Goal: Use online tool/utility: Utilize a website feature to perform a specific function

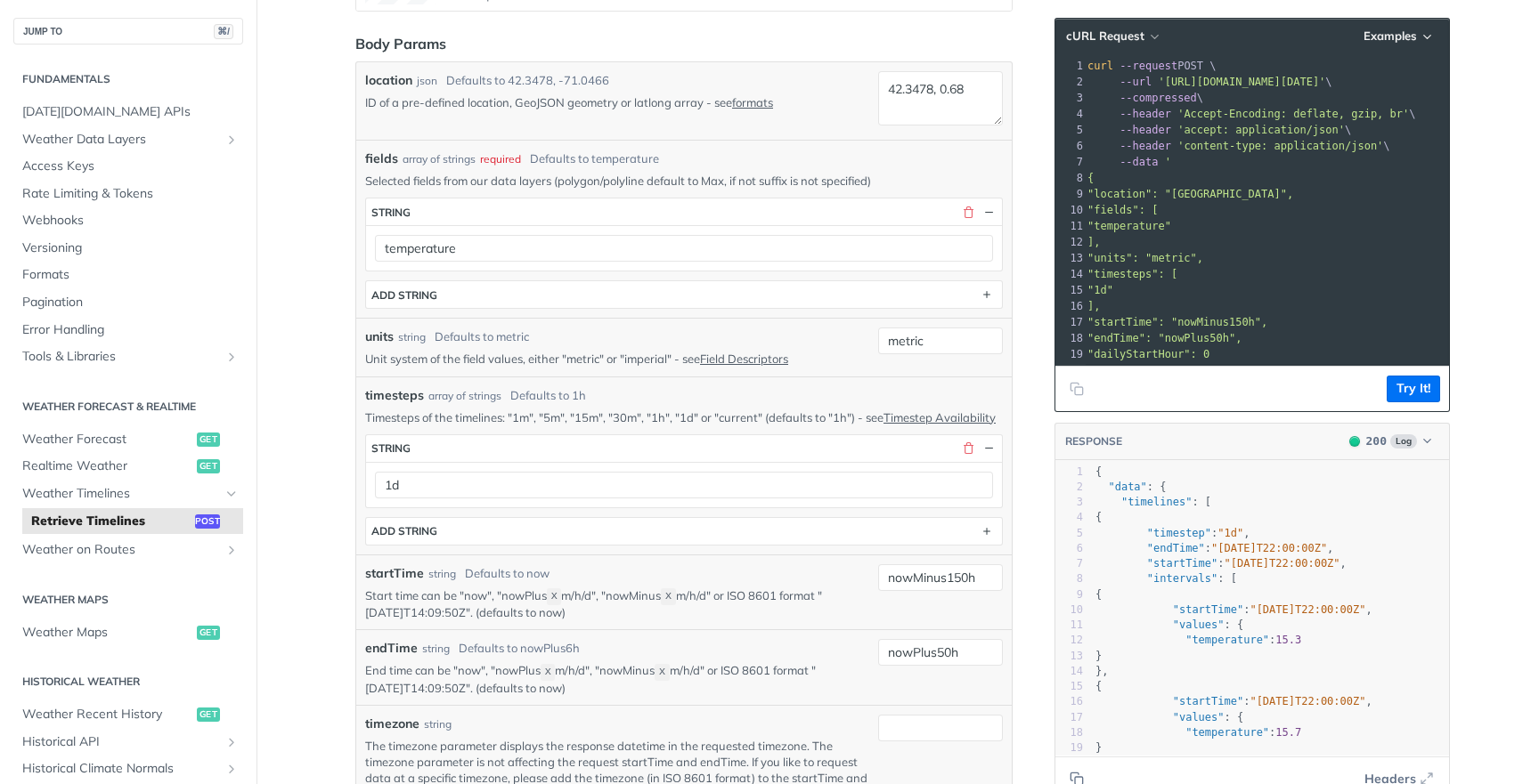
scroll to position [419, 0]
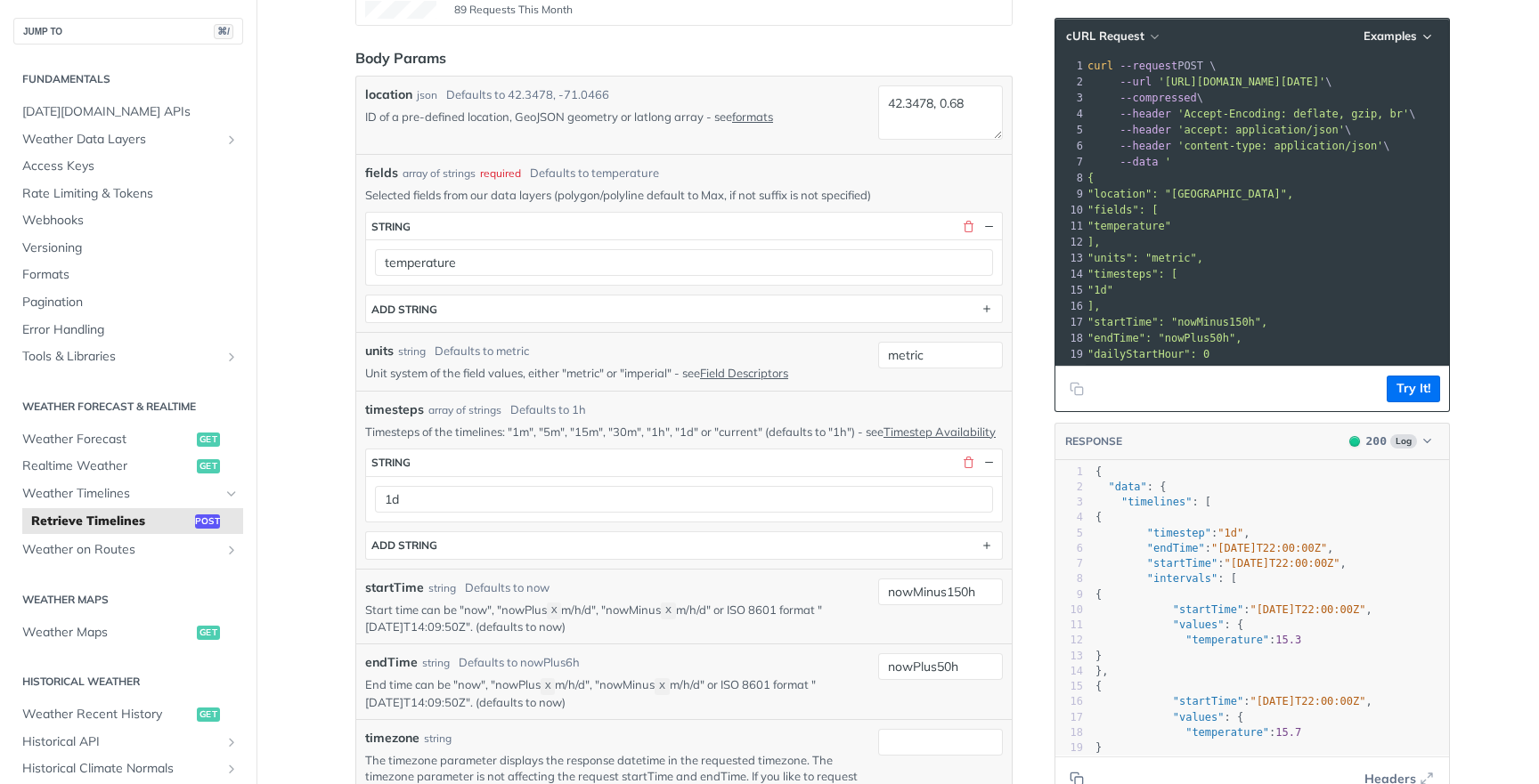
click at [996, 1] on div "89 Requests This Month" at bounding box center [684, 10] width 638 height 18
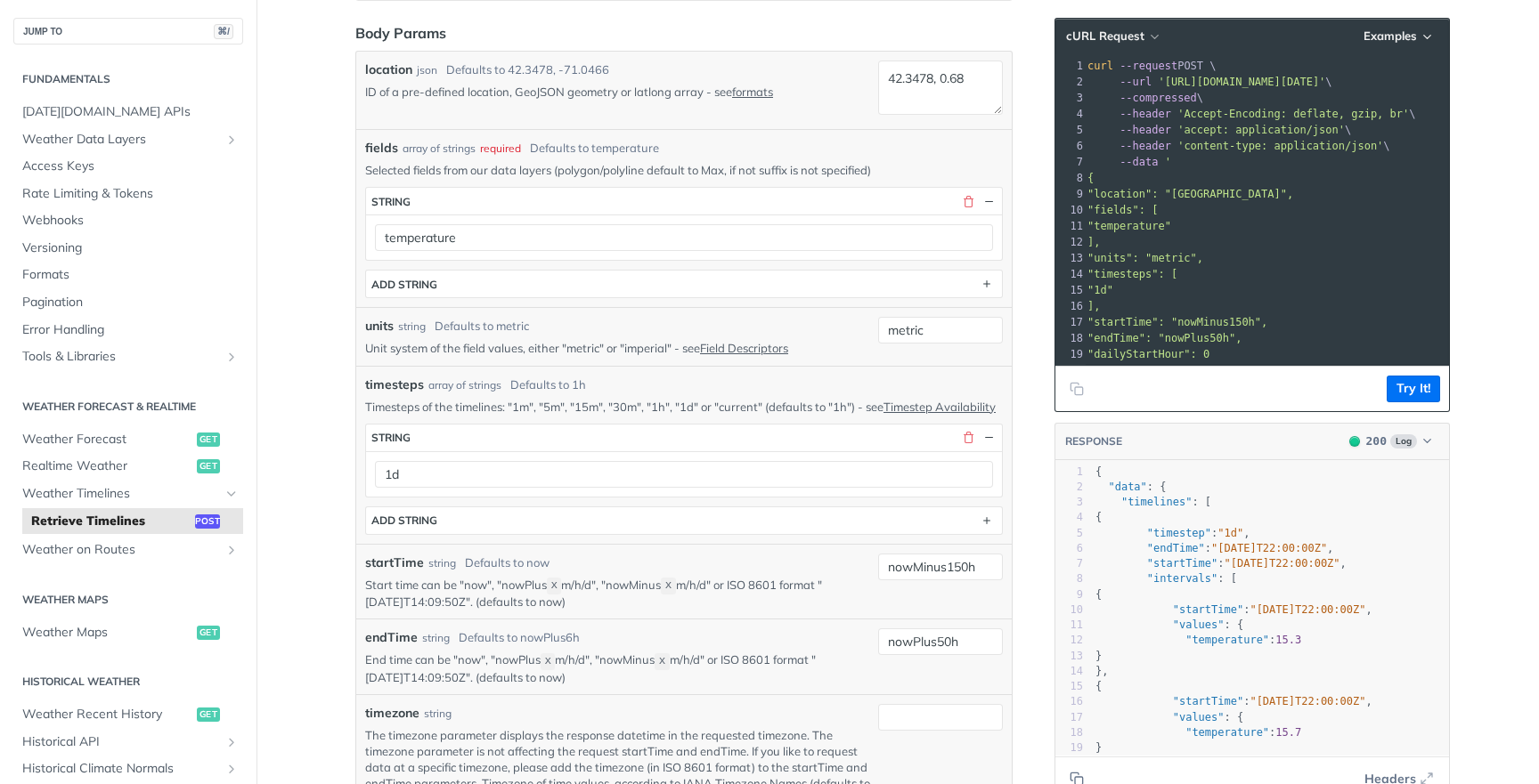
scroll to position [501, 0]
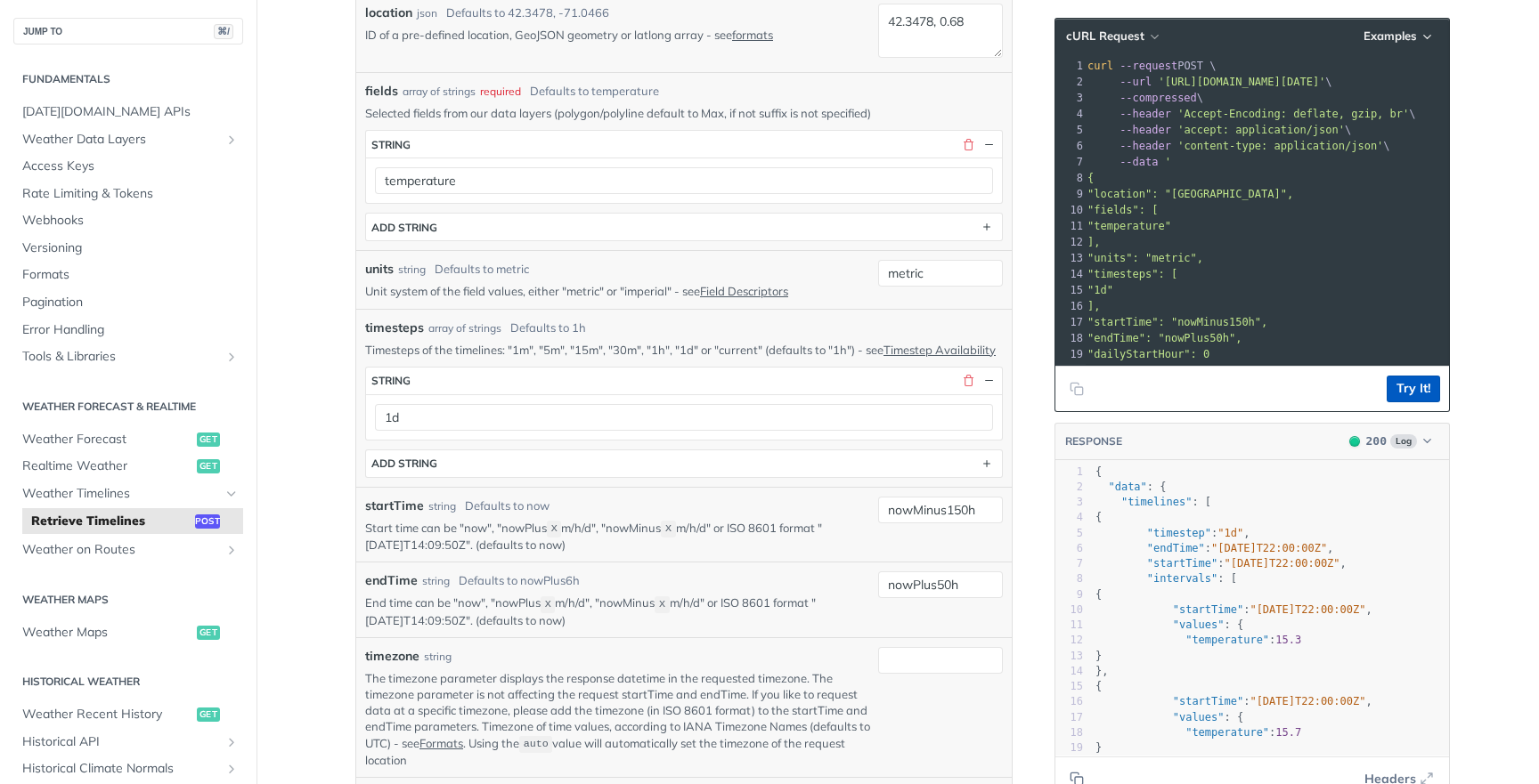
click at [1424, 392] on button "Try It!" at bounding box center [1414, 389] width 54 height 27
click at [1410, 376] on button "Try It!" at bounding box center [1414, 389] width 54 height 27
click at [498, 478] on button "ADD string" at bounding box center [684, 464] width 636 height 27
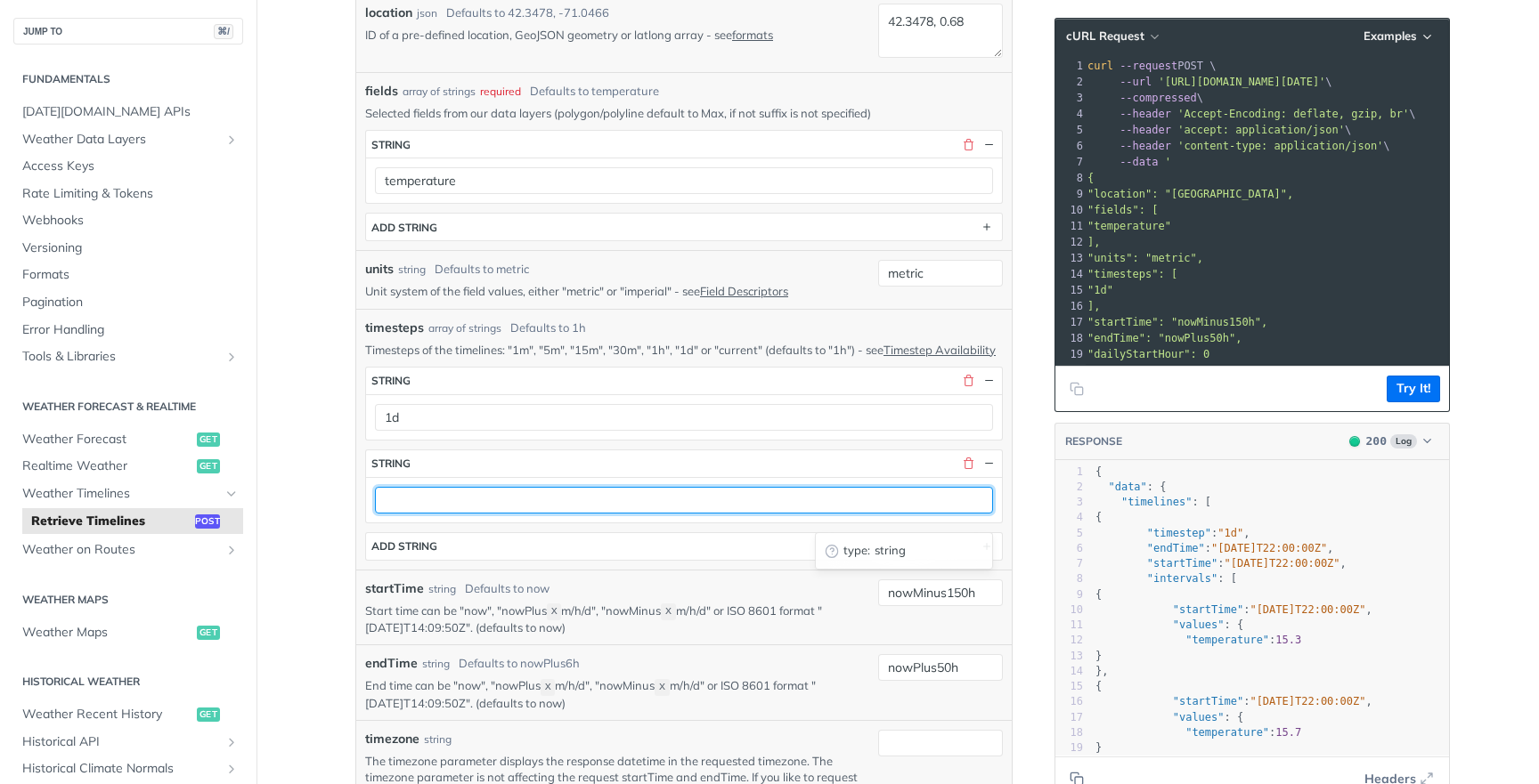
click at [504, 510] on input "text" at bounding box center [683, 501] width 618 height 27
type input "1h"
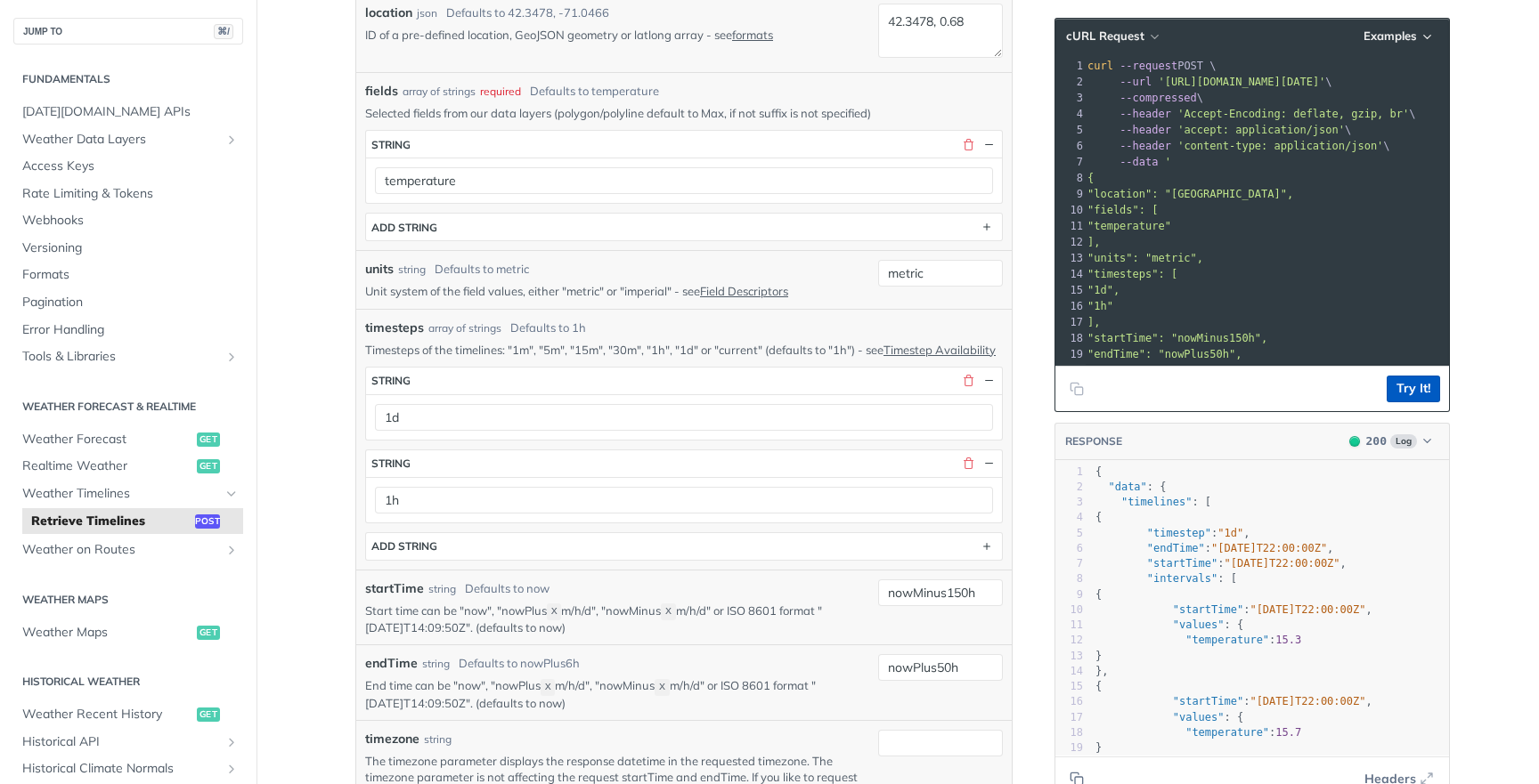
click at [1395, 380] on button "Try It!" at bounding box center [1414, 389] width 54 height 27
click at [1416, 390] on button "Try It!" at bounding box center [1414, 389] width 54 height 27
click at [1455, 388] on div "Language Shell Node Ruby PHP Python Credentials Query Query 95WRWUn8dQ0JWnOzeIv…" at bounding box center [1254, 796] width 428 height 2405
click at [1397, 380] on button "Try It!" at bounding box center [1414, 389] width 54 height 27
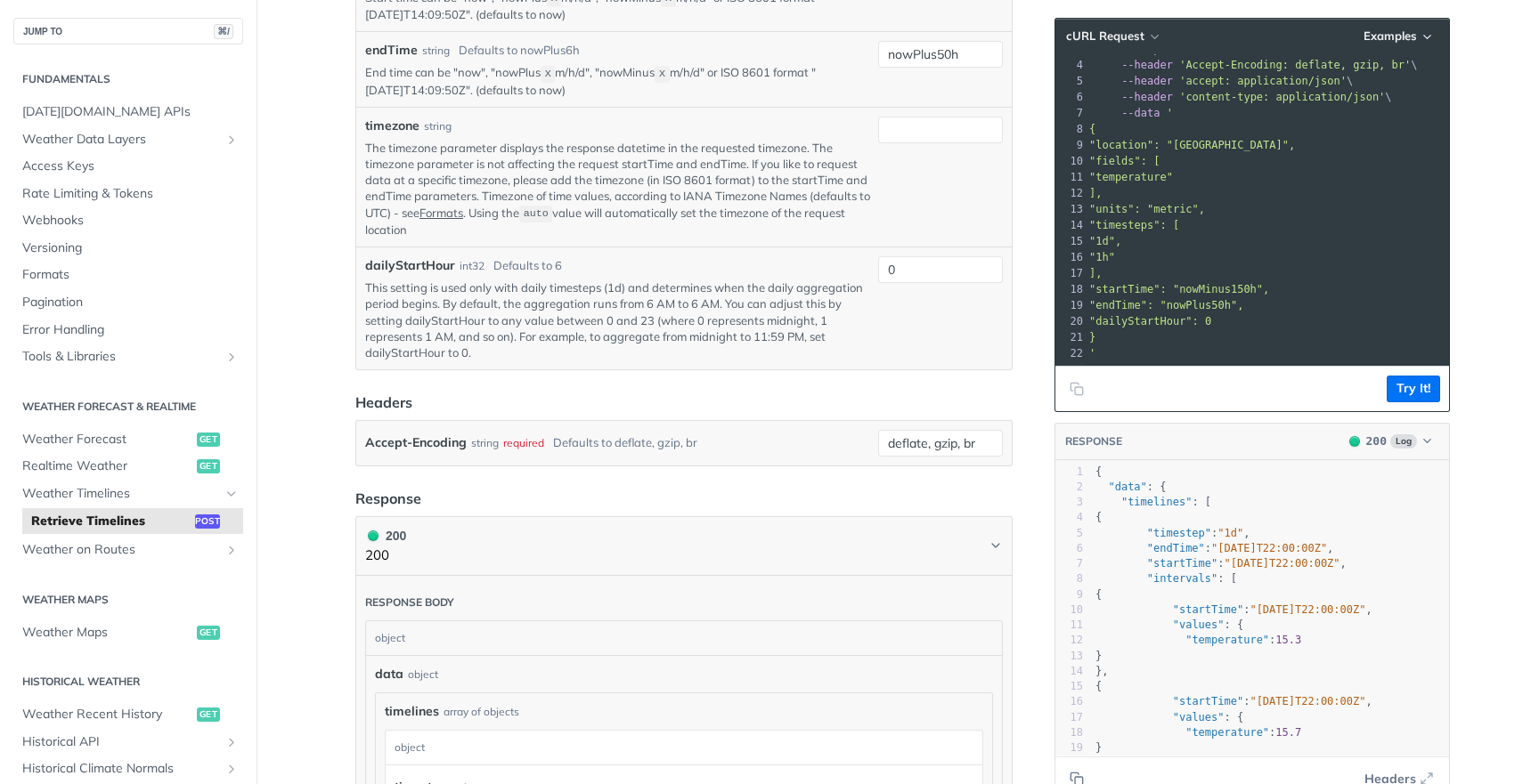
scroll to position [1161, 0]
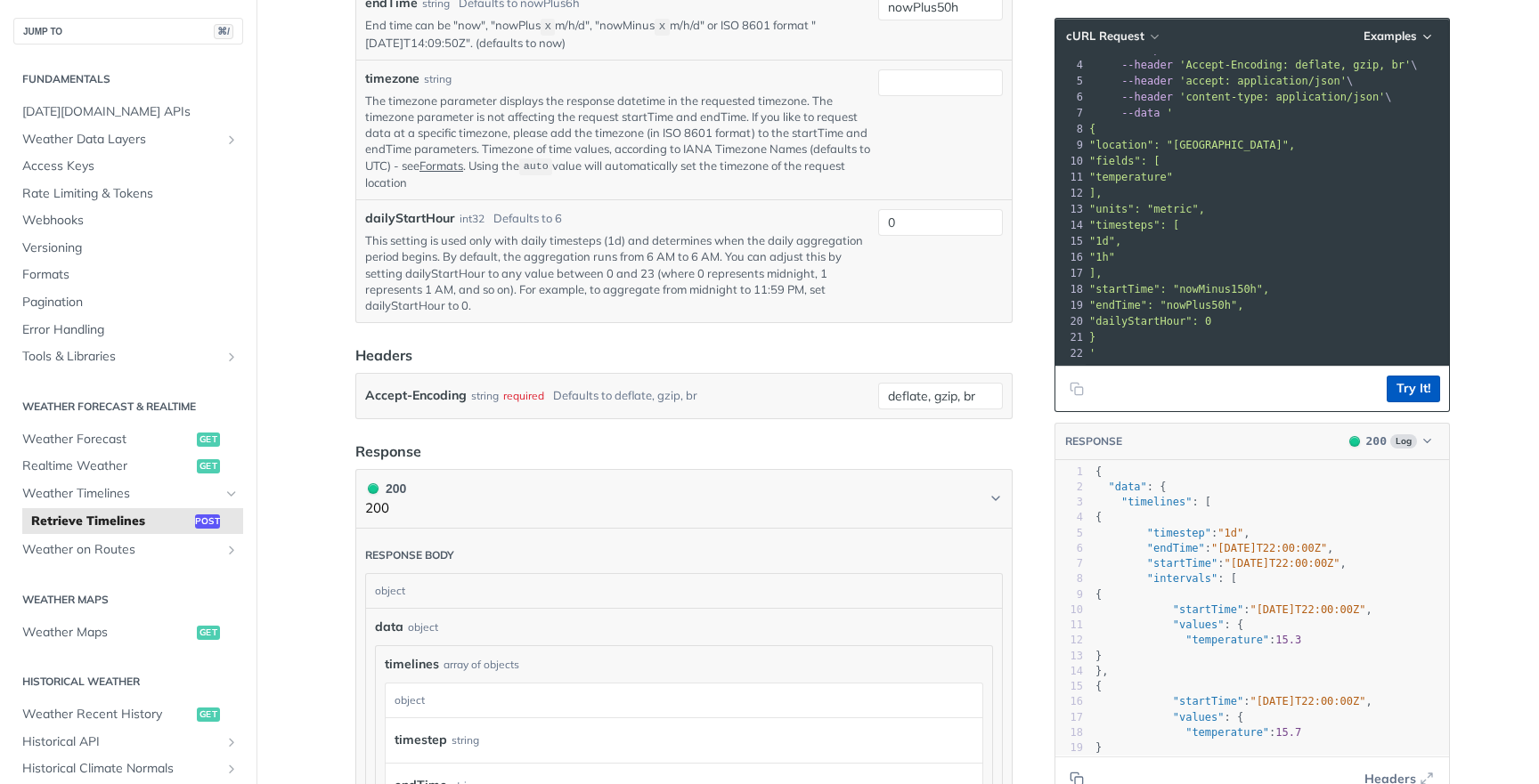
click at [1410, 397] on button "Try It!" at bounding box center [1414, 389] width 54 height 27
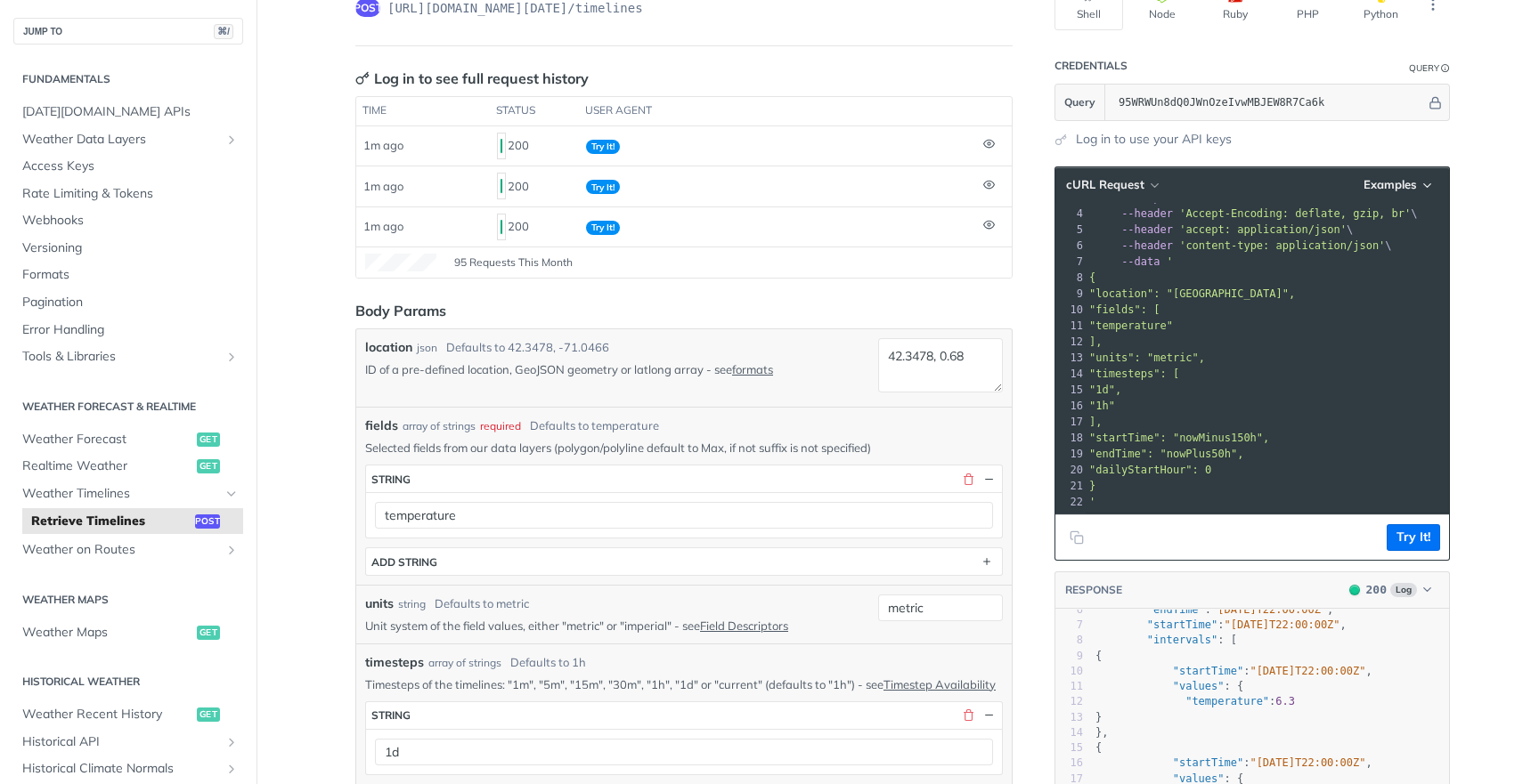
scroll to position [280, 0]
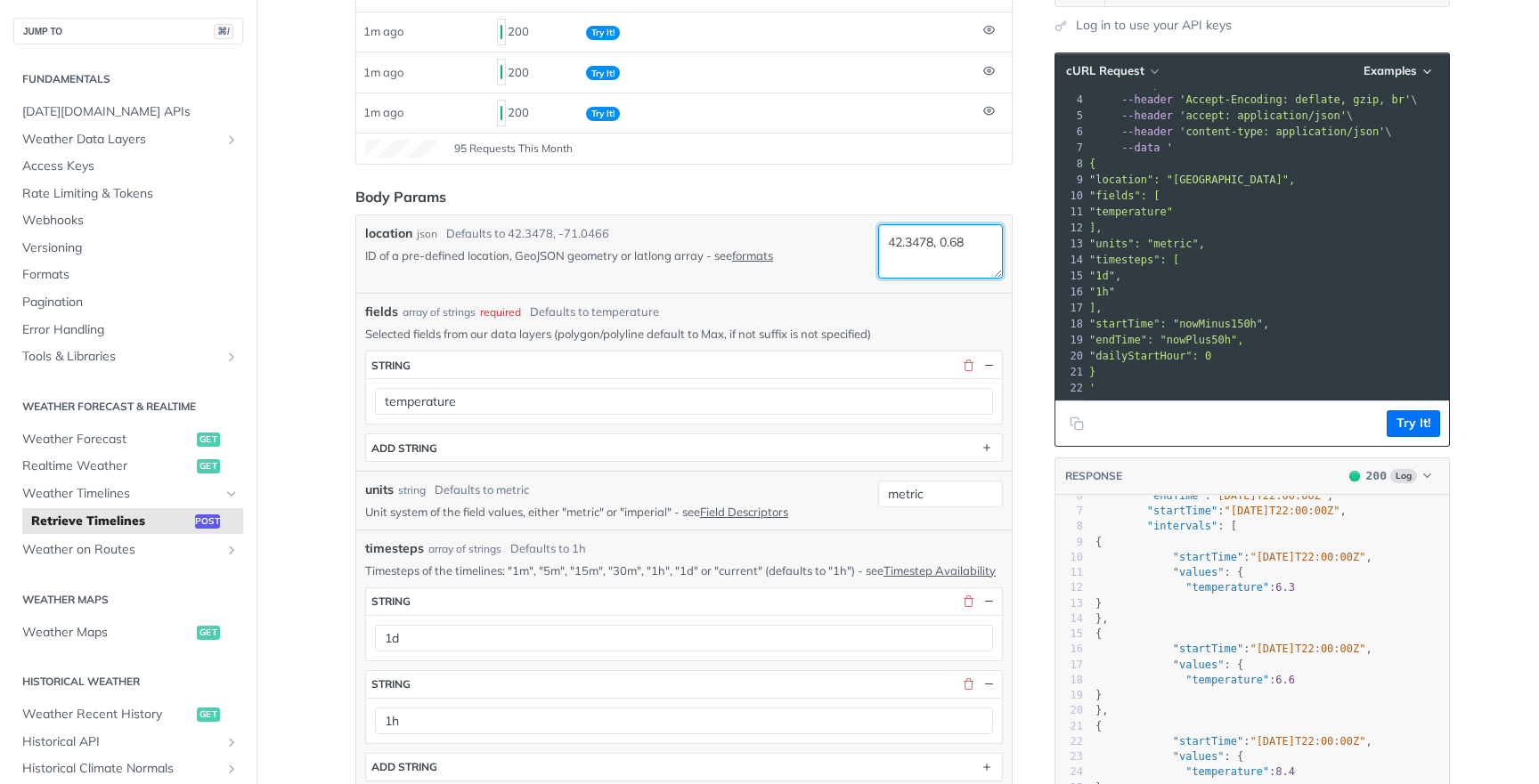
click at [975, 237] on textarea "42.3478, 0.68" at bounding box center [941, 252] width 125 height 55
click at [1418, 423] on button "Try It!" at bounding box center [1414, 424] width 54 height 27
click at [1416, 430] on button "Try It!" at bounding box center [1414, 424] width 54 height 27
click at [1426, 419] on button "Try It!" at bounding box center [1414, 424] width 54 height 27
click at [1395, 421] on button "Try It!" at bounding box center [1414, 424] width 54 height 27
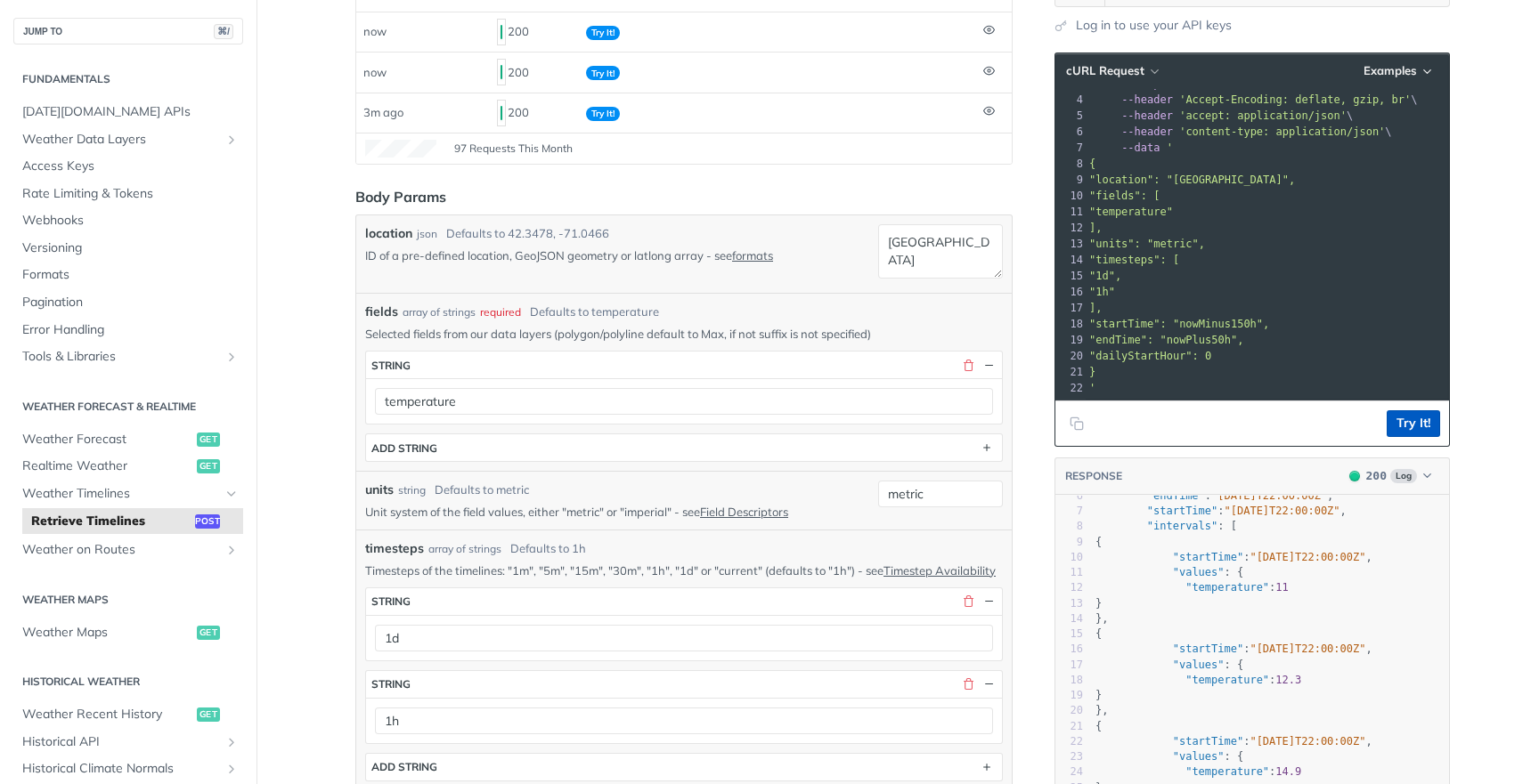
click at [1395, 421] on button "Try It!" at bounding box center [1414, 424] width 54 height 27
click at [980, 282] on div "[GEOGRAPHIC_DATA]" at bounding box center [941, 255] width 125 height 60
click at [980, 244] on textarea "[GEOGRAPHIC_DATA]" at bounding box center [941, 252] width 125 height 55
type textarea "42.3478, 0.68"
click at [969, 208] on form "Body Params location json Defaults to [GEOGRAPHIC_DATA] ID of a pre-defined loc…" at bounding box center [684, 744] width 658 height 1115
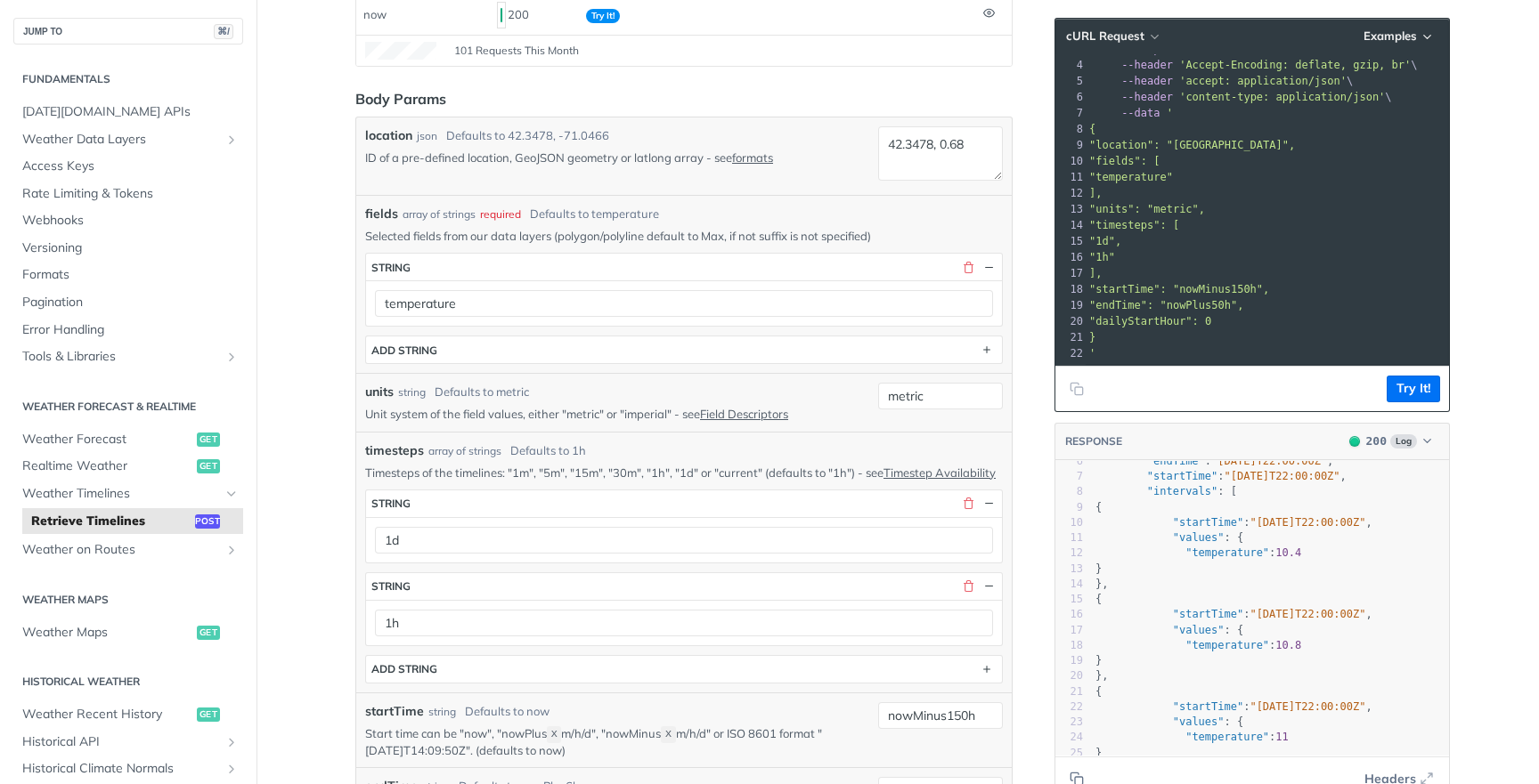
scroll to position [408, 0]
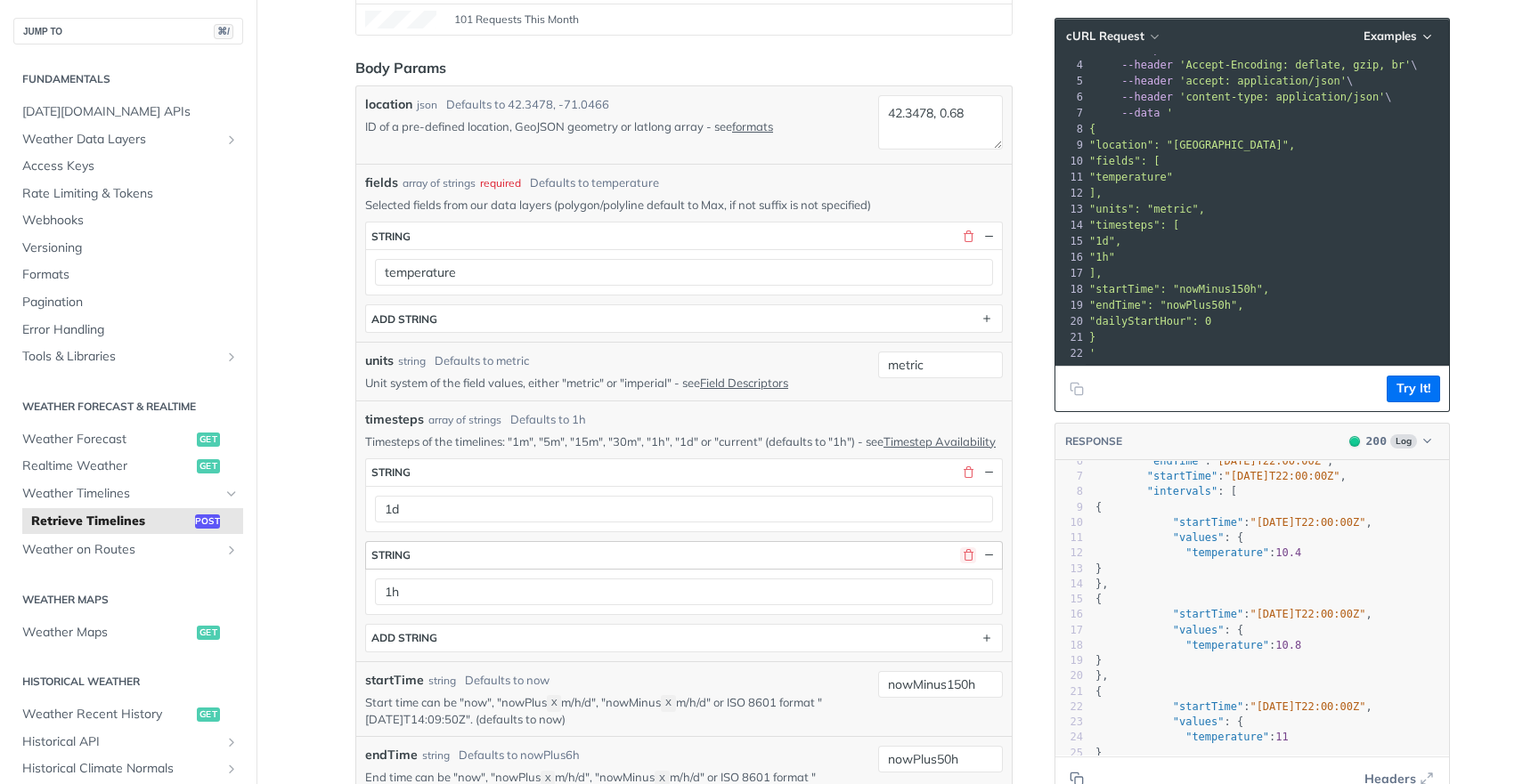
click at [969, 564] on button "button" at bounding box center [968, 555] width 16 height 16
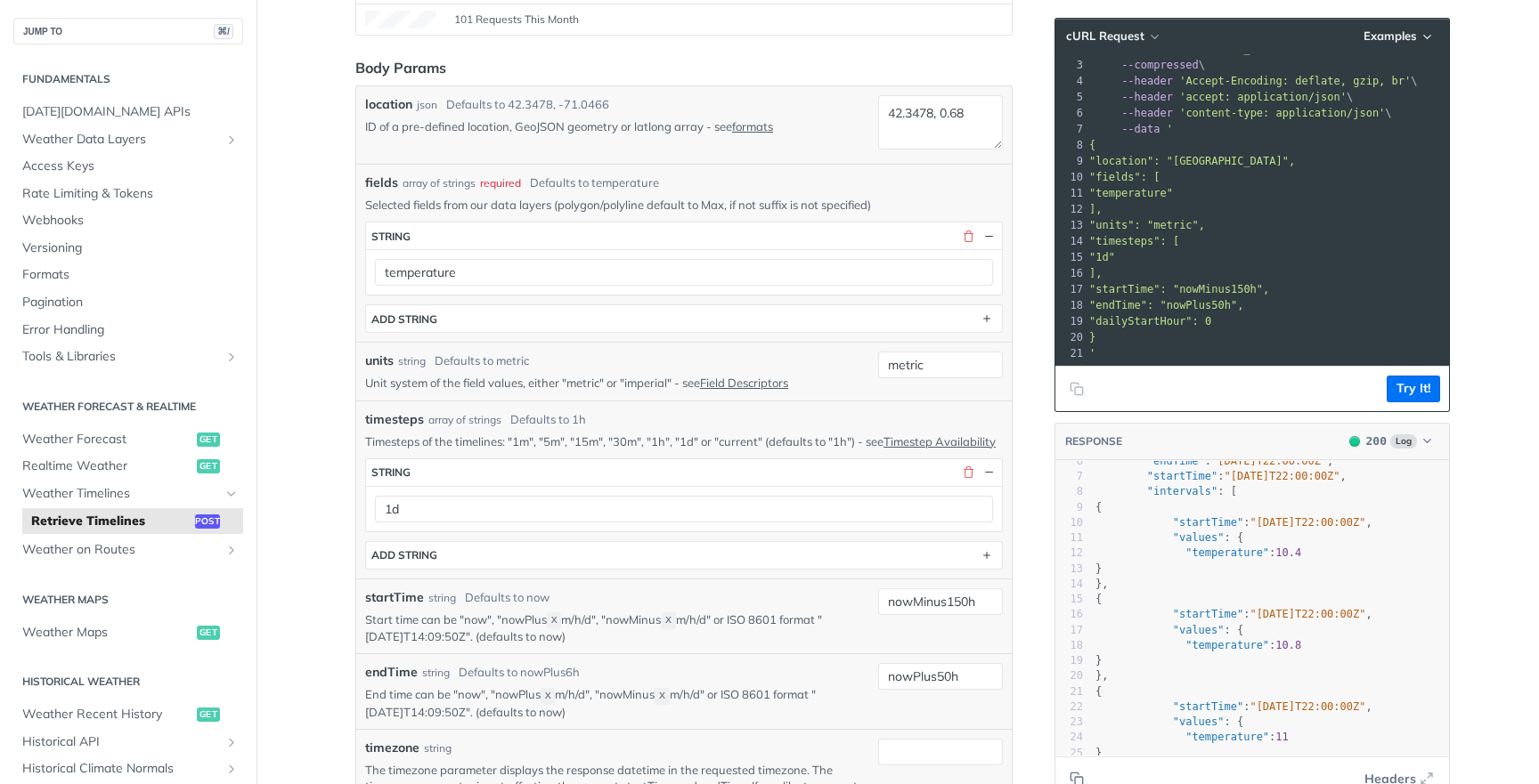
scroll to position [33, 0]
click at [1414, 393] on button "Try It!" at bounding box center [1414, 389] width 54 height 27
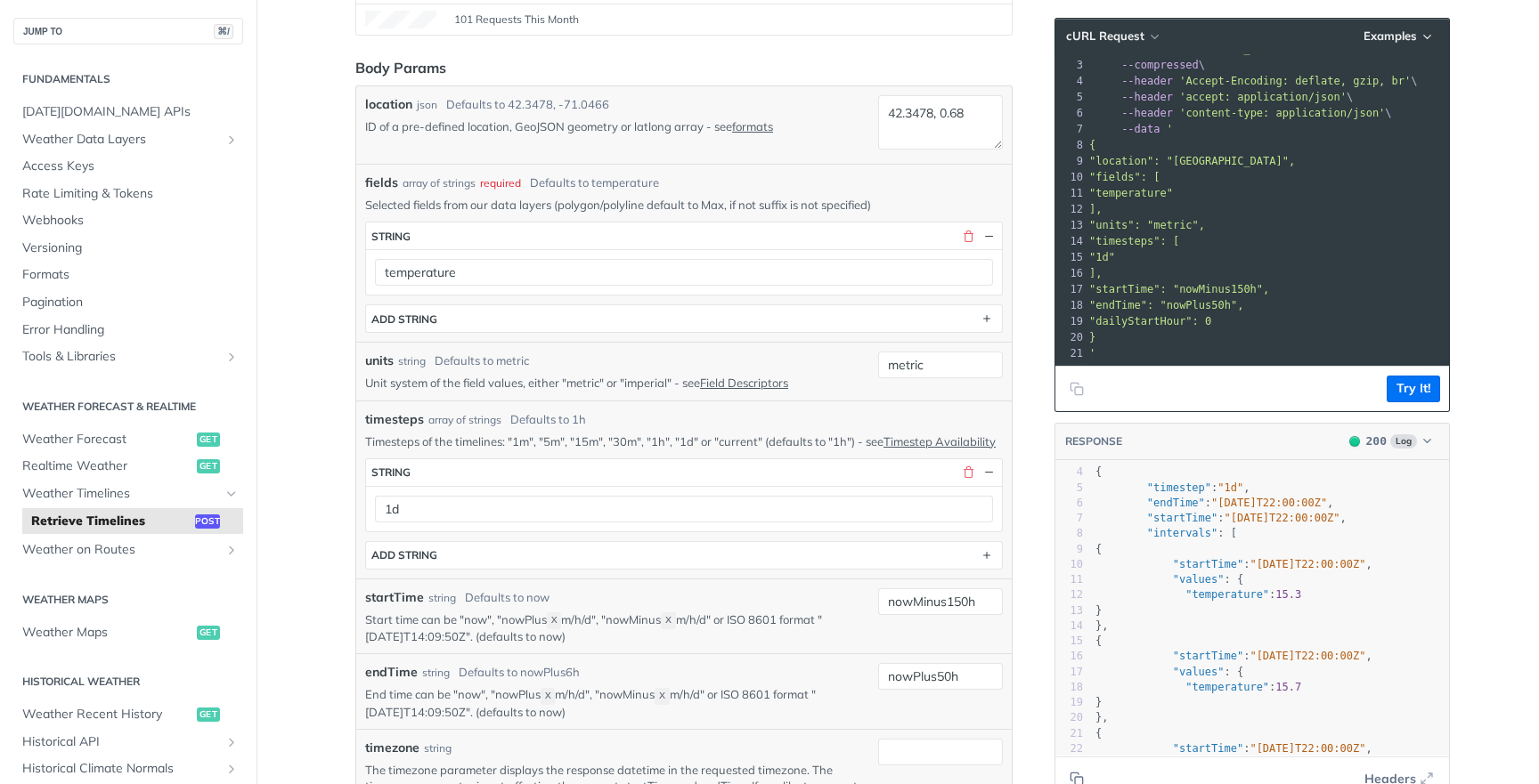
scroll to position [22, 0]
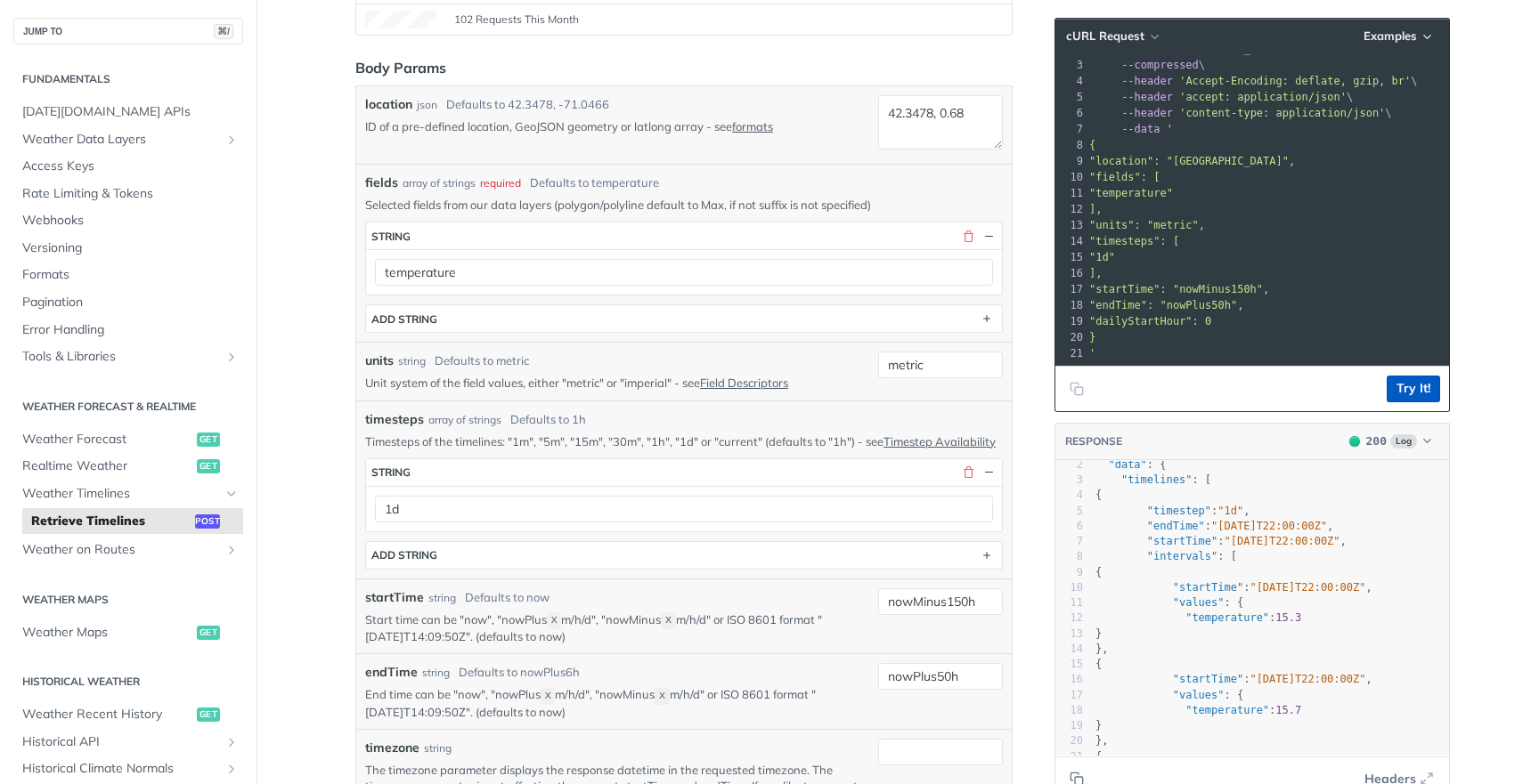
click at [1422, 380] on button "Try It!" at bounding box center [1414, 389] width 54 height 27
click at [1415, 387] on button "Try It!" at bounding box center [1414, 389] width 54 height 27
click at [967, 480] on button "button" at bounding box center [968, 473] width 16 height 16
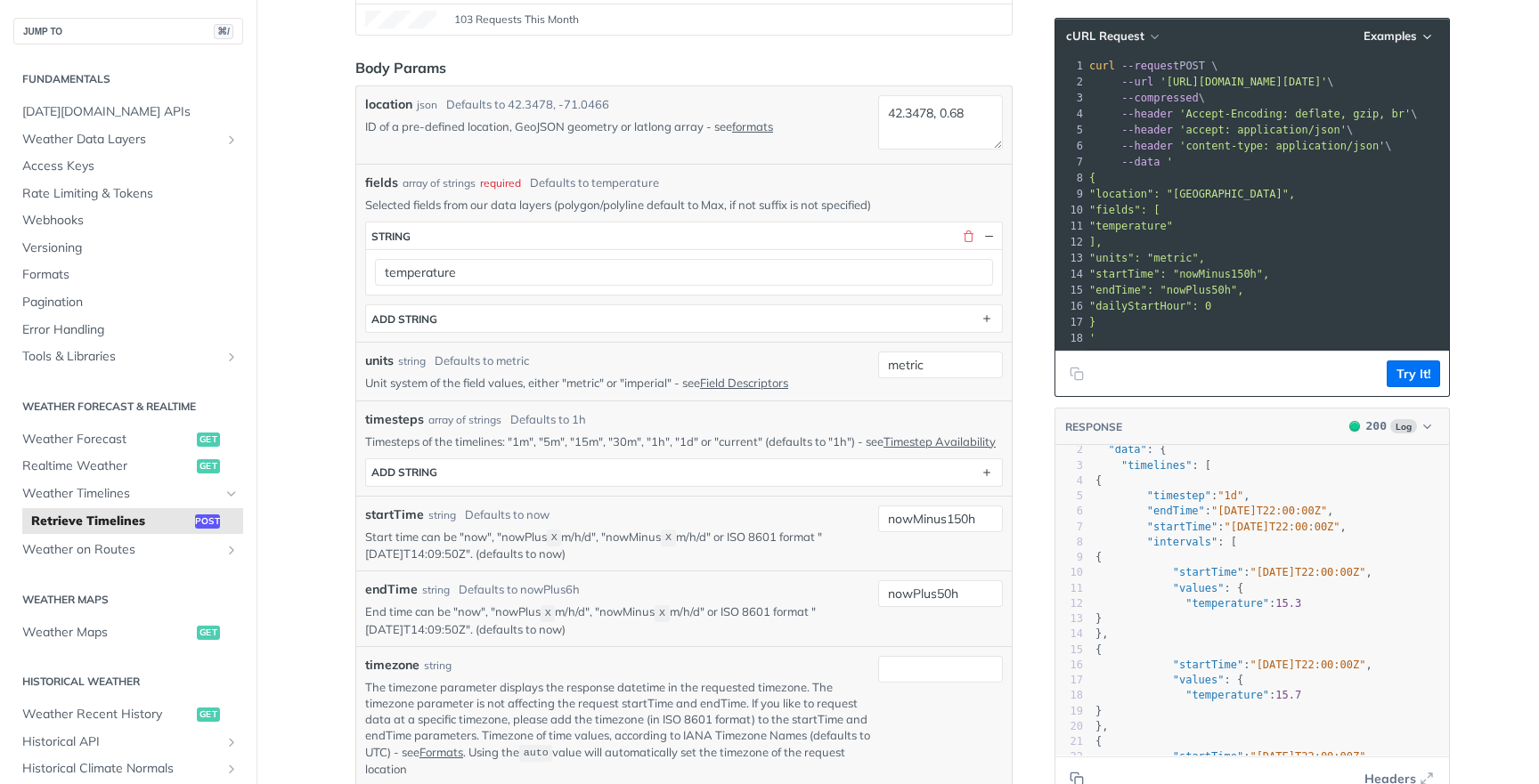
scroll to position [0, 0]
click at [687, 485] on button "ADD string" at bounding box center [684, 473] width 636 height 27
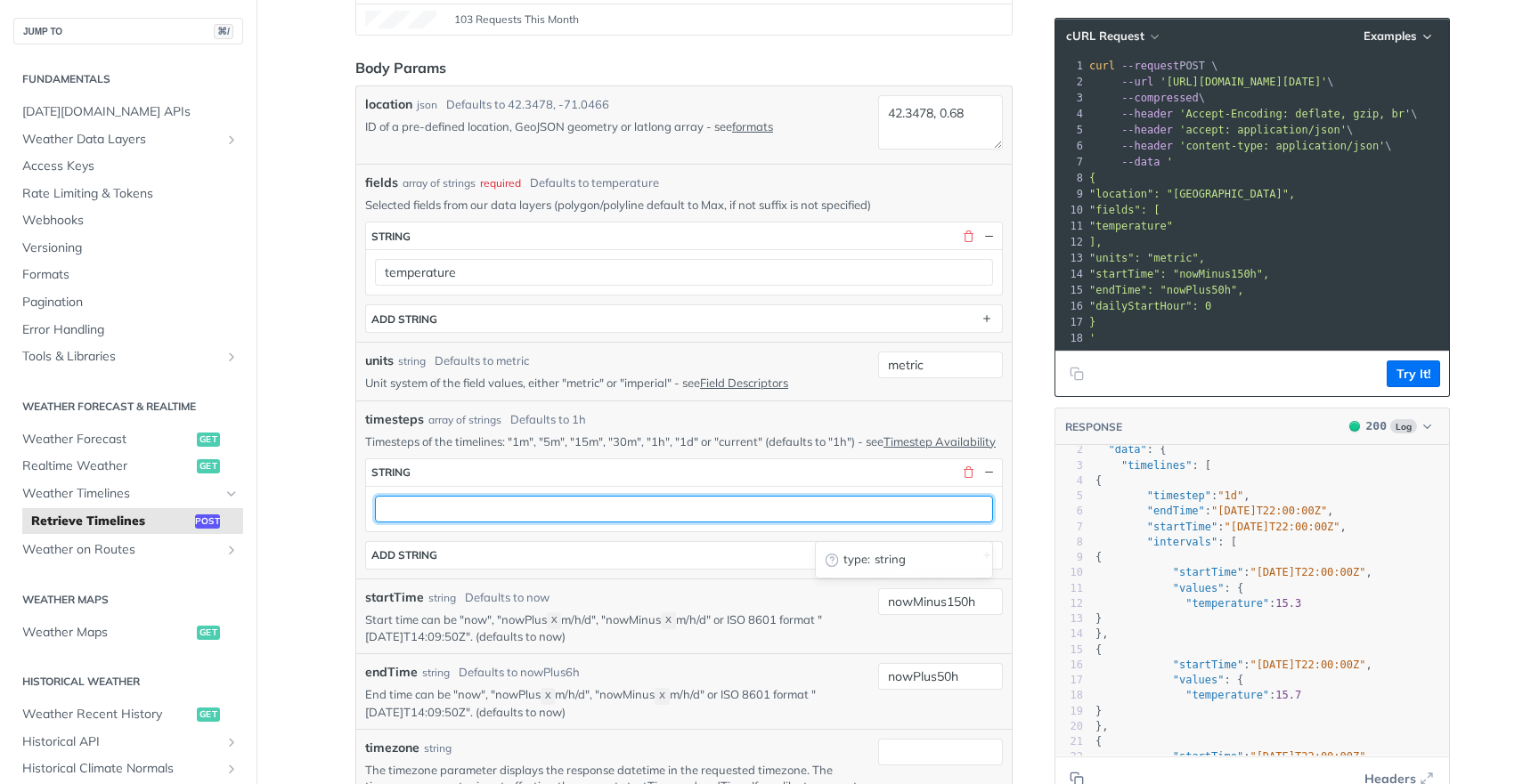
click at [607, 520] on input "text" at bounding box center [683, 509] width 618 height 27
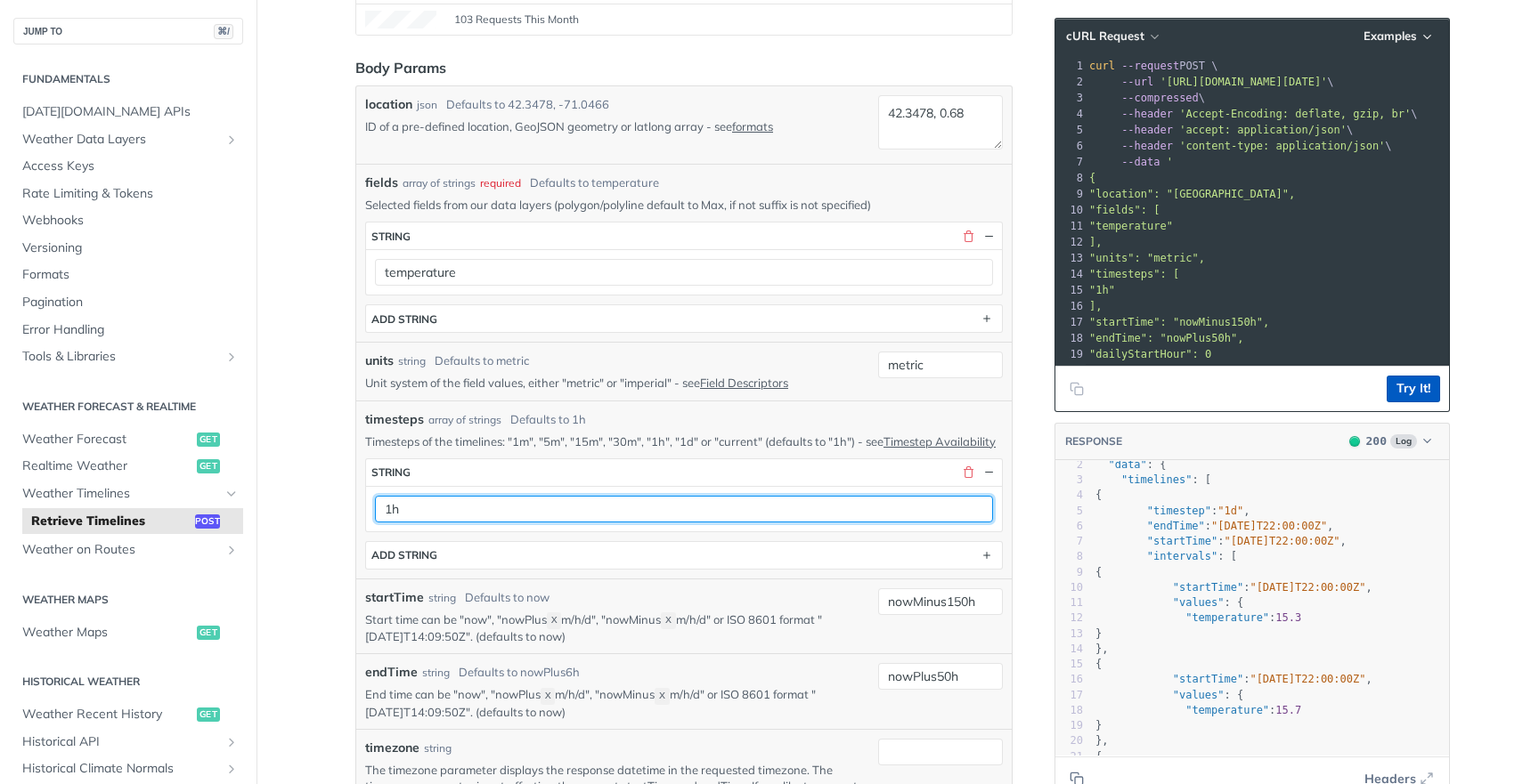
type input "1h"
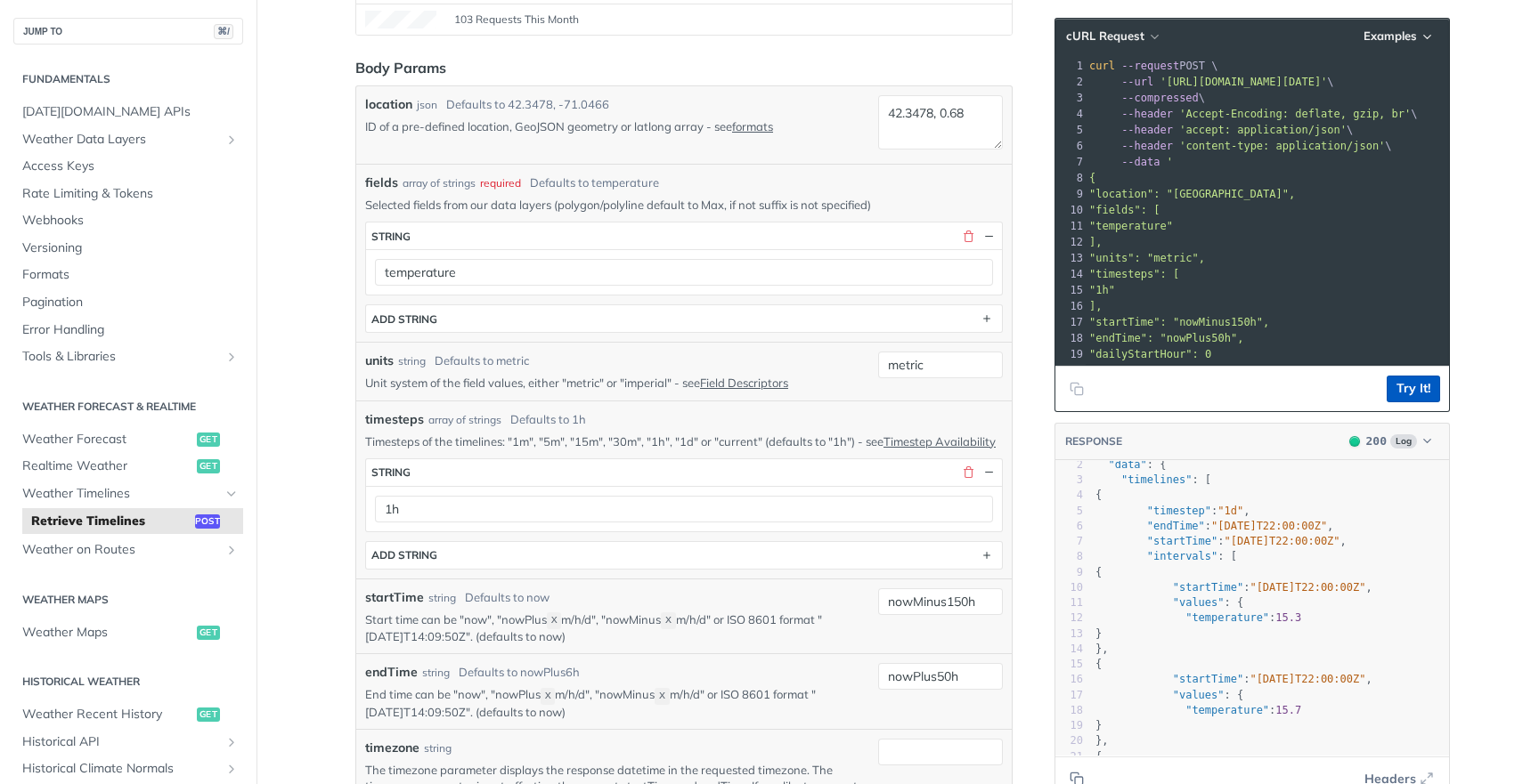
click at [1410, 394] on button "Try It!" at bounding box center [1414, 389] width 54 height 27
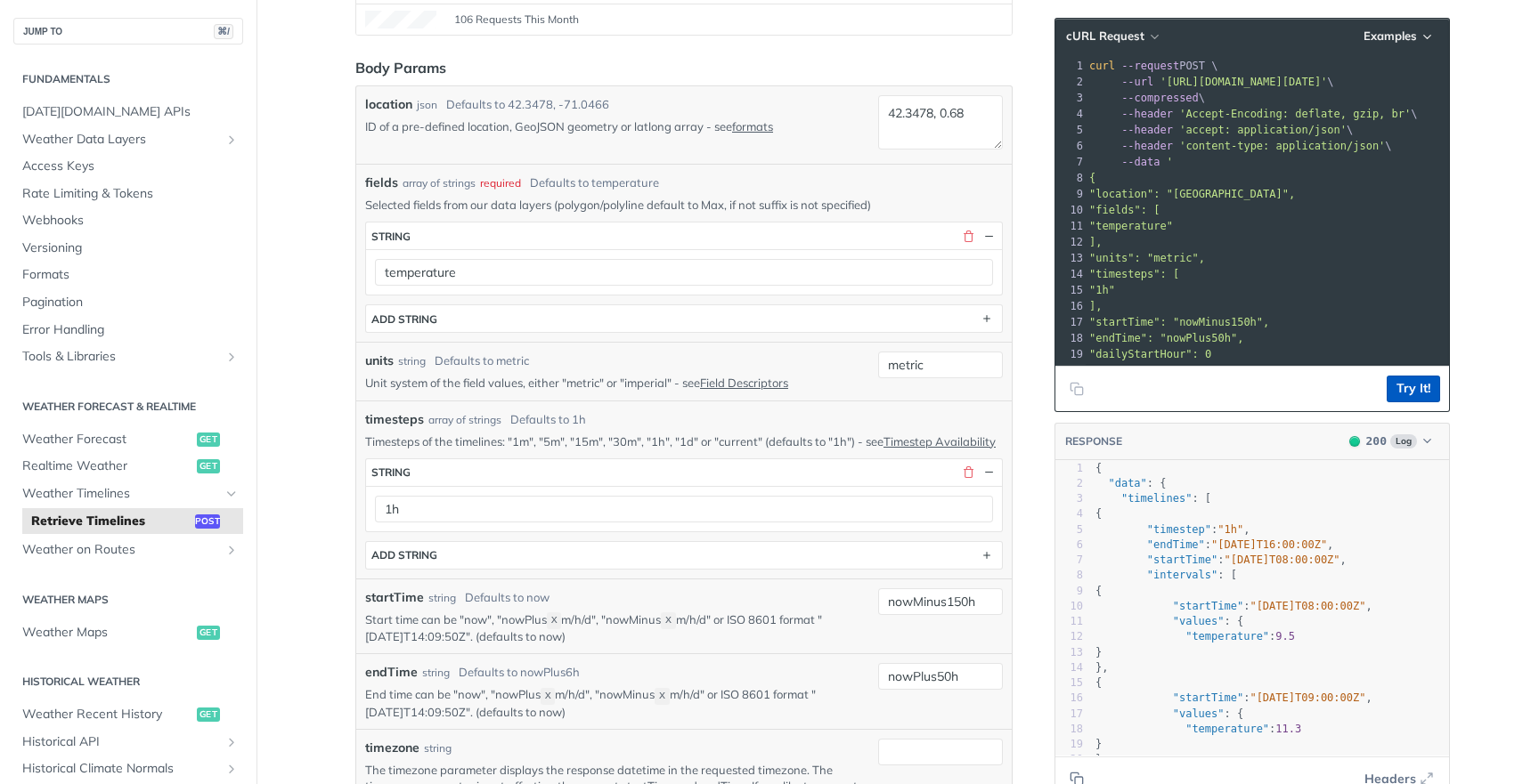
click at [1427, 388] on button "Try It!" at bounding box center [1414, 389] width 54 height 27
click at [1426, 388] on button "Try It!" at bounding box center [1414, 389] width 54 height 27
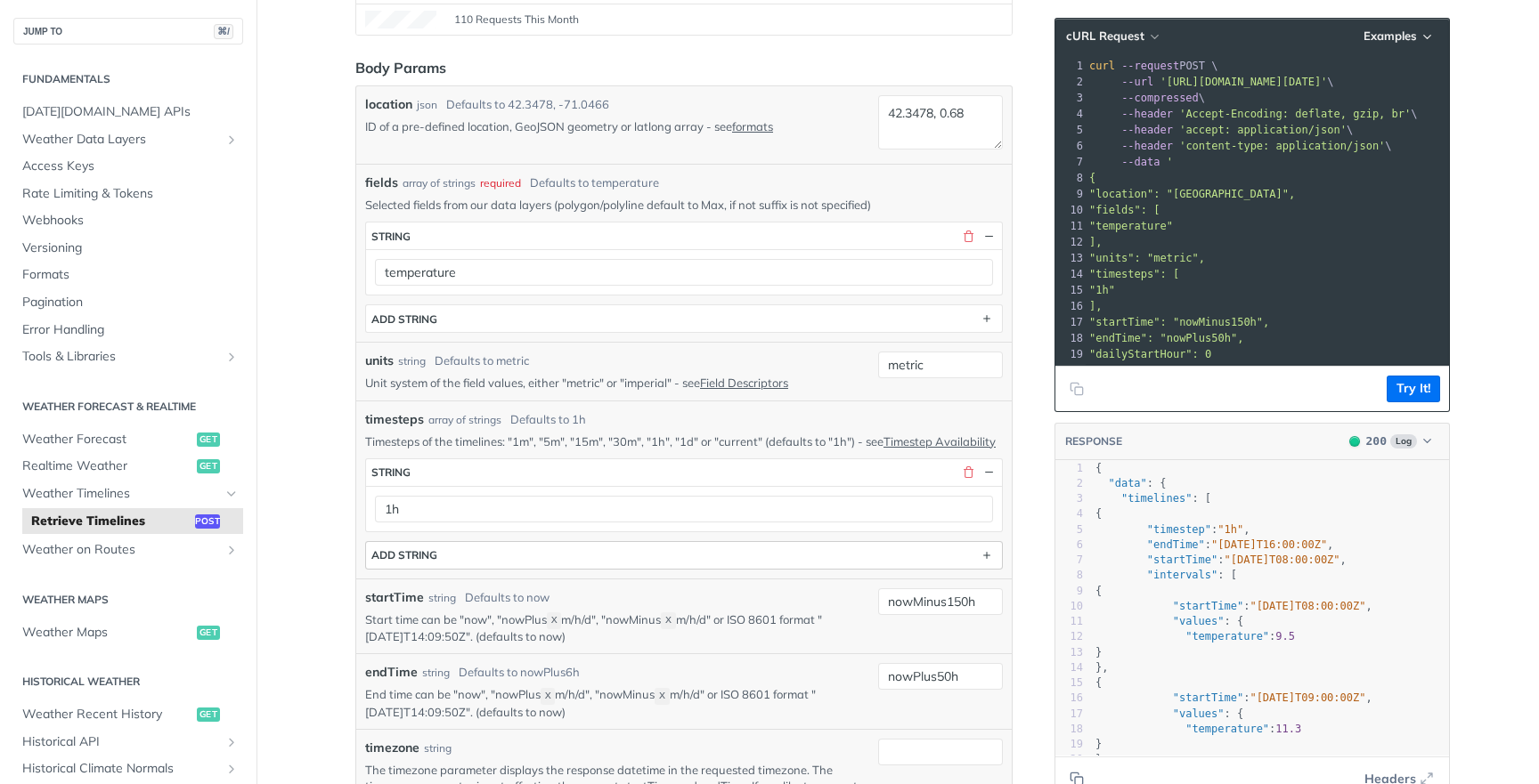
click at [502, 558] on button "ADD string" at bounding box center [684, 555] width 636 height 27
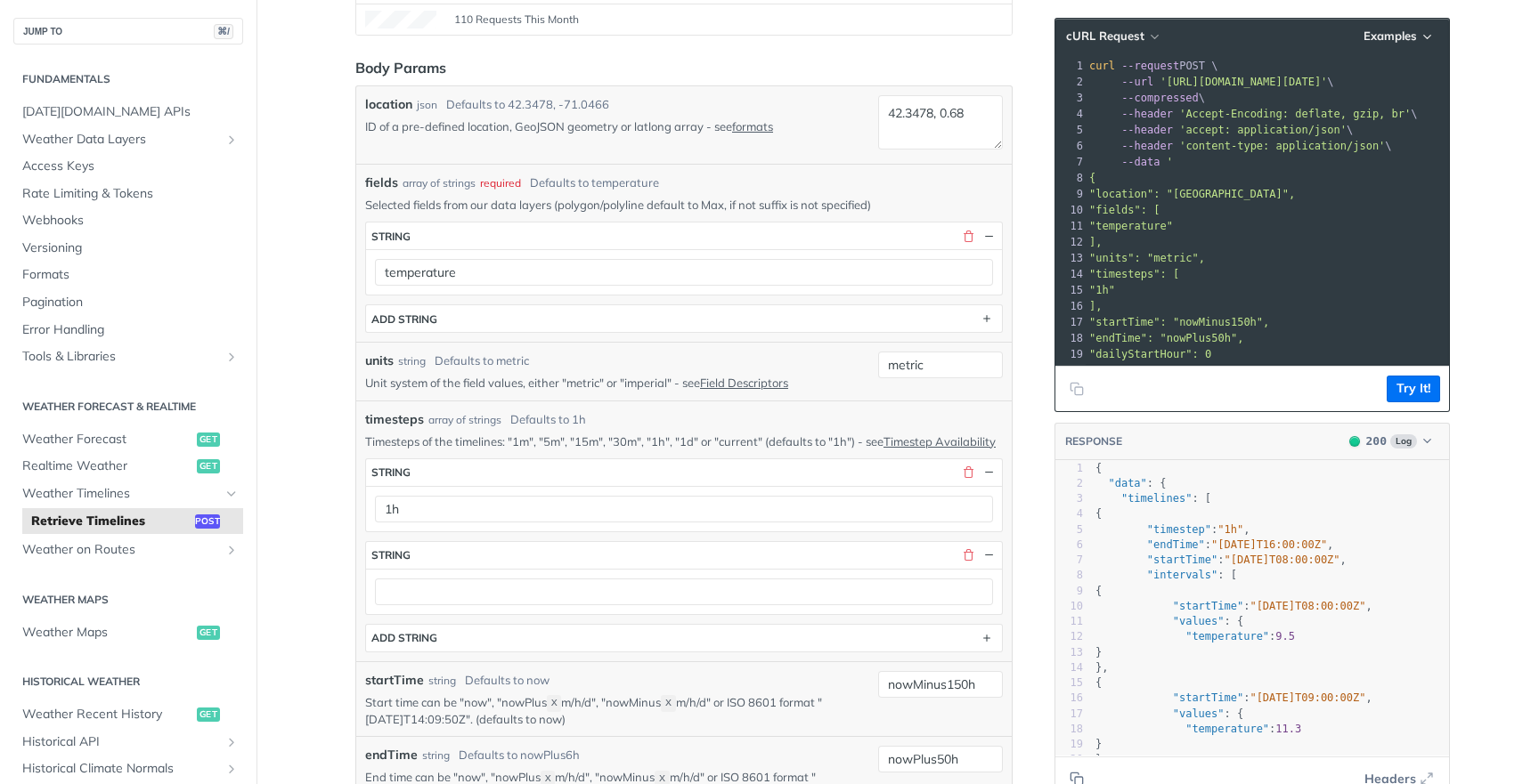
click at [439, 614] on div at bounding box center [684, 591] width 636 height 45
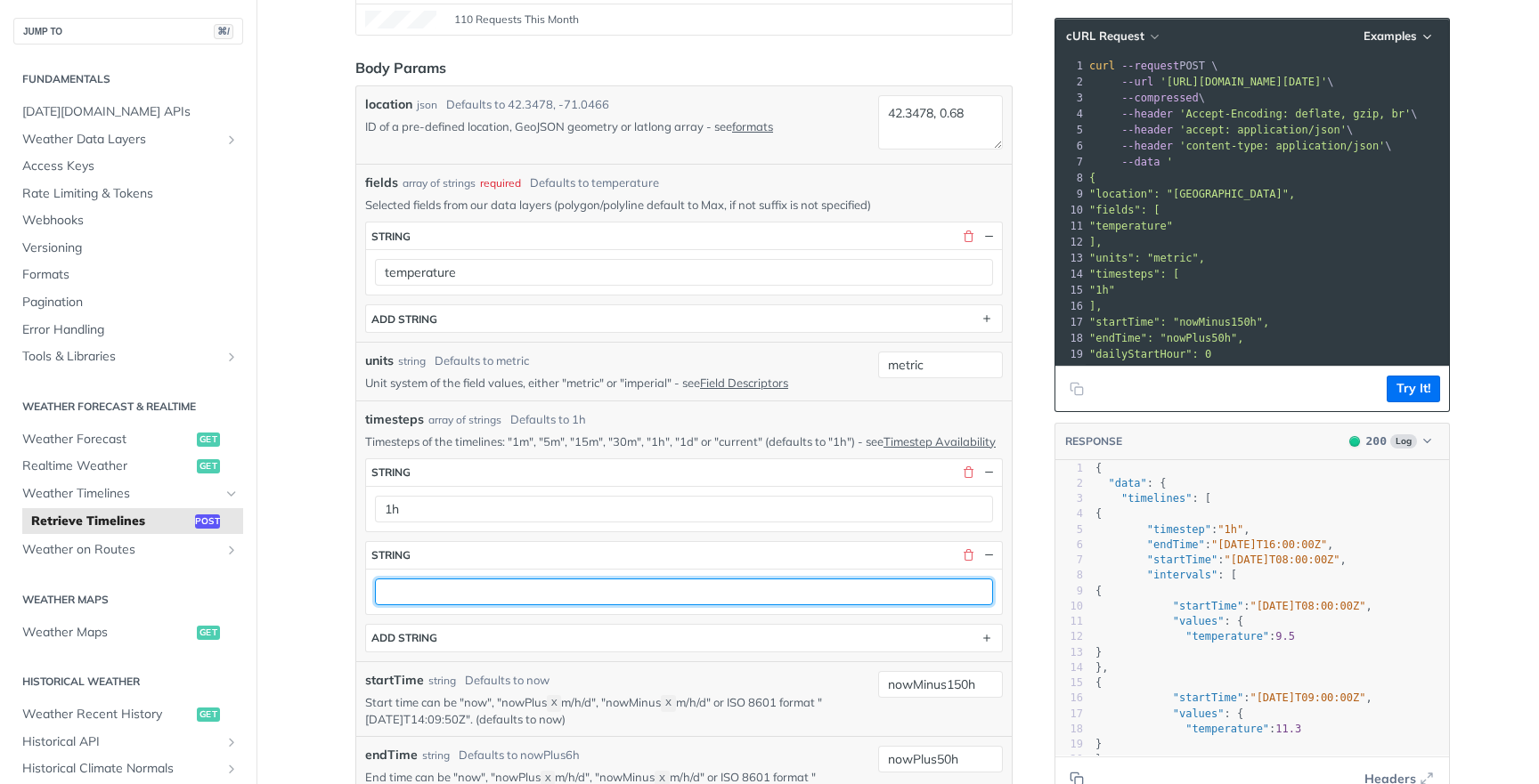
click at [473, 605] on input "text" at bounding box center [683, 592] width 618 height 27
type input "1d"
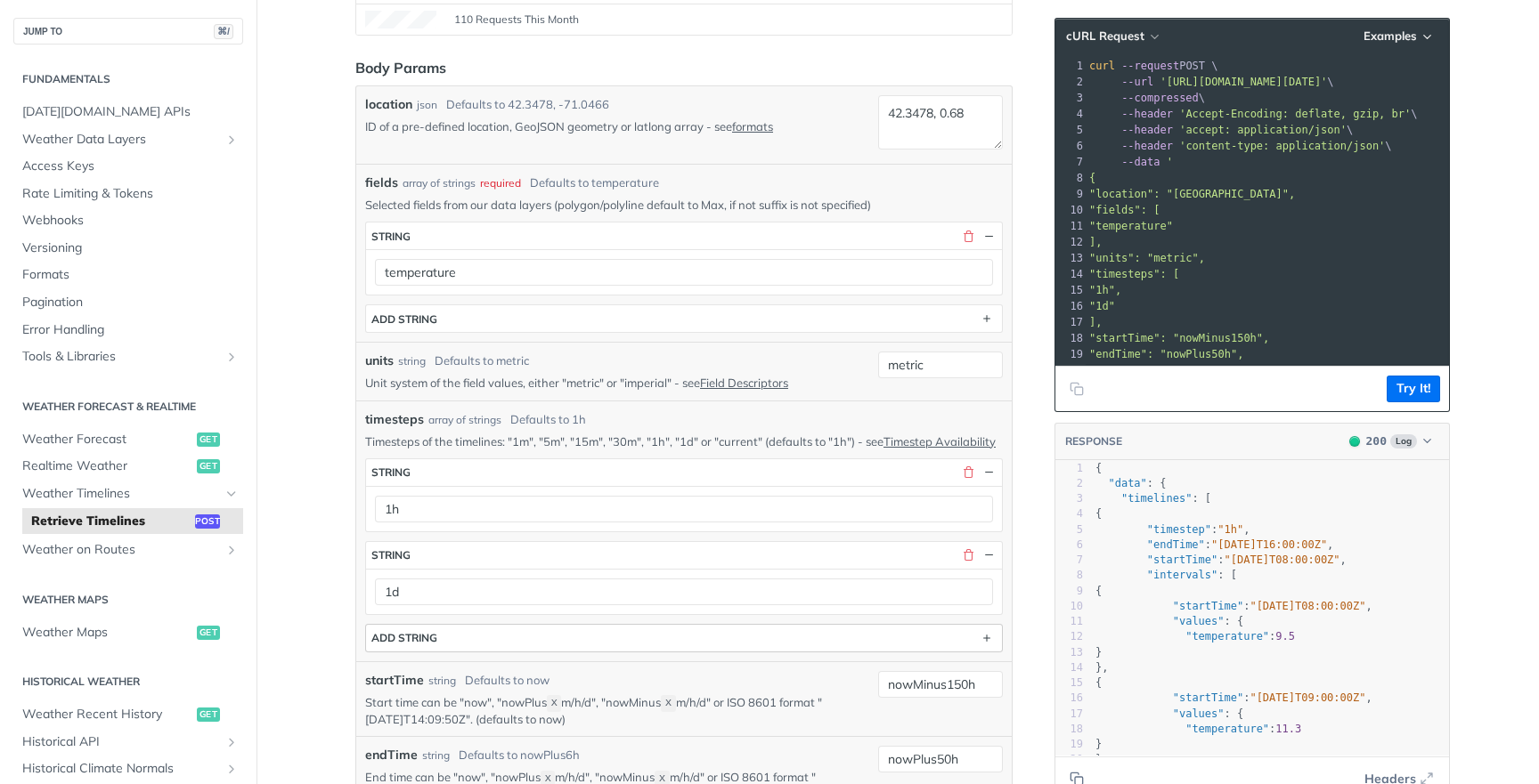
click at [890, 646] on button "ADD string" at bounding box center [684, 639] width 636 height 27
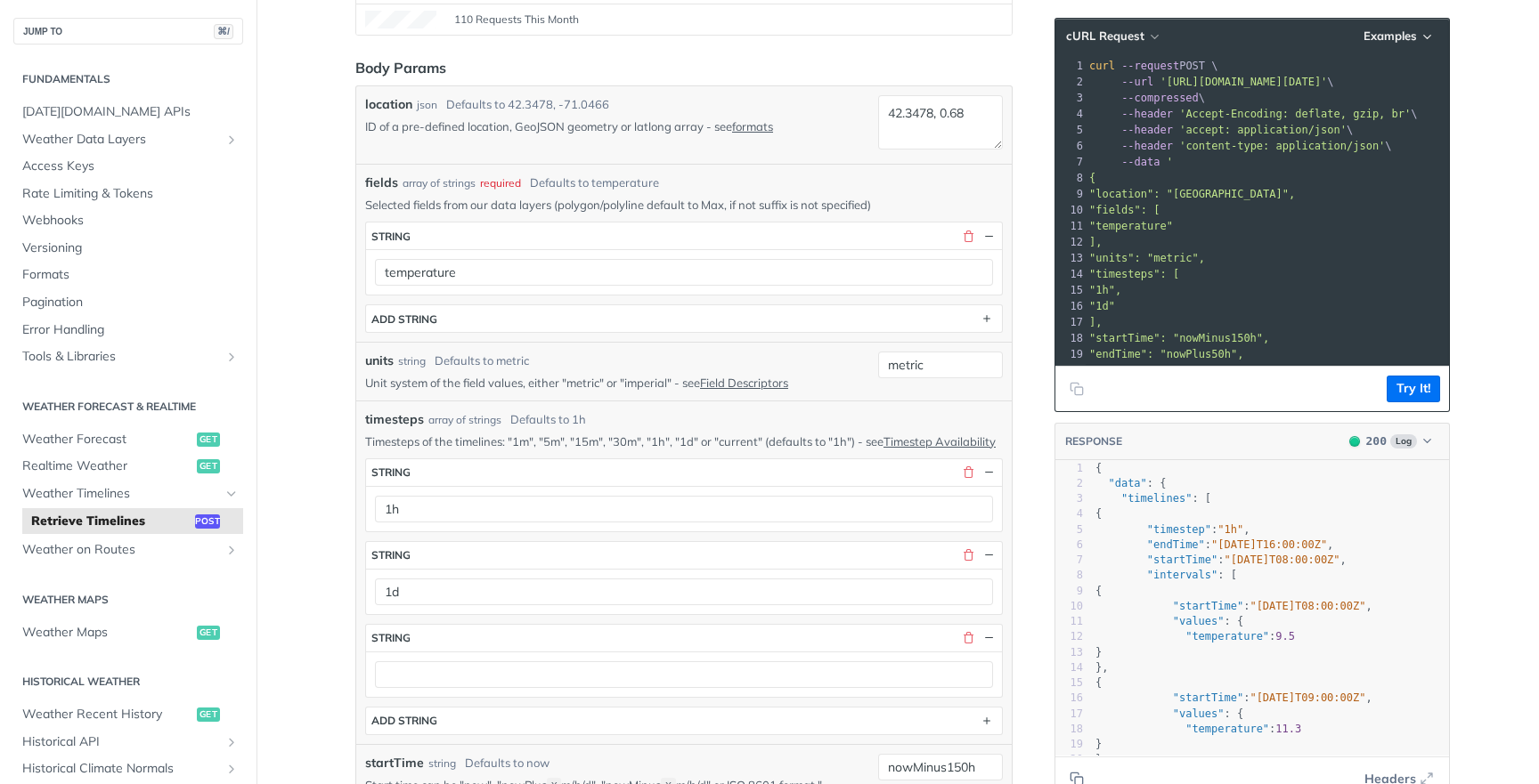
click at [820, 668] on div at bounding box center [684, 674] width 636 height 45
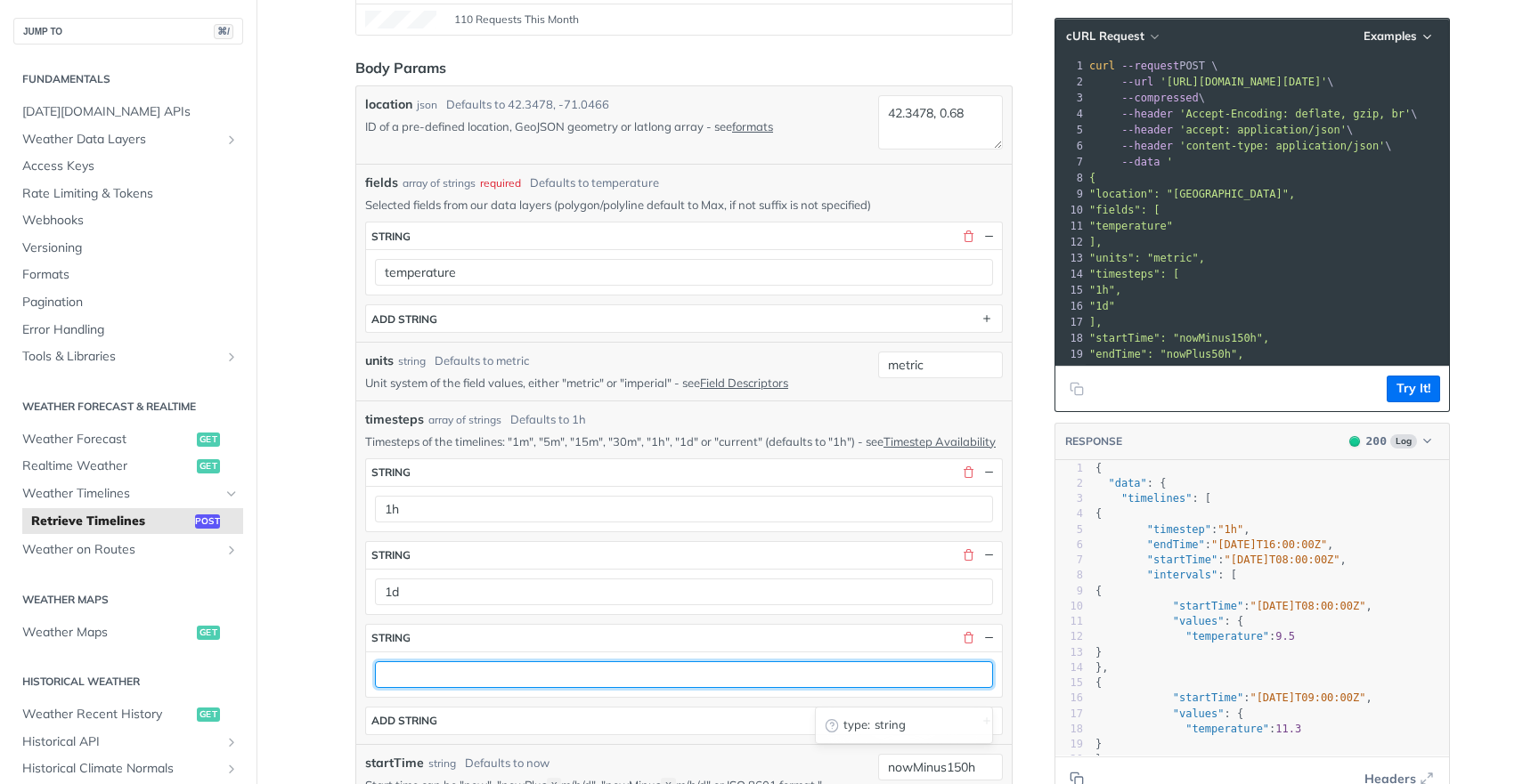
click at [803, 675] on input "text" at bounding box center [683, 675] width 618 height 27
type input "1m"
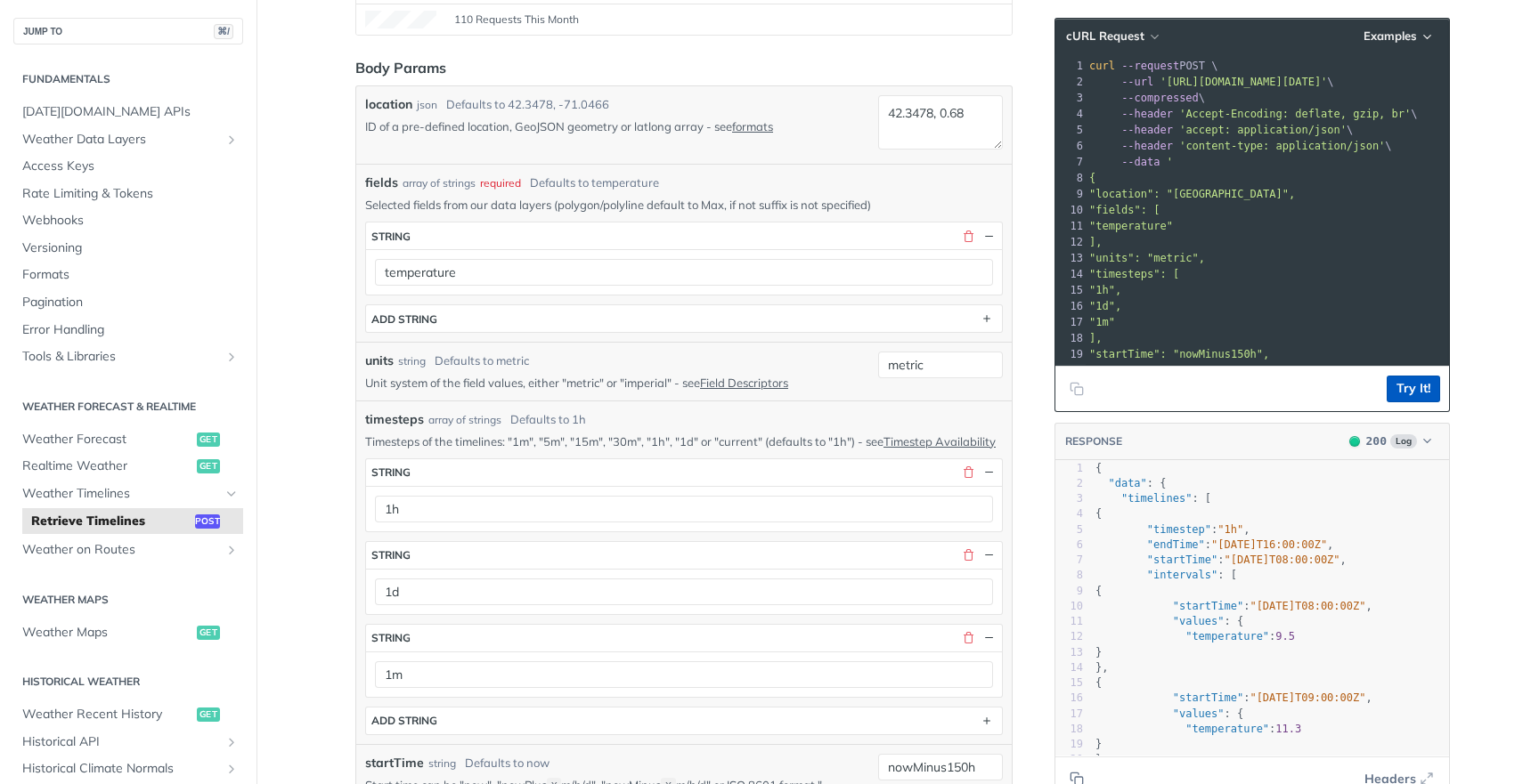
click at [1399, 380] on button "Try It!" at bounding box center [1414, 389] width 54 height 27
click at [1426, 385] on button "Try It!" at bounding box center [1414, 389] width 54 height 27
click at [963, 647] on button "button" at bounding box center [968, 638] width 16 height 16
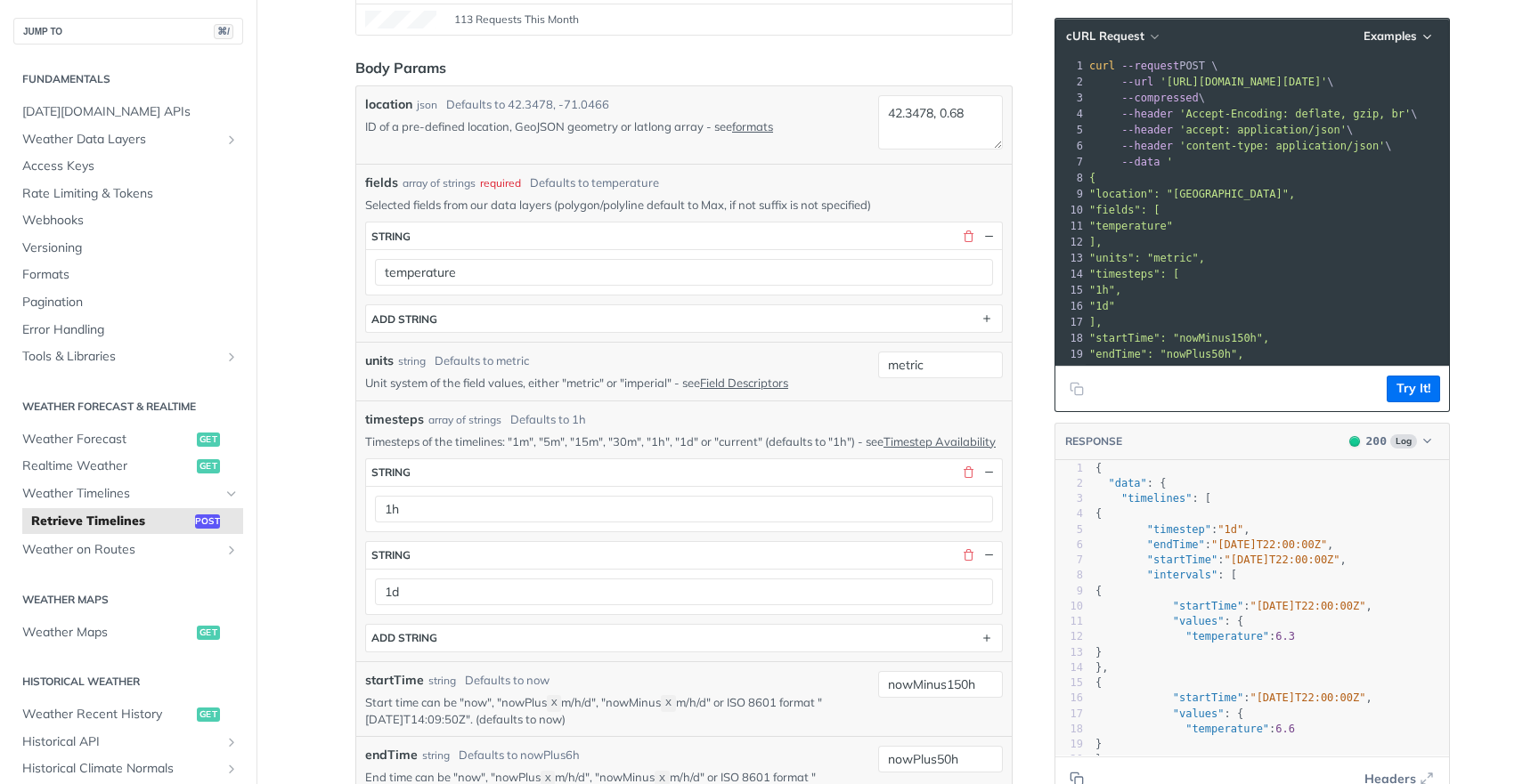
click at [662, 450] on p "Timesteps of the timelines: "1m", "5m", "15m", "30m", "1h", "1d" or "current" (…" at bounding box center [684, 441] width 638 height 16
click at [675, 443] on p "Timesteps of the timelines: "1m", "5m", "15m", "30m", "1h", "1d" or "current" (…" at bounding box center [684, 441] width 638 height 16
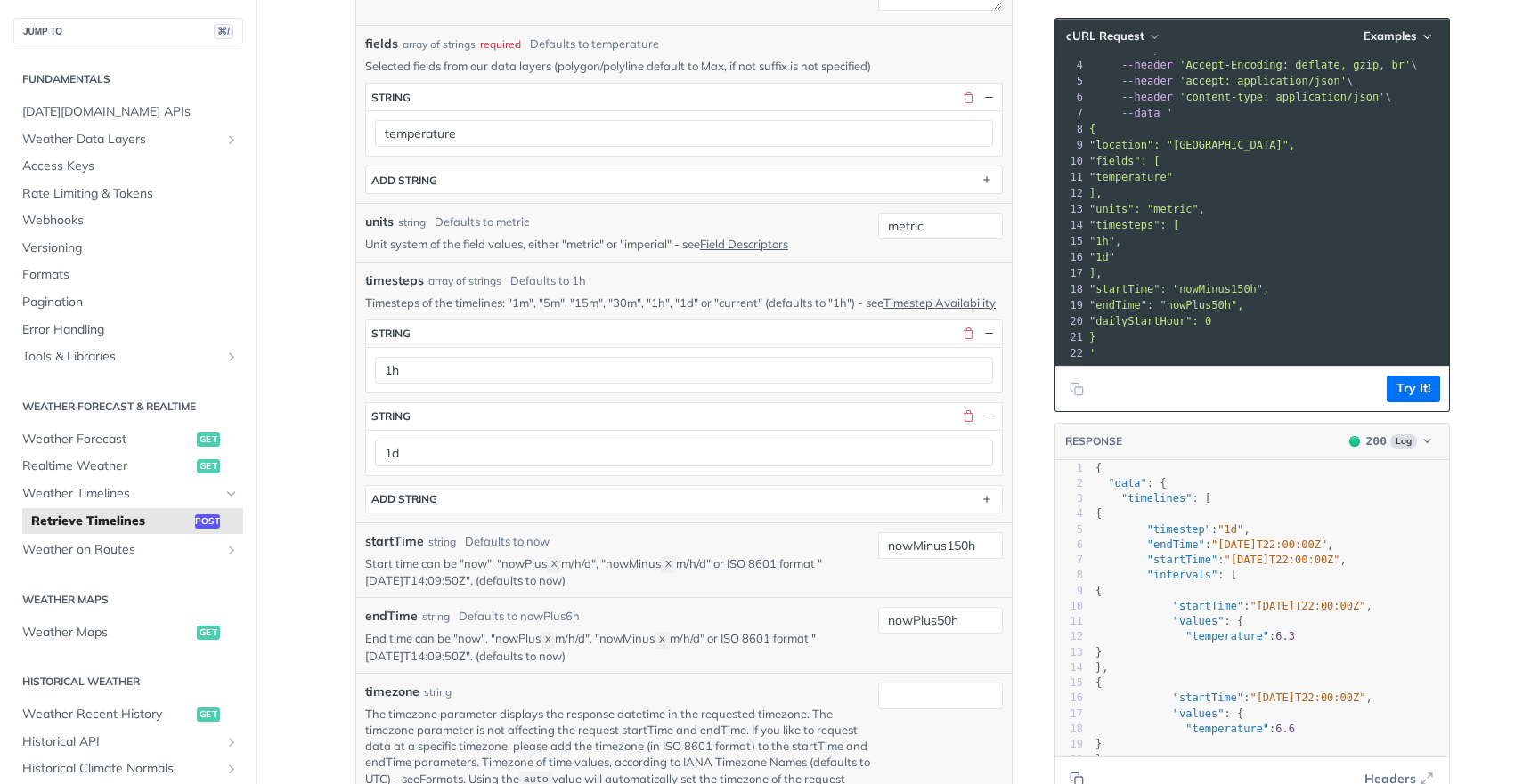
scroll to position [838, 0]
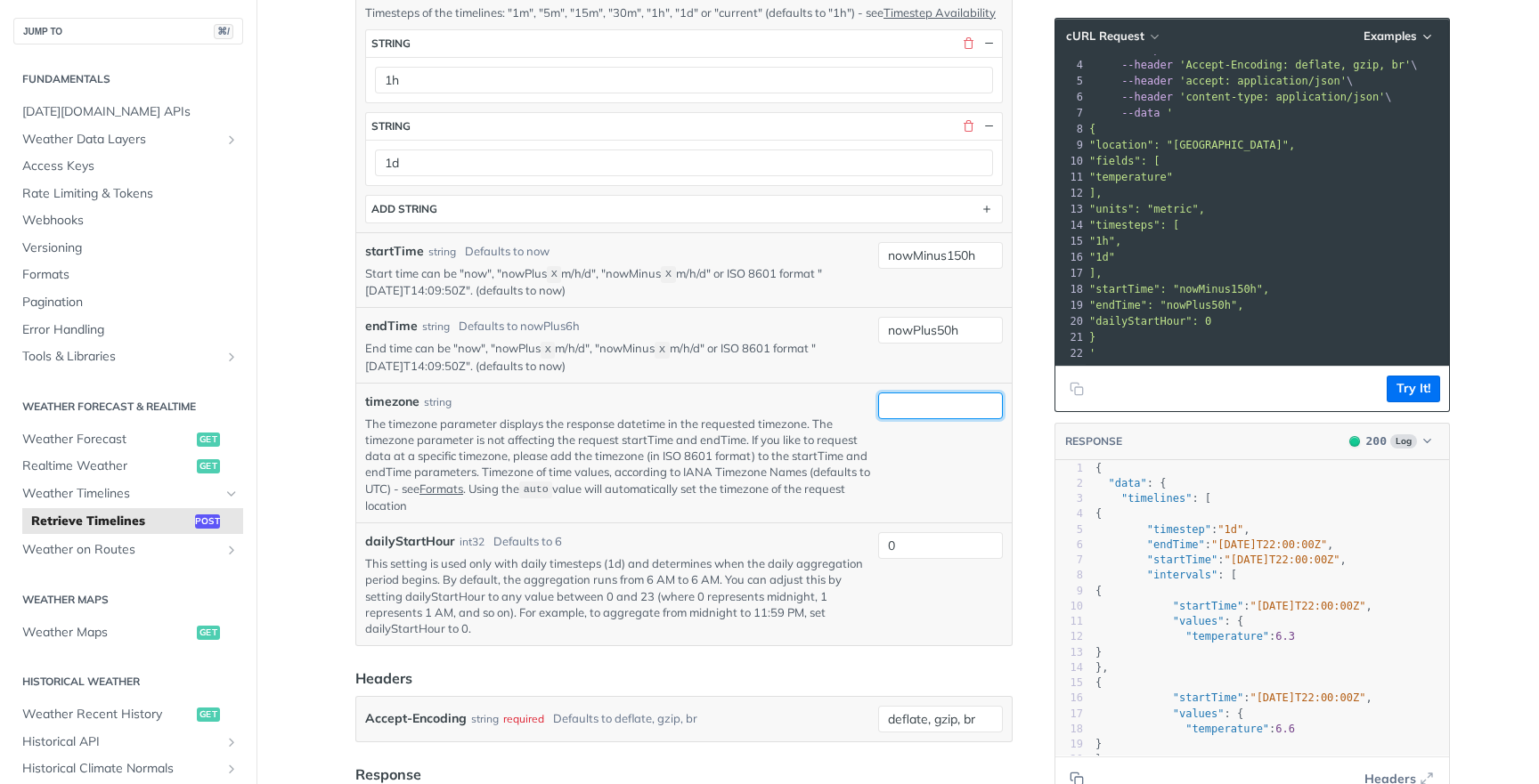
click at [932, 405] on input "timezone" at bounding box center [941, 406] width 125 height 27
type input "UTC"
click at [683, 452] on p "The timezone parameter displays the response datetime in the requested timezone…" at bounding box center [618, 465] width 506 height 98
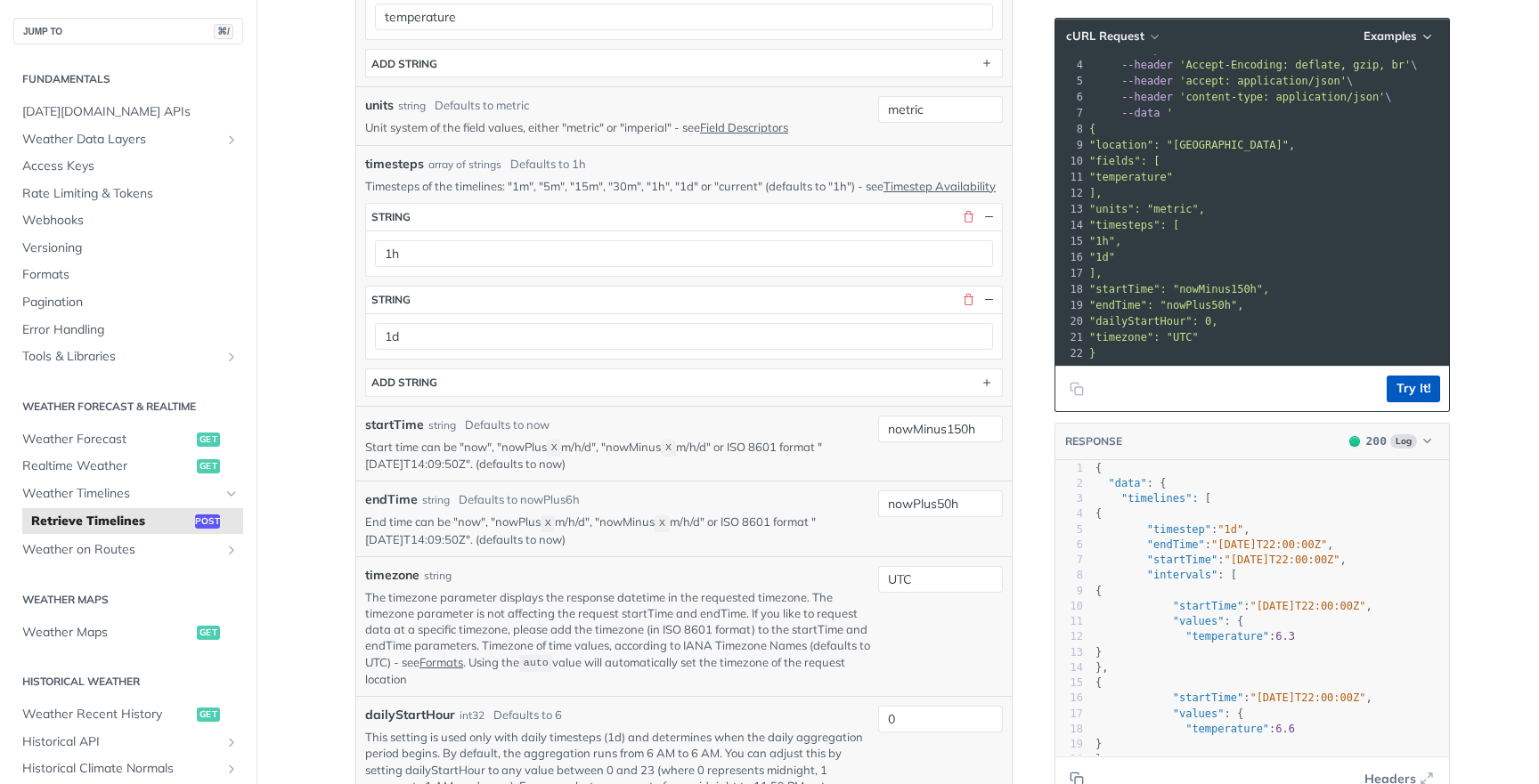
click at [1403, 394] on button "Try It!" at bounding box center [1414, 389] width 54 height 27
click at [1409, 392] on button "Try It!" at bounding box center [1414, 389] width 54 height 27
click at [1416, 385] on button "Try It!" at bounding box center [1414, 389] width 54 height 27
click at [1423, 386] on button "Try It!" at bounding box center [1414, 389] width 54 height 27
click at [1484, 377] on main "JUMP TO ⌘/ Fundamentals [DATE][DOMAIN_NAME] APIs Weather Data Layers Core Proba…" at bounding box center [769, 633] width 1539 height 2405
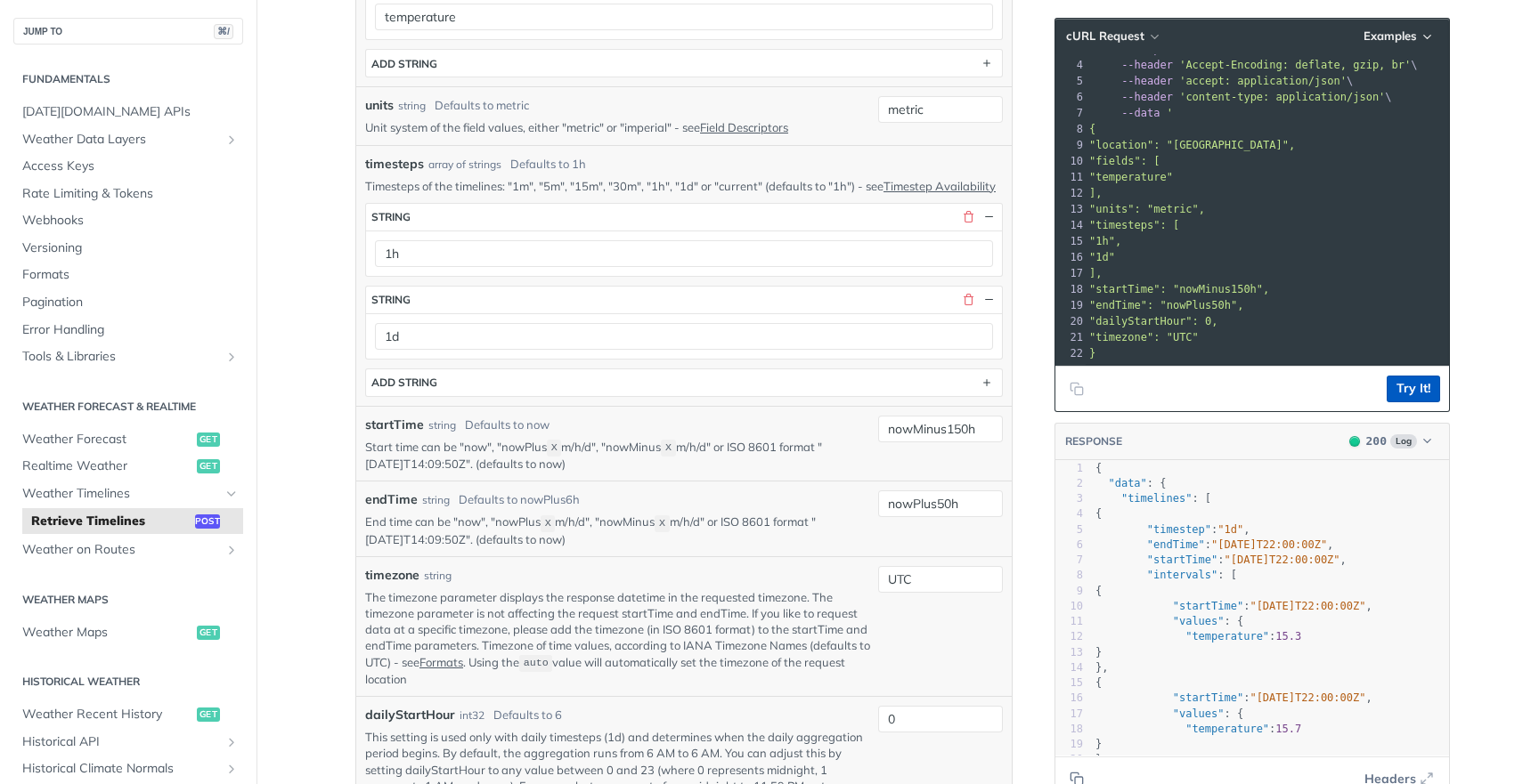
click at [1411, 390] on button "Try It!" at bounding box center [1414, 389] width 54 height 27
click at [1408, 383] on button "Try It!" at bounding box center [1414, 389] width 54 height 27
click at [914, 593] on input "UTC" at bounding box center [941, 579] width 125 height 27
click at [793, 548] on p "End time can be "now", "nowPlus X m/h/d", "nowMinus X m/h/d" or ISO 8601 format…" at bounding box center [618, 530] width 506 height 34
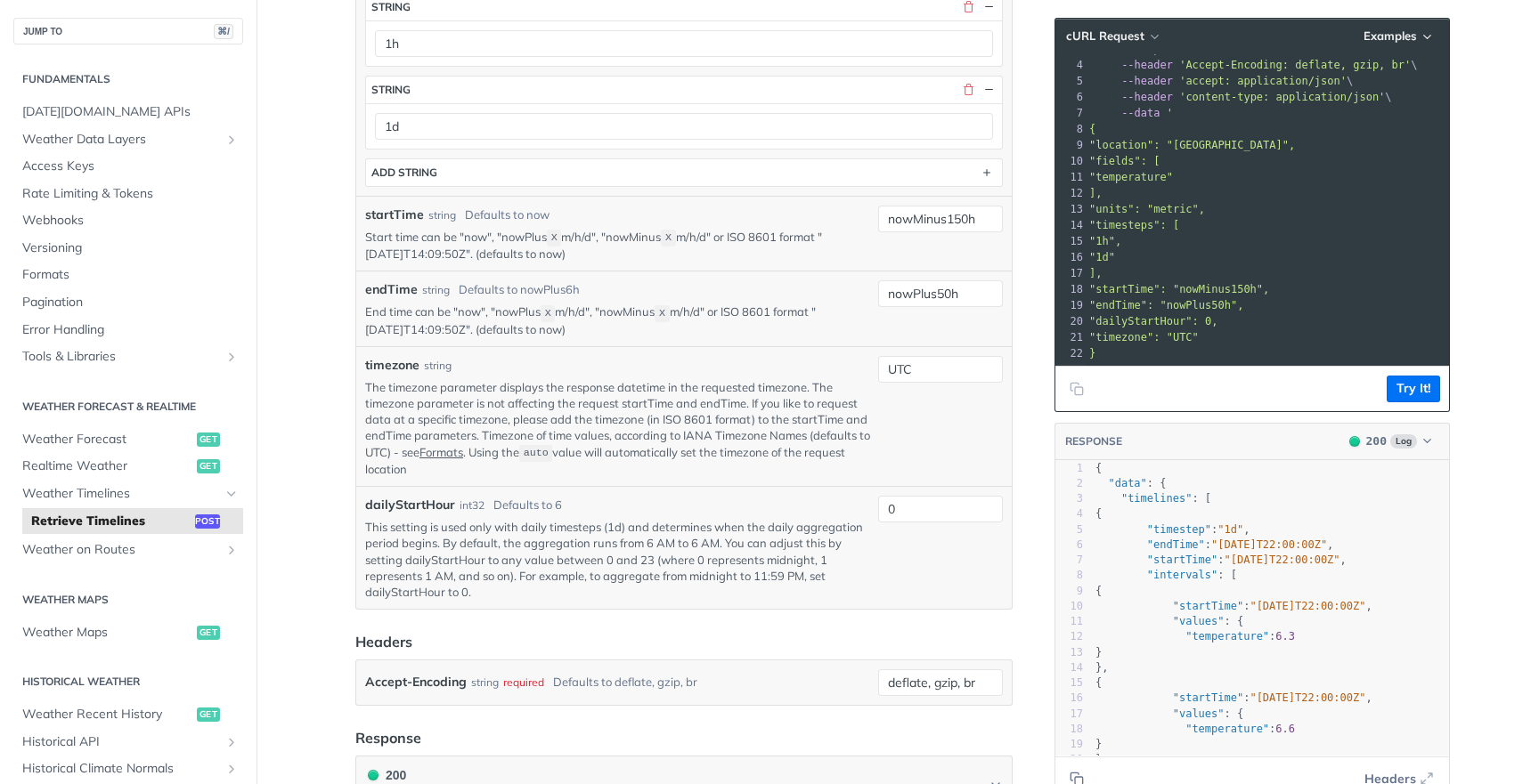
click at [901, 453] on div "UTC" at bounding box center [941, 417] width 125 height 121
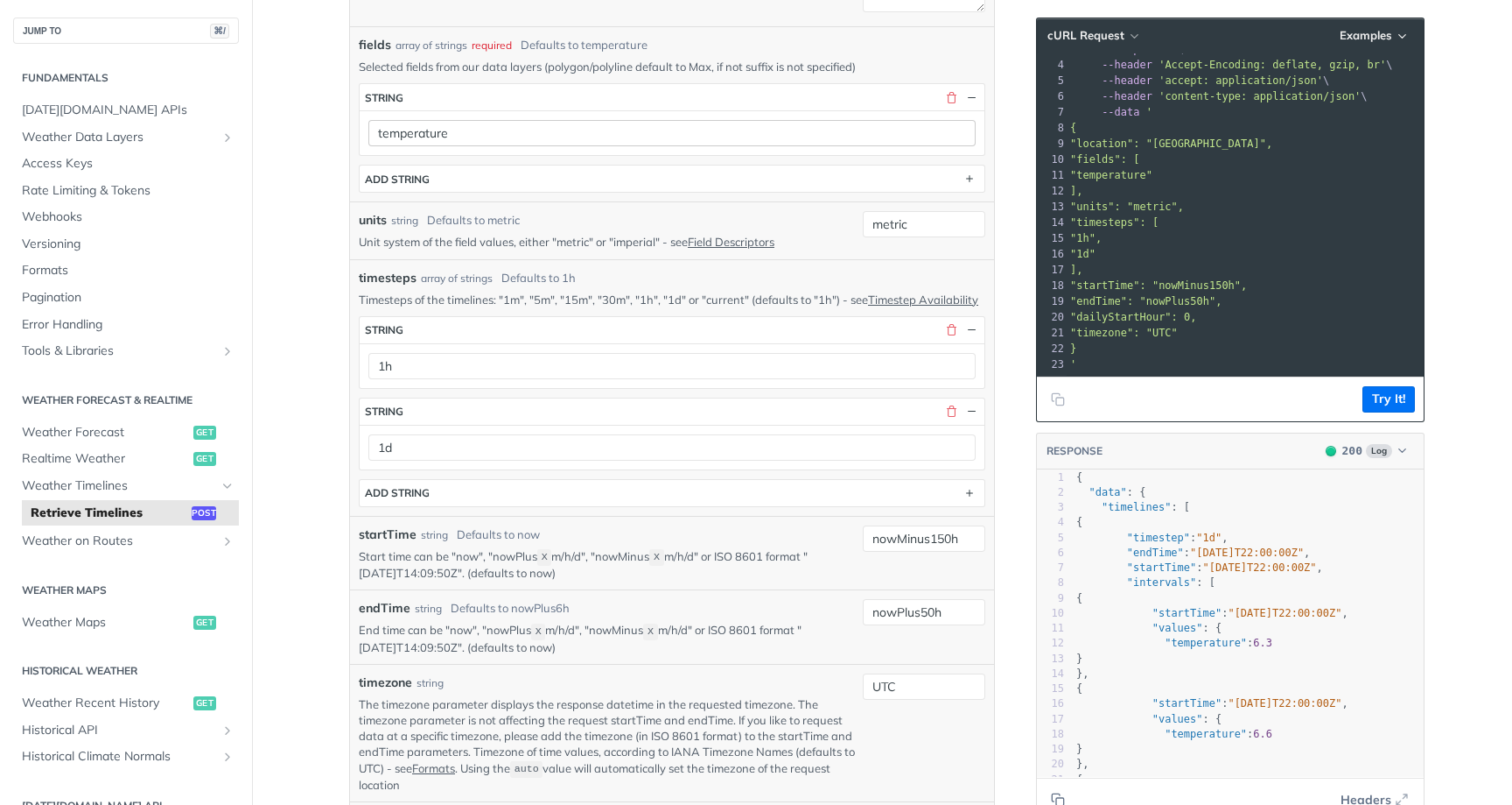
scroll to position [633, 0]
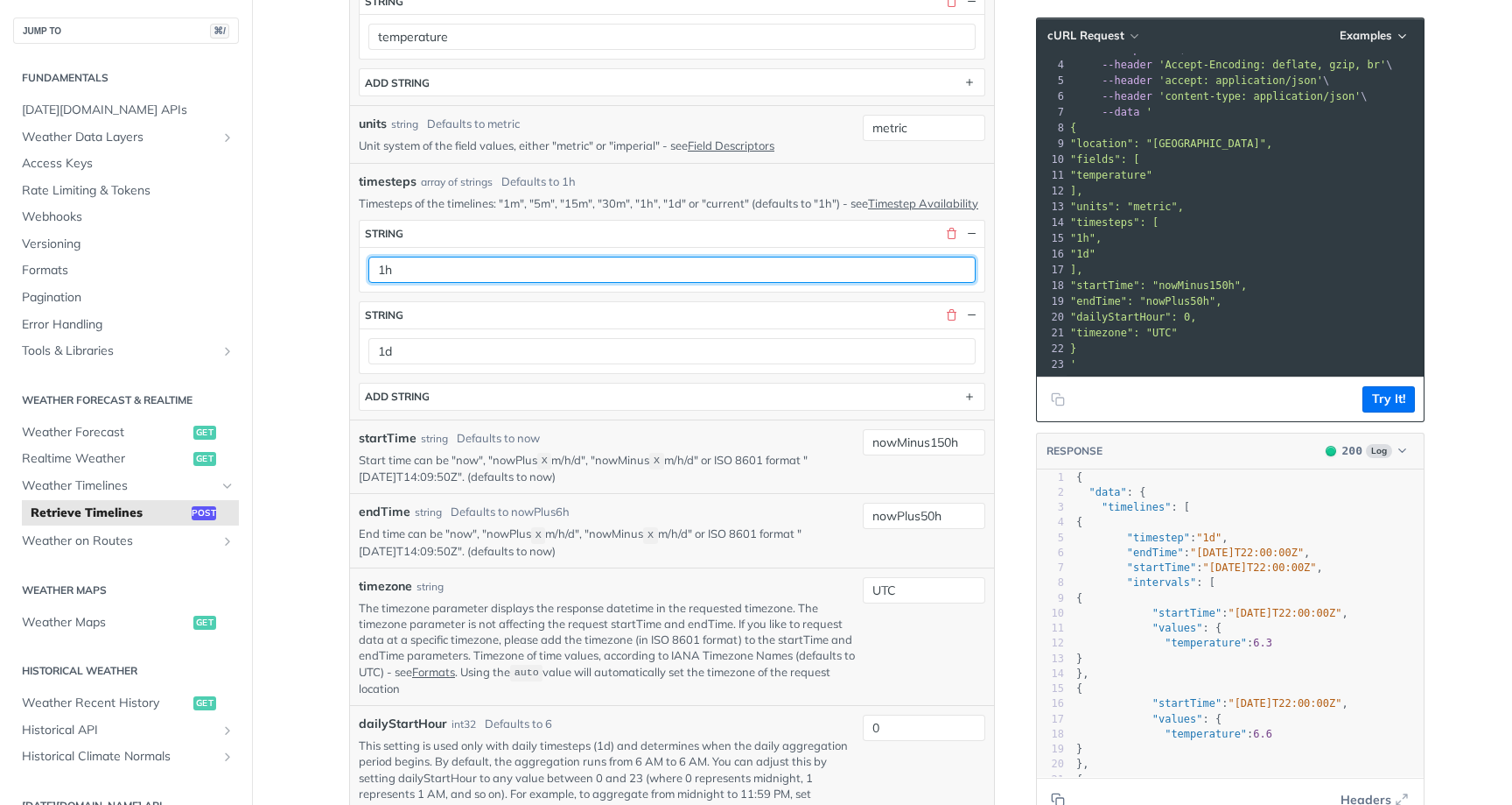
drag, startPoint x: 440, startPoint y: 284, endPoint x: 337, endPoint y: 284, distance: 103.0
click at [337, 284] on article "Retrieve Timelines post [URL][DOMAIN_NAME][DATE] /timelines Log in to see full …" at bounding box center [671, 642] width 700 height 2365
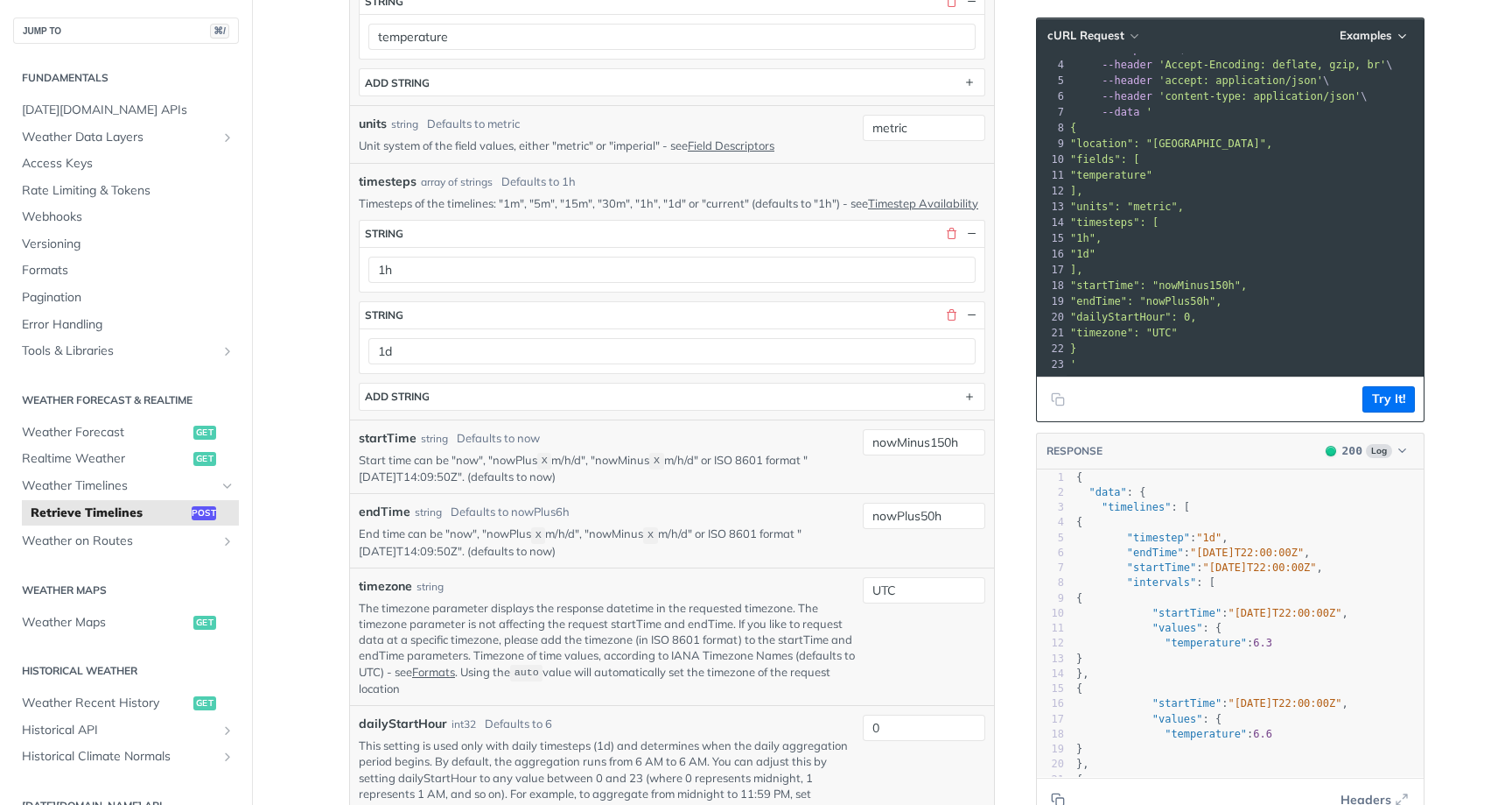
click at [671, 202] on p "Timesteps of the timelines: "1m", "5m", "15m", "30m", "1h", "1d" or "current" (…" at bounding box center [672, 203] width 627 height 16
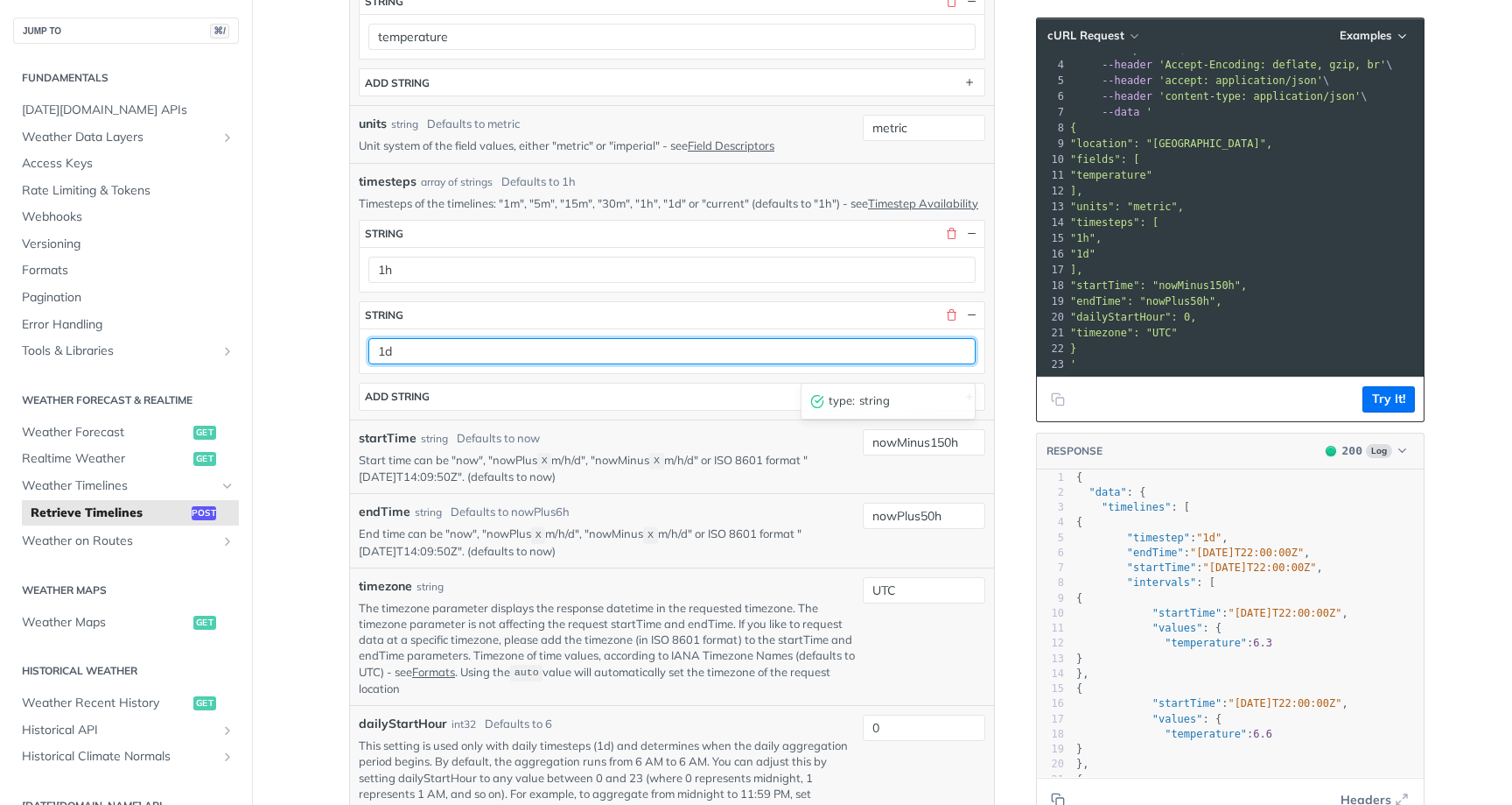
drag, startPoint x: 412, startPoint y: 376, endPoint x: 374, endPoint y: 373, distance: 38.1
click at [374, 365] on input "1d" at bounding box center [671, 351] width 607 height 26
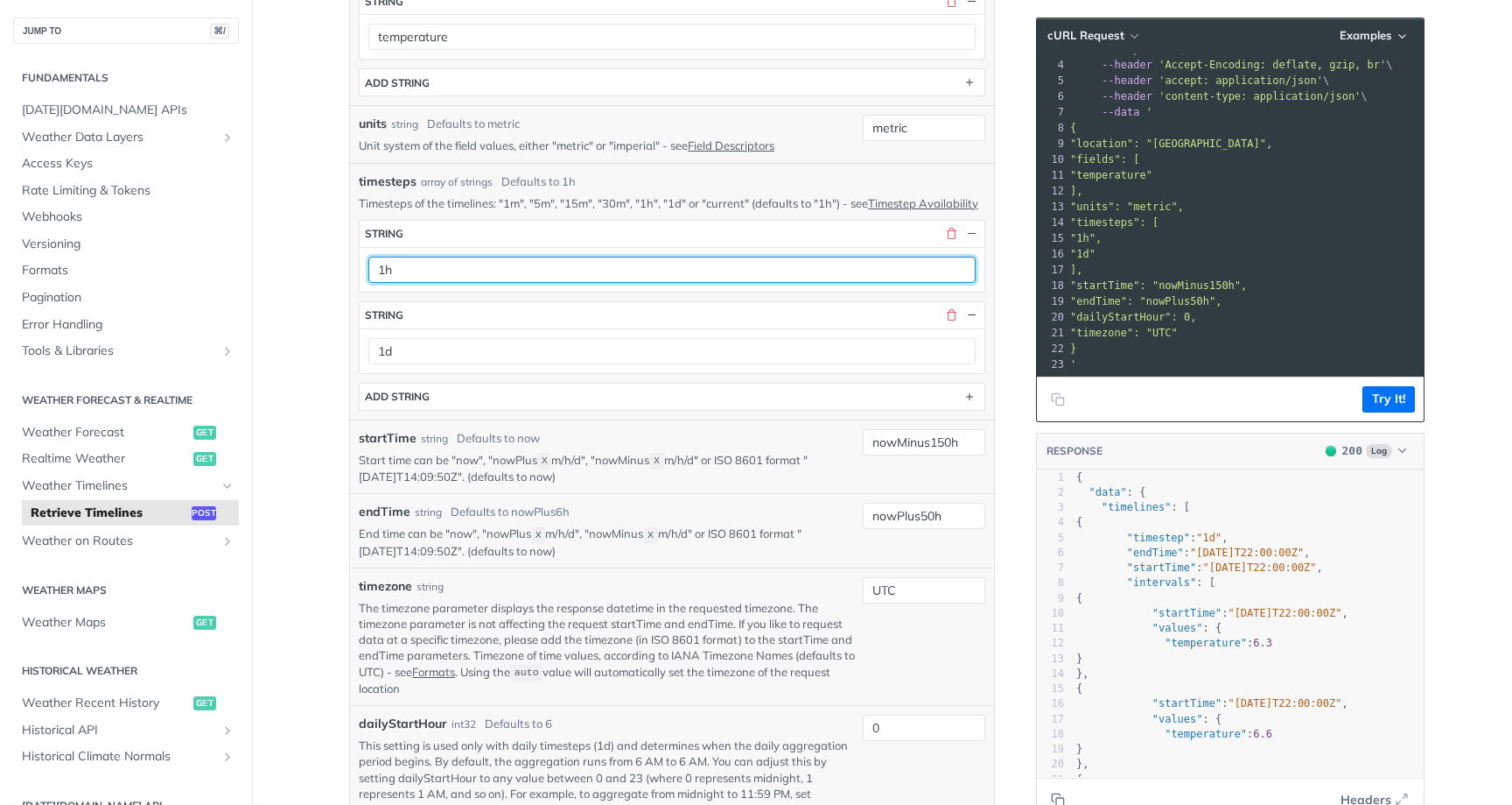
click at [414, 283] on input "1h" at bounding box center [671, 270] width 607 height 26
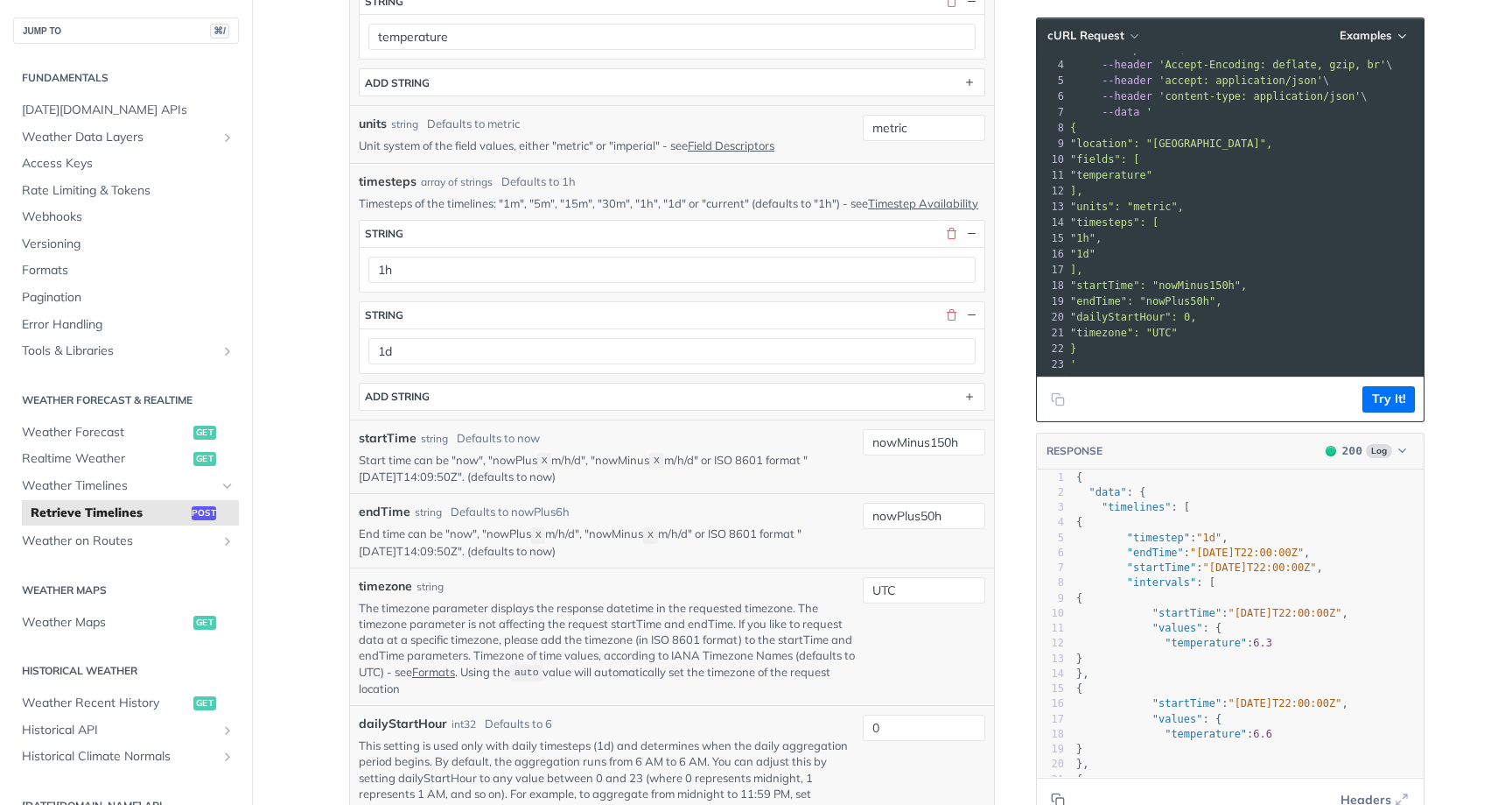
click at [1025, 208] on div "Language Shell Node Ruby PHP Python Credentials Query Query 95WRWUn8dQ0JWnOzeIv…" at bounding box center [1232, 642] width 420 height 2365
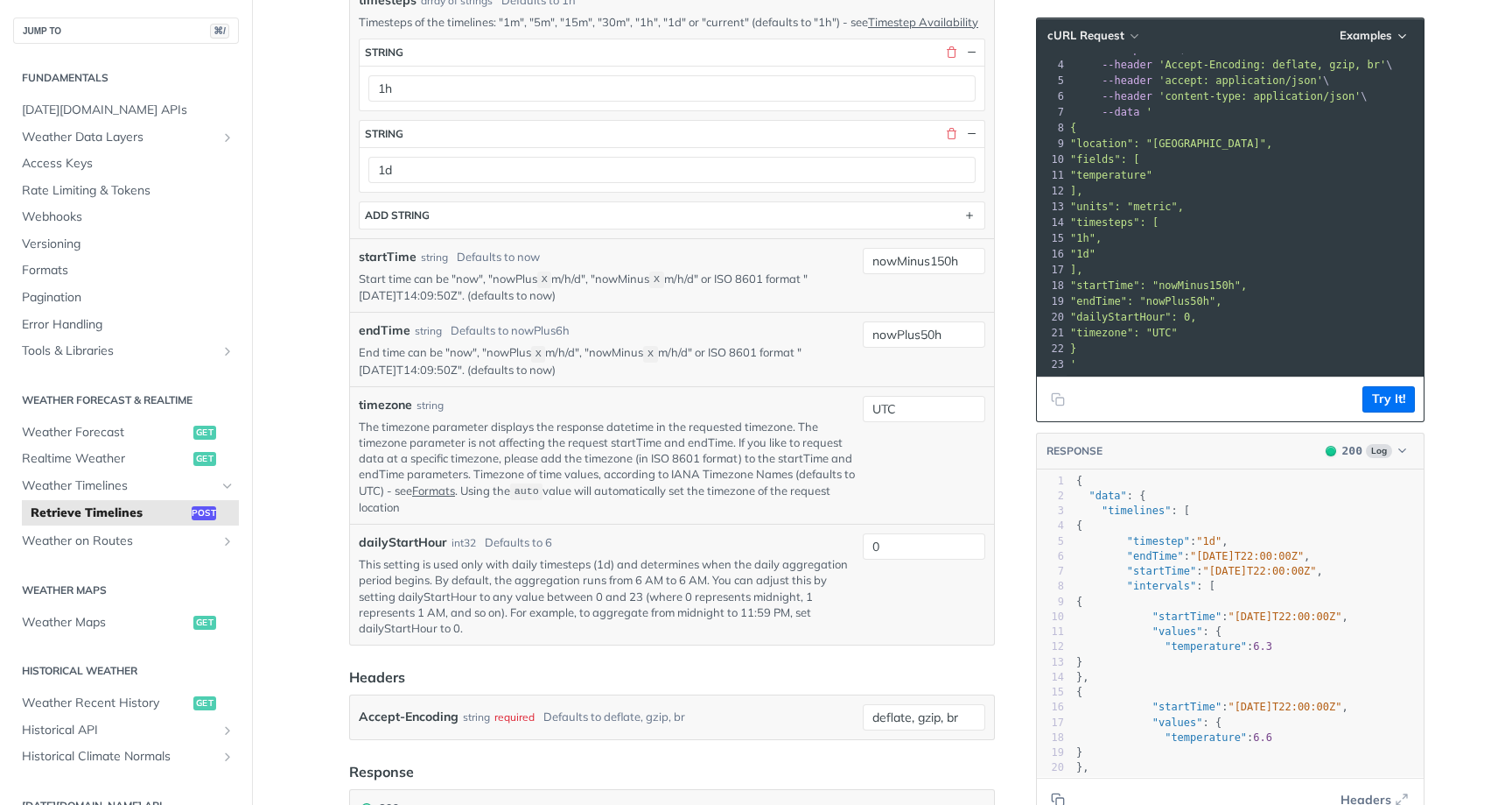
scroll to position [824, 0]
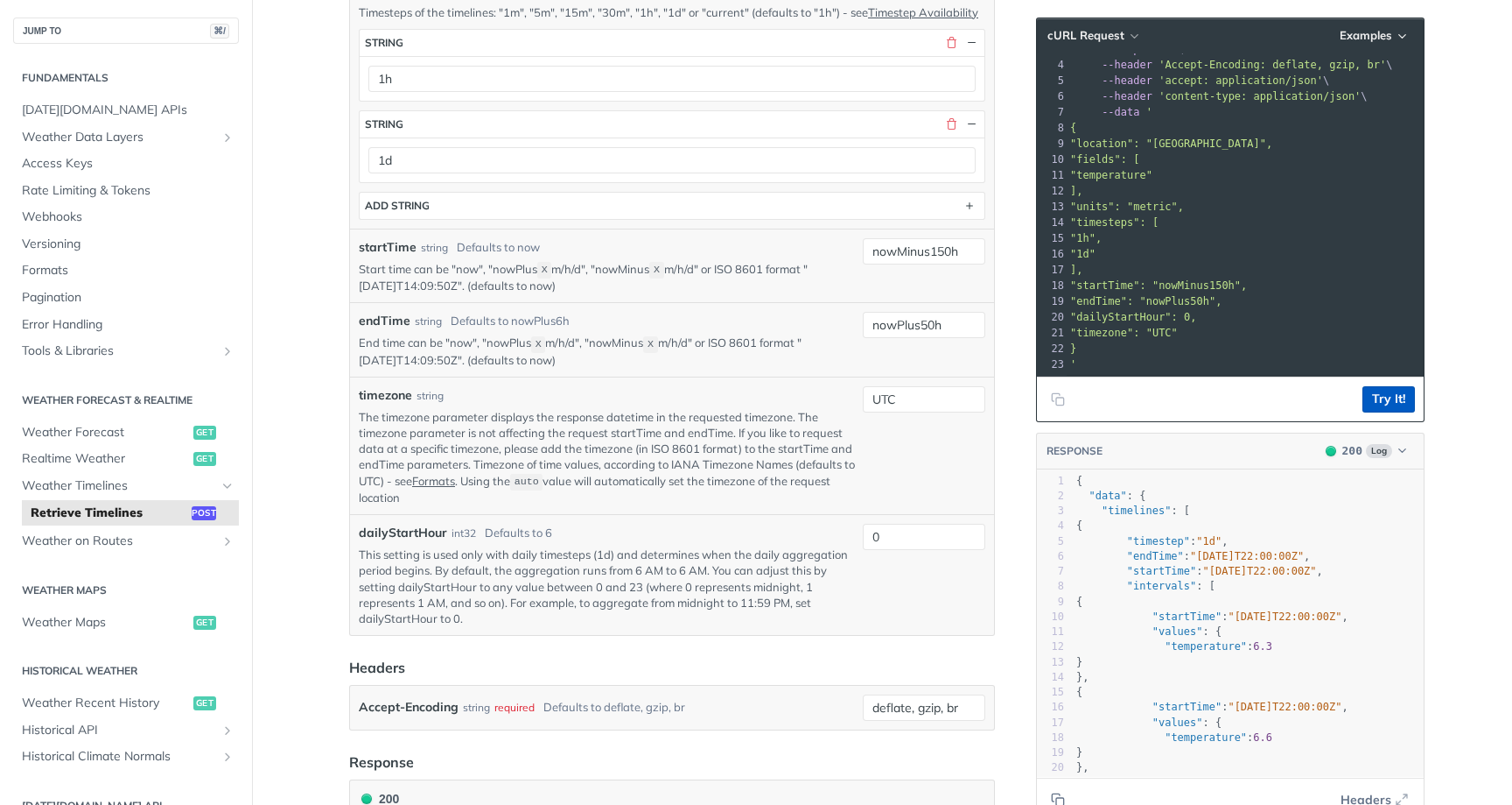
click at [1376, 392] on button "Try It!" at bounding box center [1389, 400] width 53 height 26
click at [1389, 402] on button "Try It!" at bounding box center [1389, 400] width 53 height 26
click at [1407, 400] on button "Try It!" at bounding box center [1389, 400] width 53 height 26
click at [1388, 395] on button "Try It!" at bounding box center [1389, 400] width 53 height 26
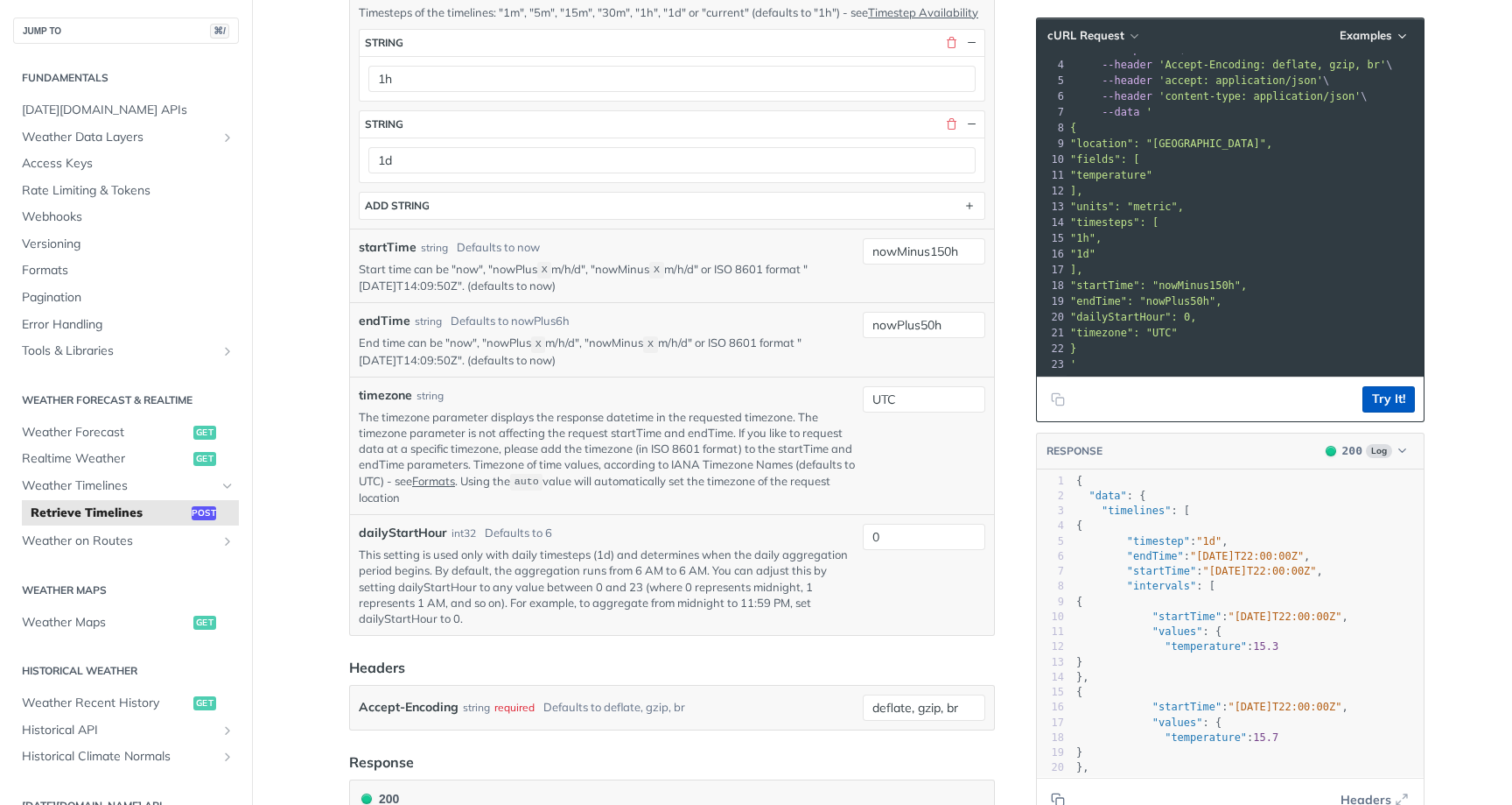
click at [1366, 395] on button "Try It!" at bounding box center [1389, 400] width 53 height 26
click at [1401, 390] on button "Try It!" at bounding box center [1389, 400] width 53 height 26
click at [1381, 389] on button "Try It!" at bounding box center [1389, 400] width 53 height 26
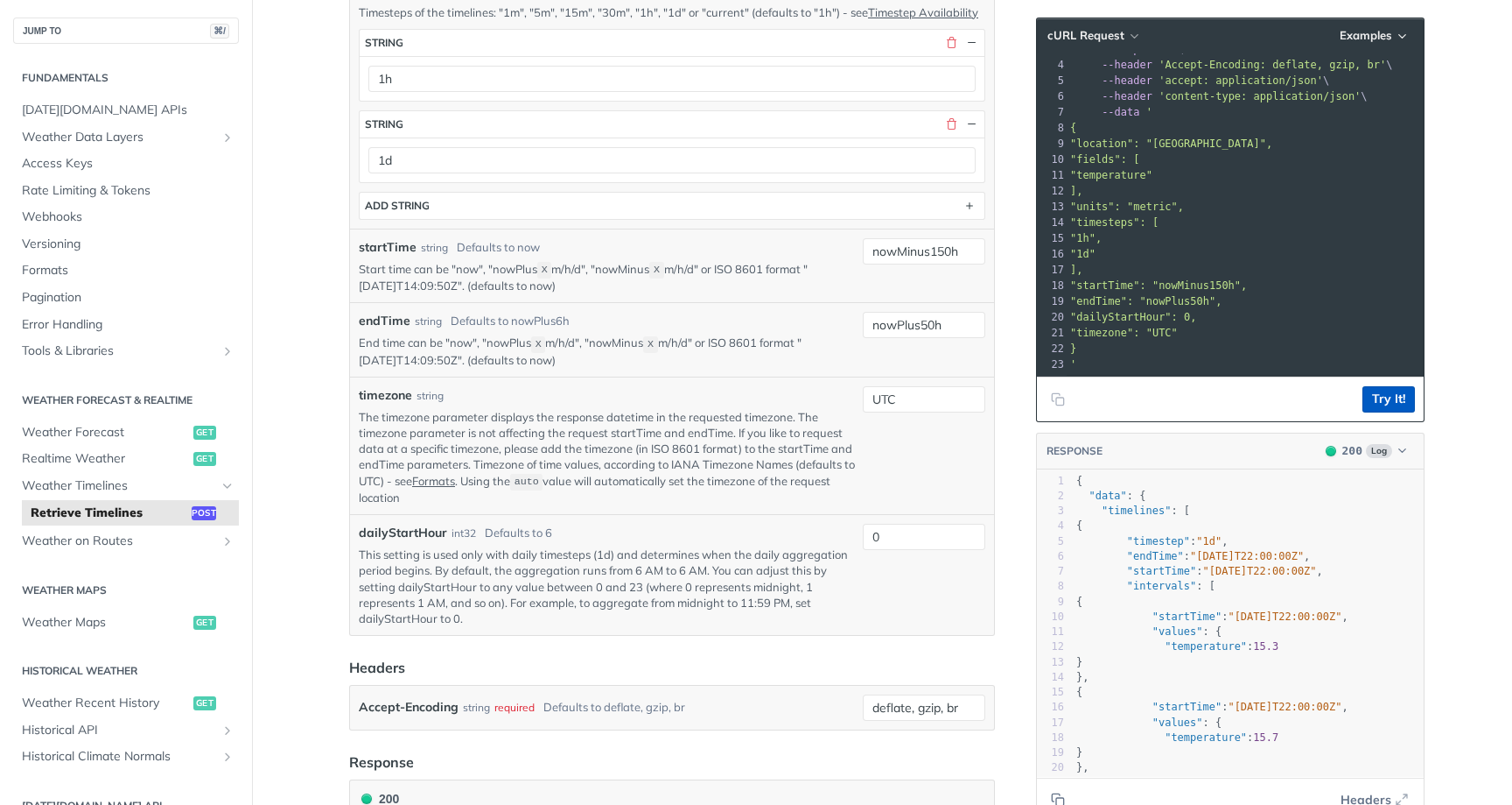
click at [1371, 398] on button "Try It!" at bounding box center [1389, 400] width 53 height 26
type textarea "6.3"
drag, startPoint x: 1261, startPoint y: 649, endPoint x: 1360, endPoint y: 649, distance: 99.0
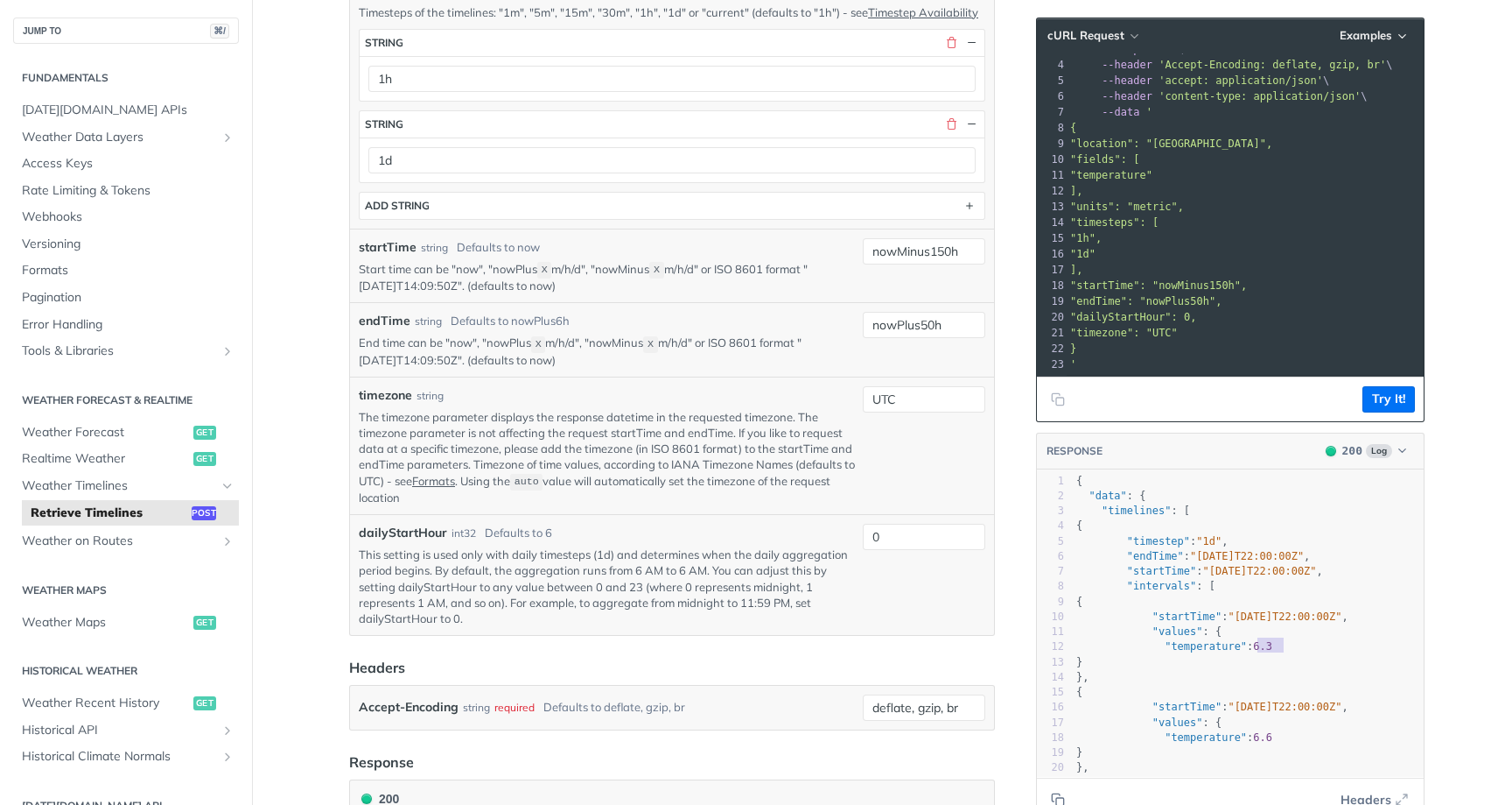
click at [1360, 649] on pre ""temperature" : 6.3" at bounding box center [1249, 646] width 351 height 15
type textarea "6.6"
drag, startPoint x: 1266, startPoint y: 730, endPoint x: 1319, endPoint y: 731, distance: 53.0
click at [1319, 731] on pre ""temperature" : 6.6" at bounding box center [1249, 738] width 351 height 15
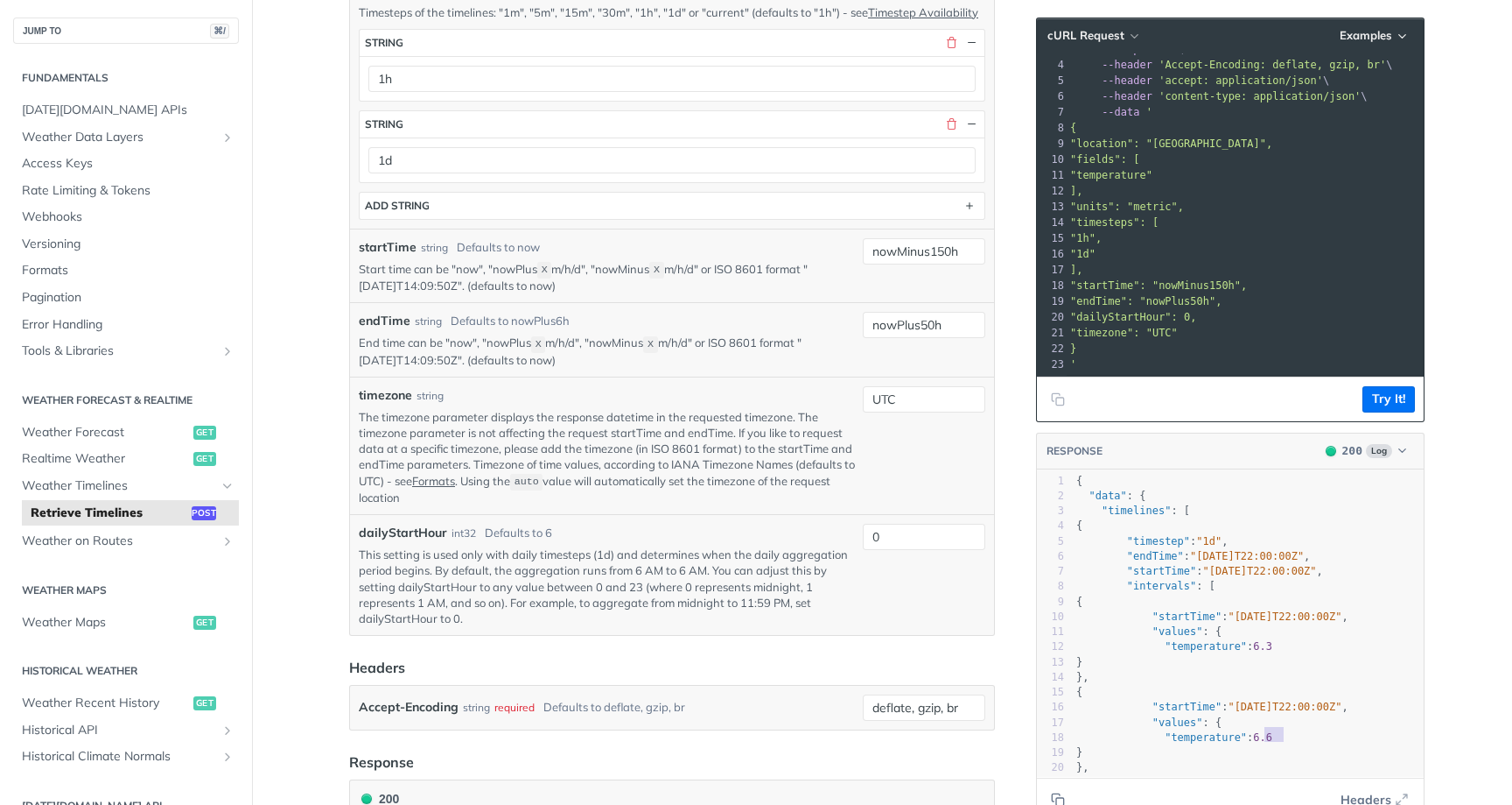
click at [1319, 731] on pre ""temperature" : 6.6" at bounding box center [1249, 738] width 351 height 15
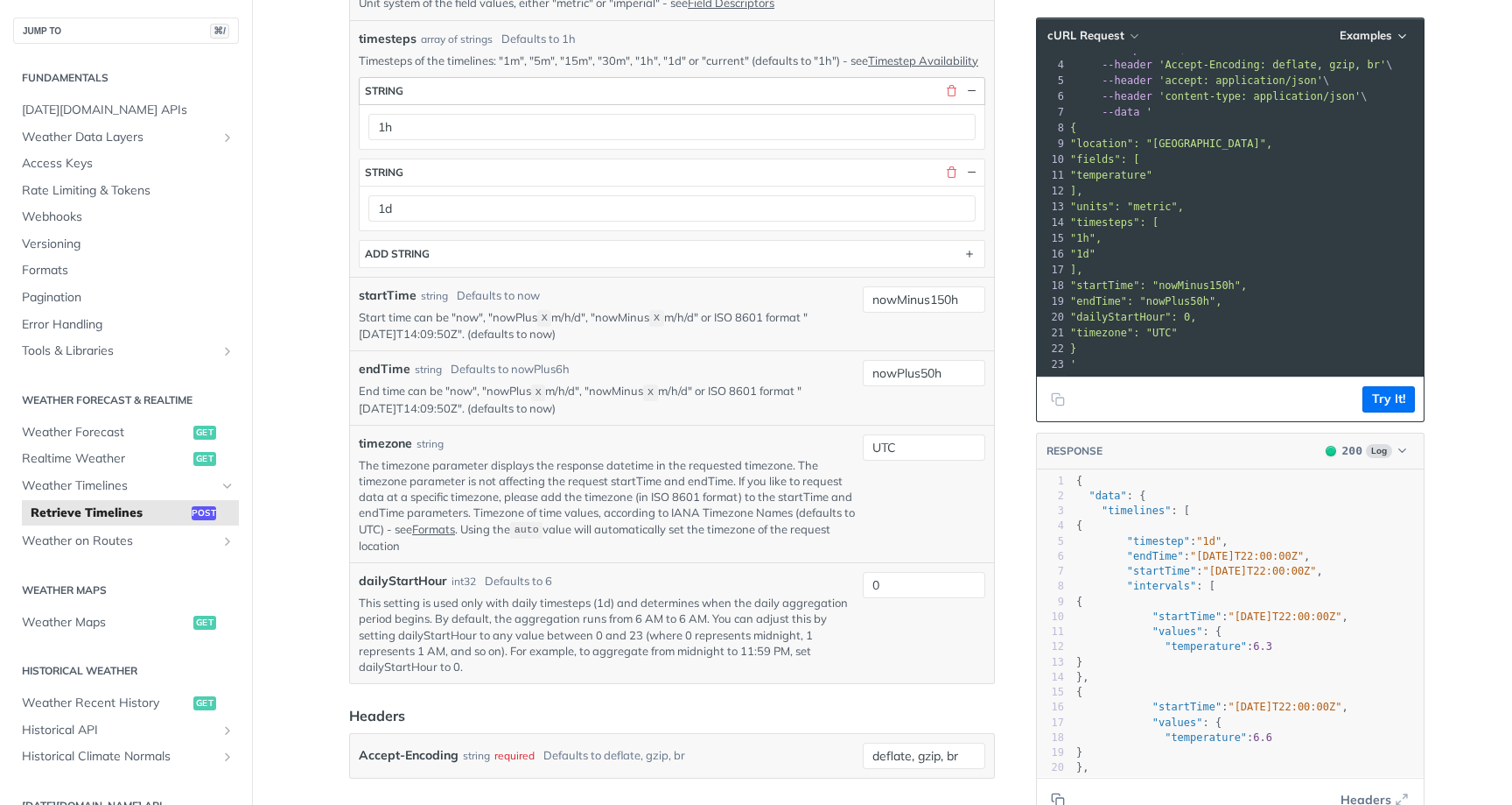
click at [945, 99] on div "button" at bounding box center [959, 91] width 41 height 16
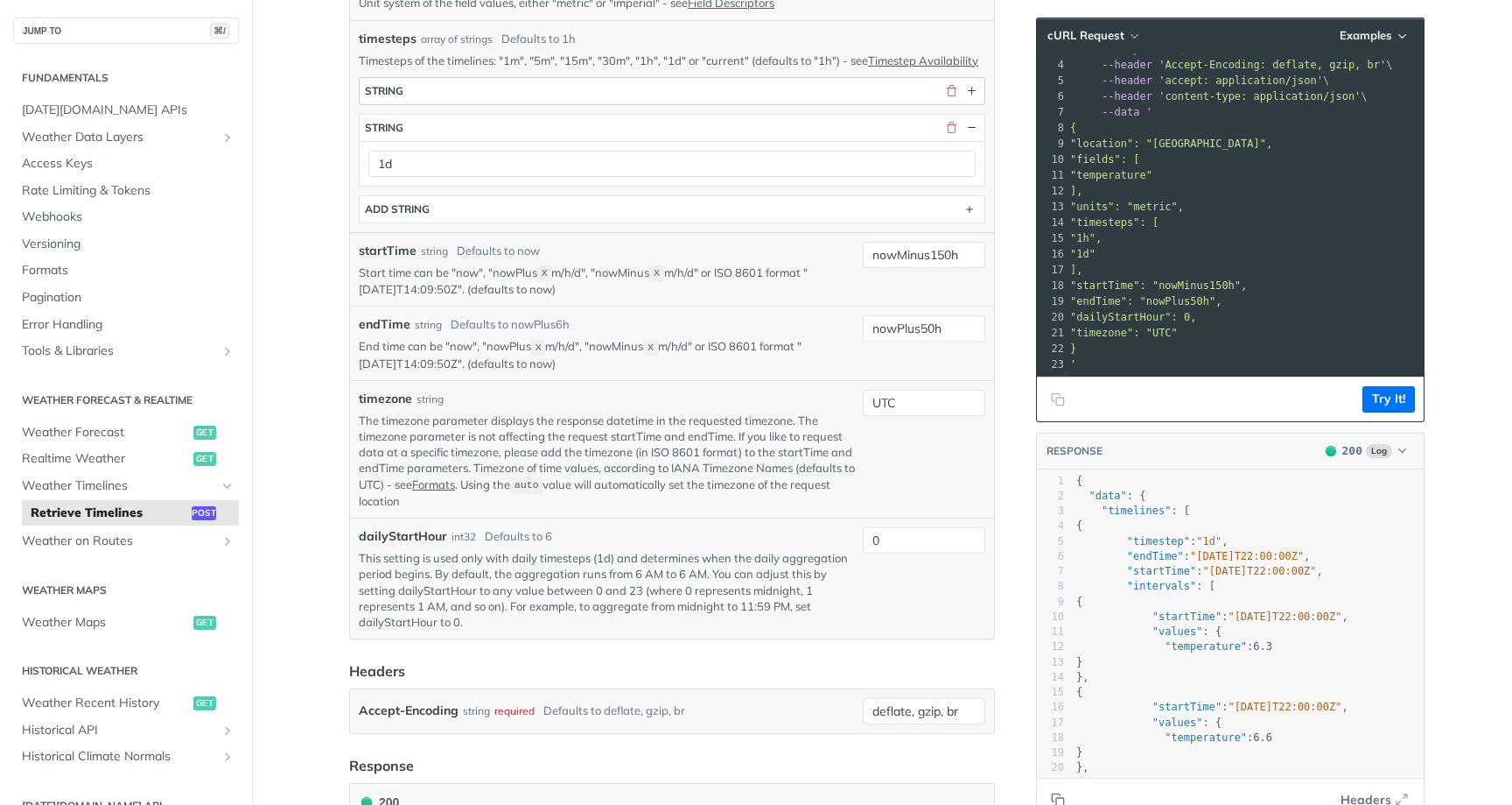
click at [927, 104] on button "string" at bounding box center [672, 91] width 625 height 26
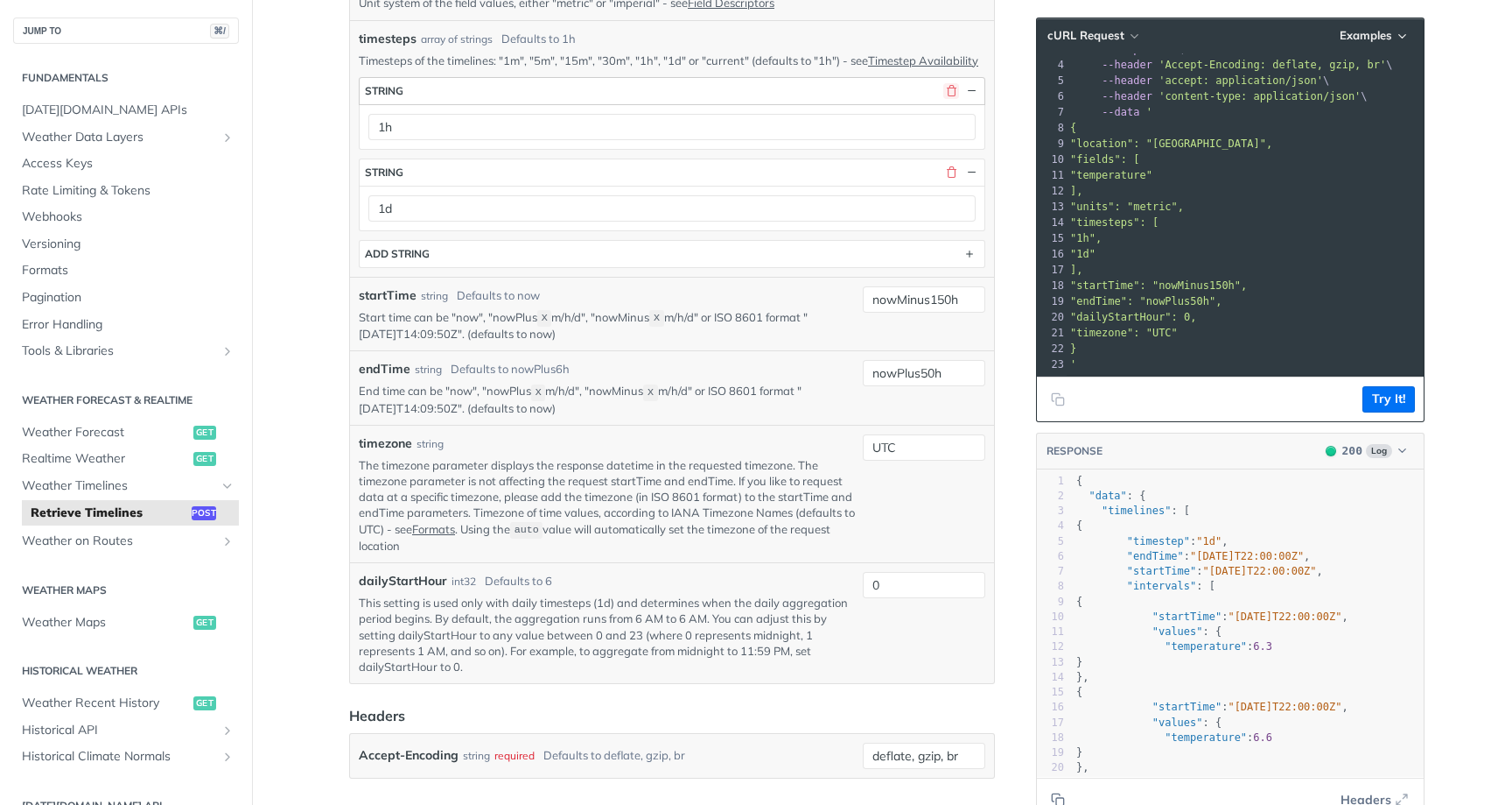
click at [952, 99] on button "button" at bounding box center [951, 91] width 16 height 16
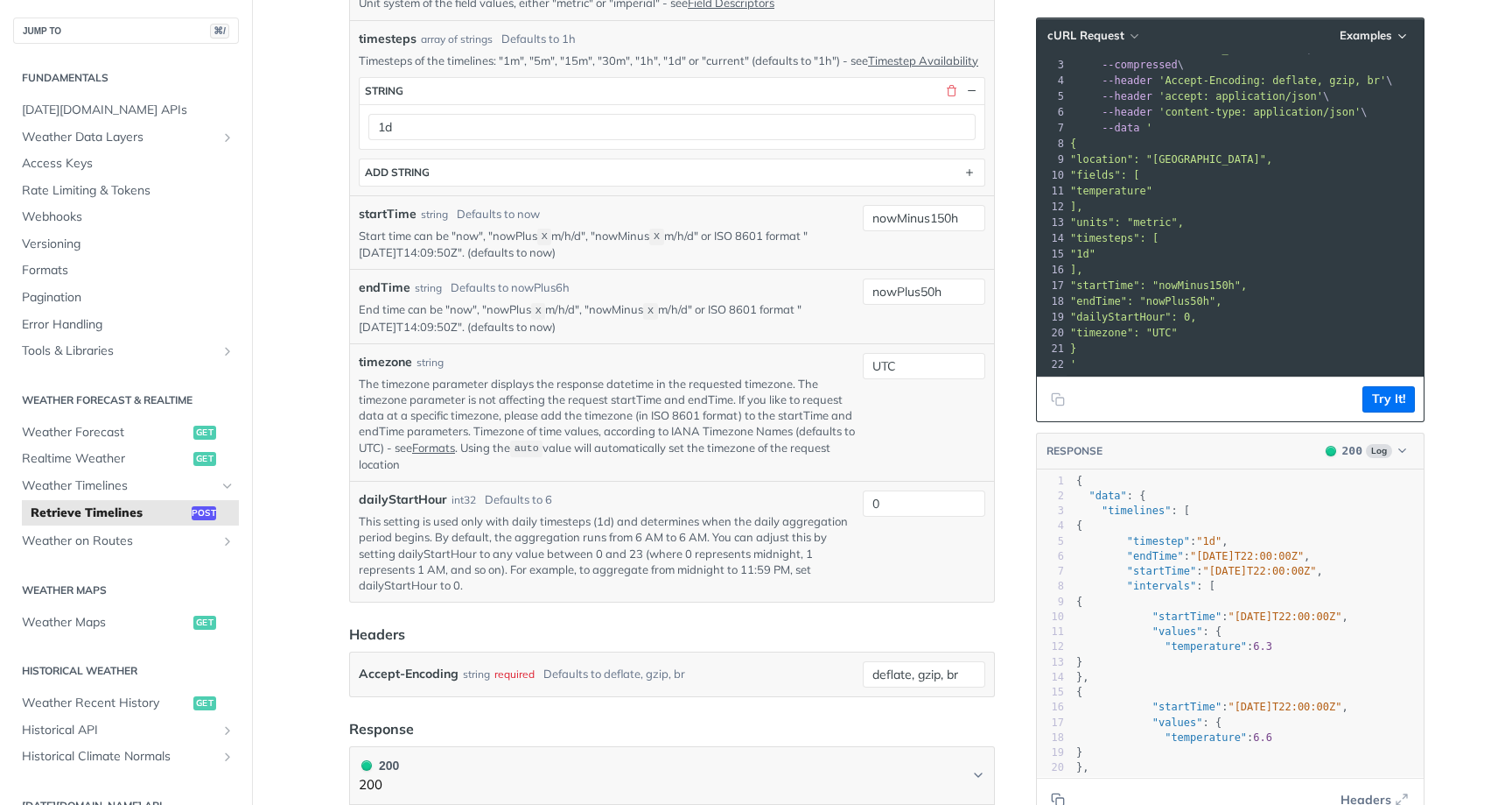
scroll to position [32, 0]
click at [1406, 393] on button "Try It!" at bounding box center [1389, 400] width 53 height 26
click at [1402, 402] on button "Try It!" at bounding box center [1389, 400] width 53 height 26
click at [1391, 396] on button "Try It!" at bounding box center [1389, 400] width 53 height 26
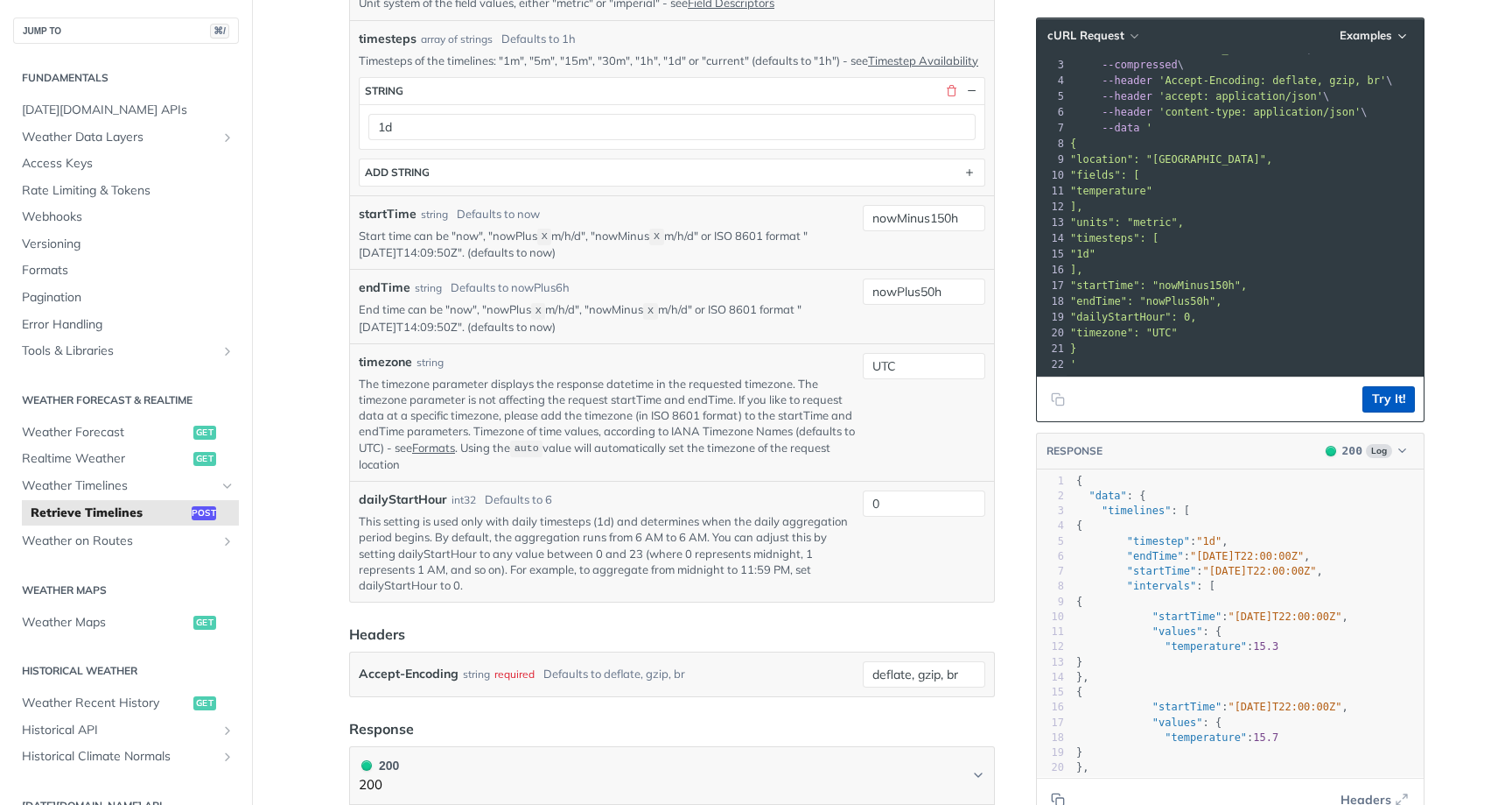
click at [1391, 396] on button "Try It!" at bounding box center [1389, 400] width 53 height 26
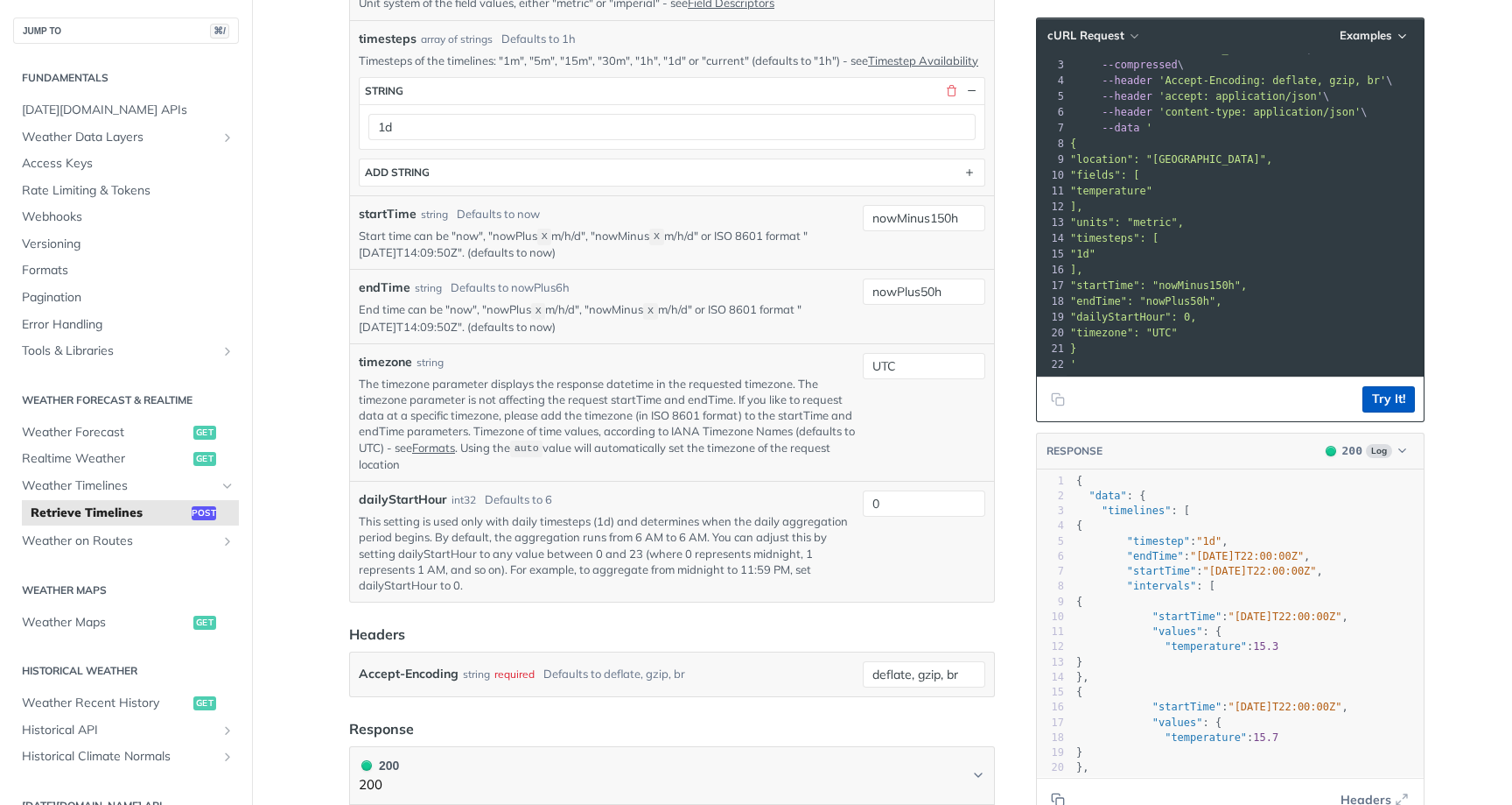
click at [1391, 396] on button "Try It!" at bounding box center [1389, 400] width 53 height 26
click at [1387, 398] on button "Try It!" at bounding box center [1389, 400] width 53 height 26
click at [1405, 388] on button "Try It!" at bounding box center [1389, 400] width 53 height 26
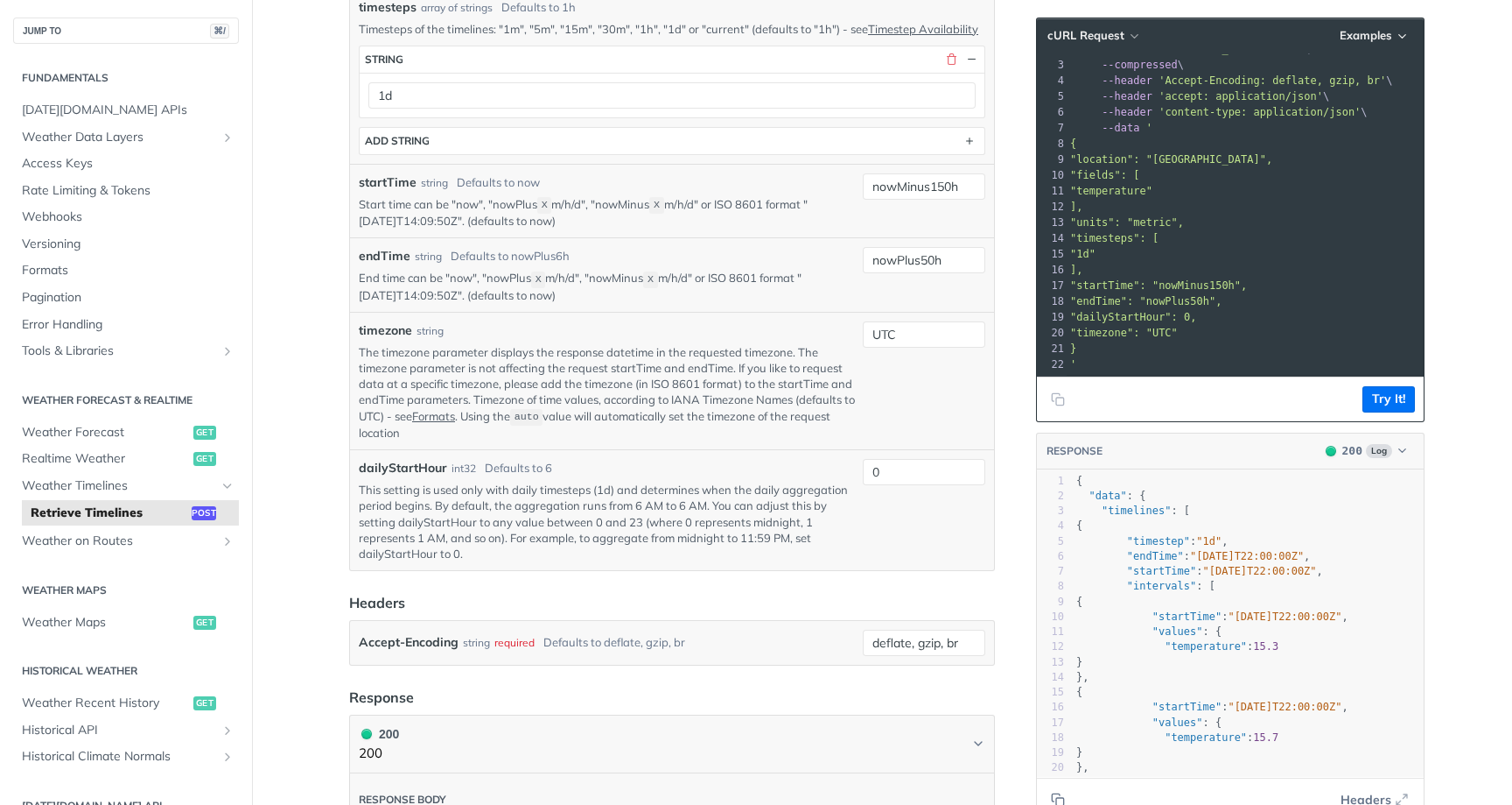
scroll to position [29, 0]
click at [1384, 404] on button "Try It!" at bounding box center [1389, 400] width 53 height 26
click at [1390, 386] on button "Try It!" at bounding box center [1389, 400] width 53 height 26
click at [545, 154] on button "ADD string" at bounding box center [672, 141] width 625 height 26
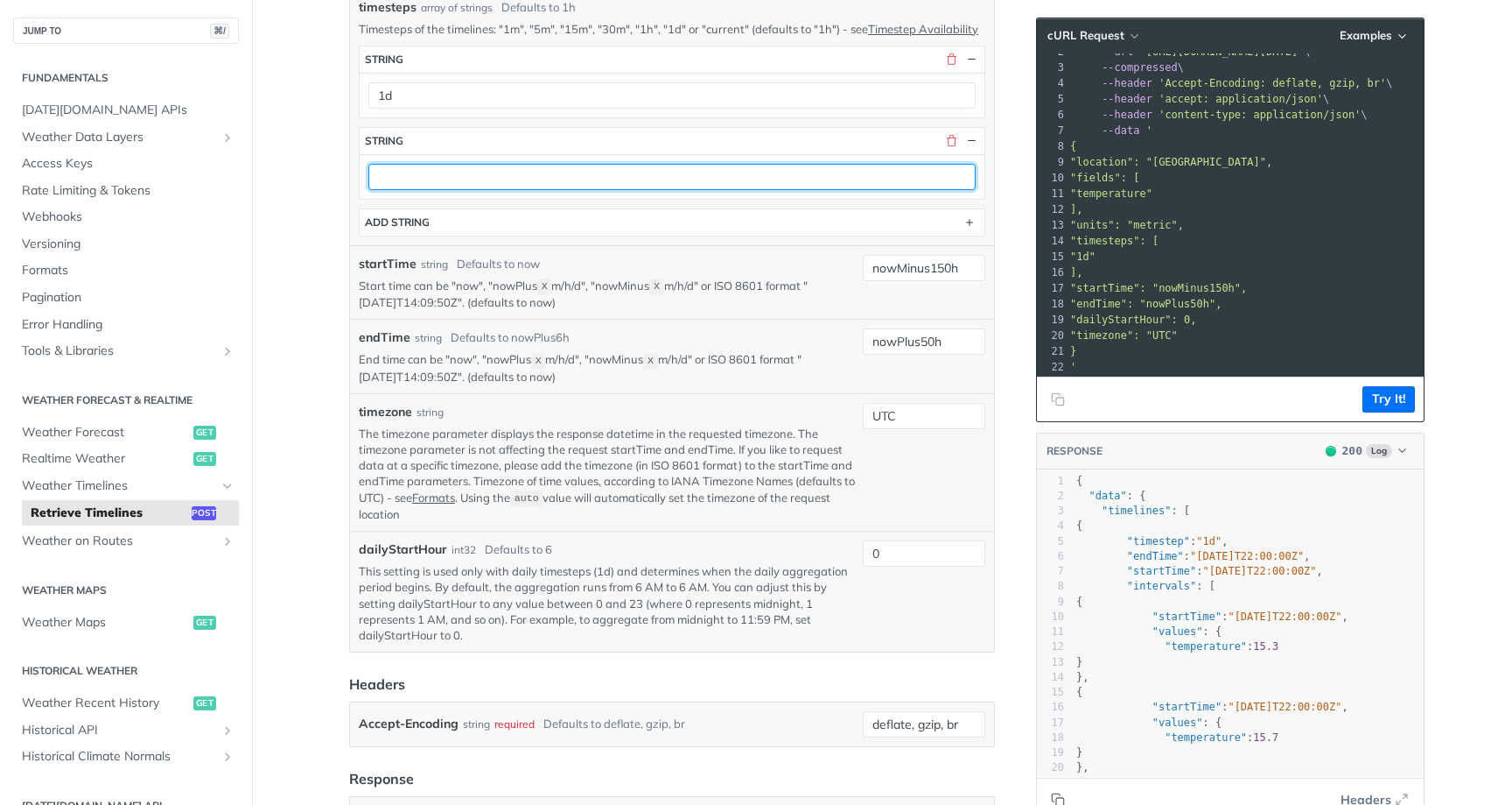
click at [507, 190] on input "text" at bounding box center [671, 177] width 607 height 26
type input "1h"
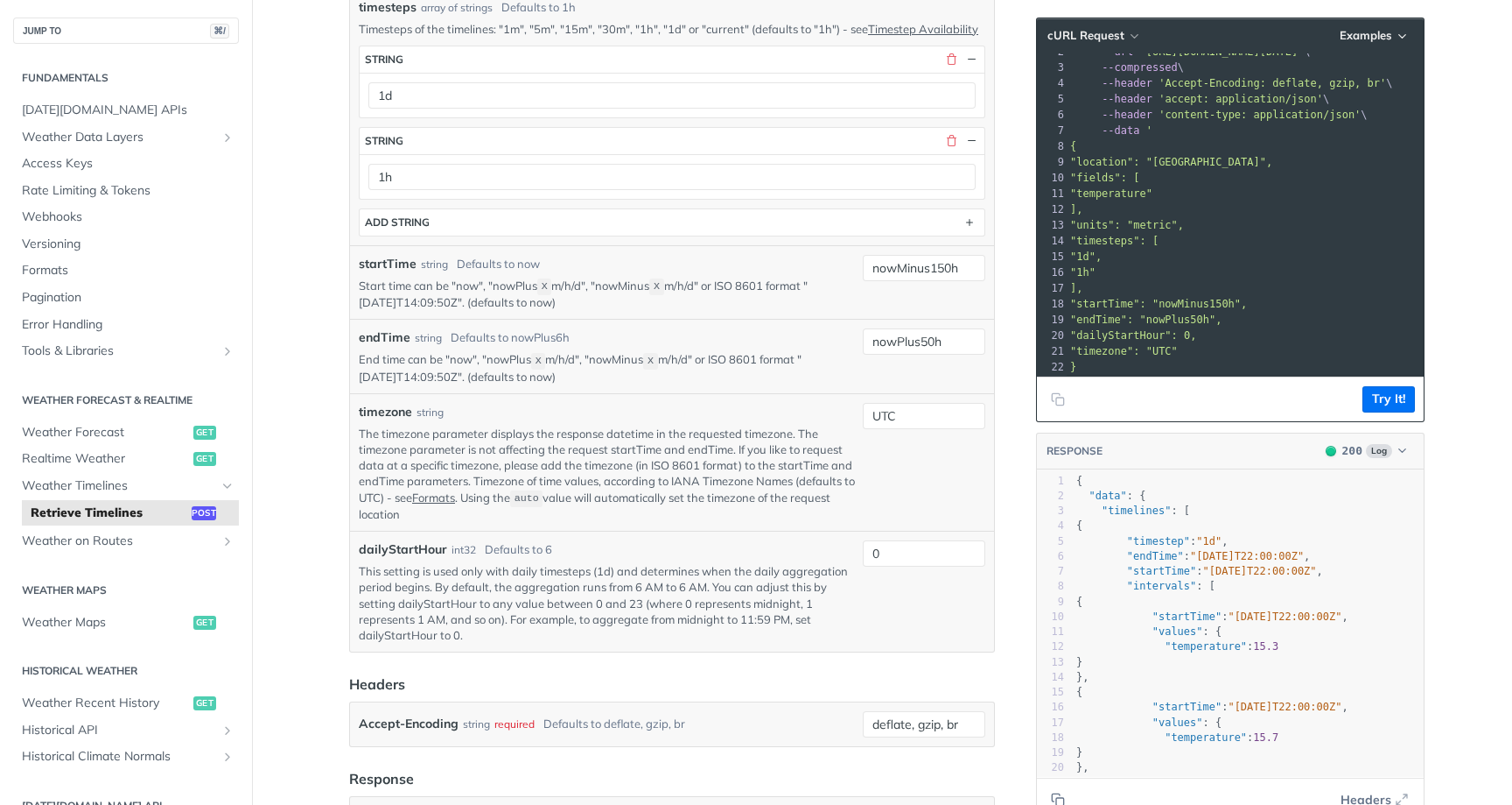
click at [316, 316] on main "JUMP TO ⌘/ Fundamentals [DATE][DOMAIN_NAME] APIs Weather Data Layers Core Proba…" at bounding box center [756, 469] width 1512 height 2365
drag, startPoint x: 791, startPoint y: 318, endPoint x: 669, endPoint y: 299, distance: 123.5
click at [669, 299] on p "Start time can be "now", "nowPlus X m/h/d", "nowMinus X m/h/d" or ISO 8601 form…" at bounding box center [607, 294] width 497 height 33
drag, startPoint x: 669, startPoint y: 299, endPoint x: 692, endPoint y: 302, distance: 23.2
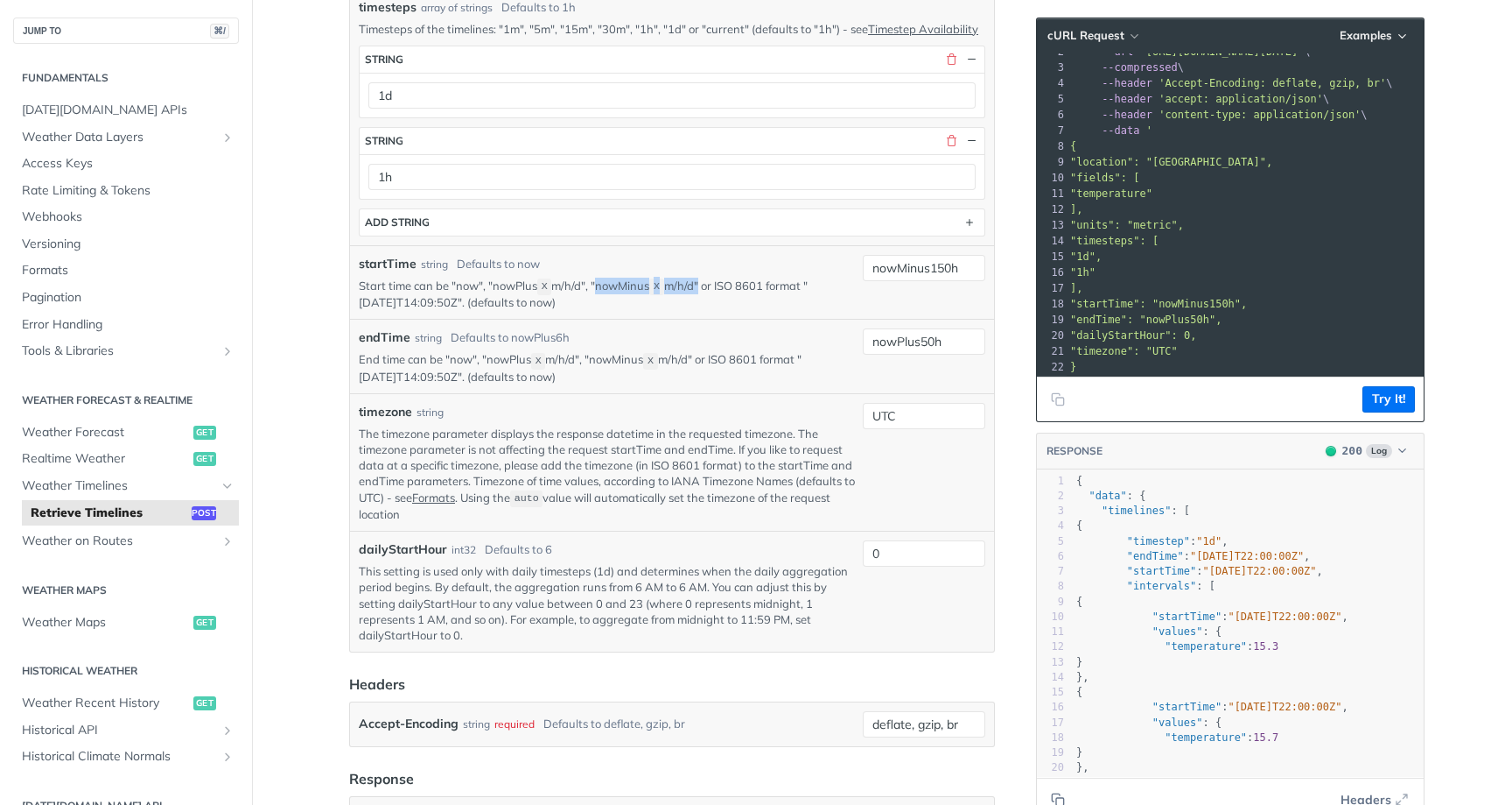
click at [692, 302] on p "Start time can be "now", "nowPlus X m/h/d", "nowMinus X m/h/d" or ISO 8601 form…" at bounding box center [607, 294] width 497 height 33
drag, startPoint x: 675, startPoint y: 314, endPoint x: 668, endPoint y: 294, distance: 21.2
click at [668, 294] on p "Start time can be "now", "nowPlus X m/h/d", "nowMinus X m/h/d" or ISO 8601 form…" at bounding box center [607, 294] width 497 height 33
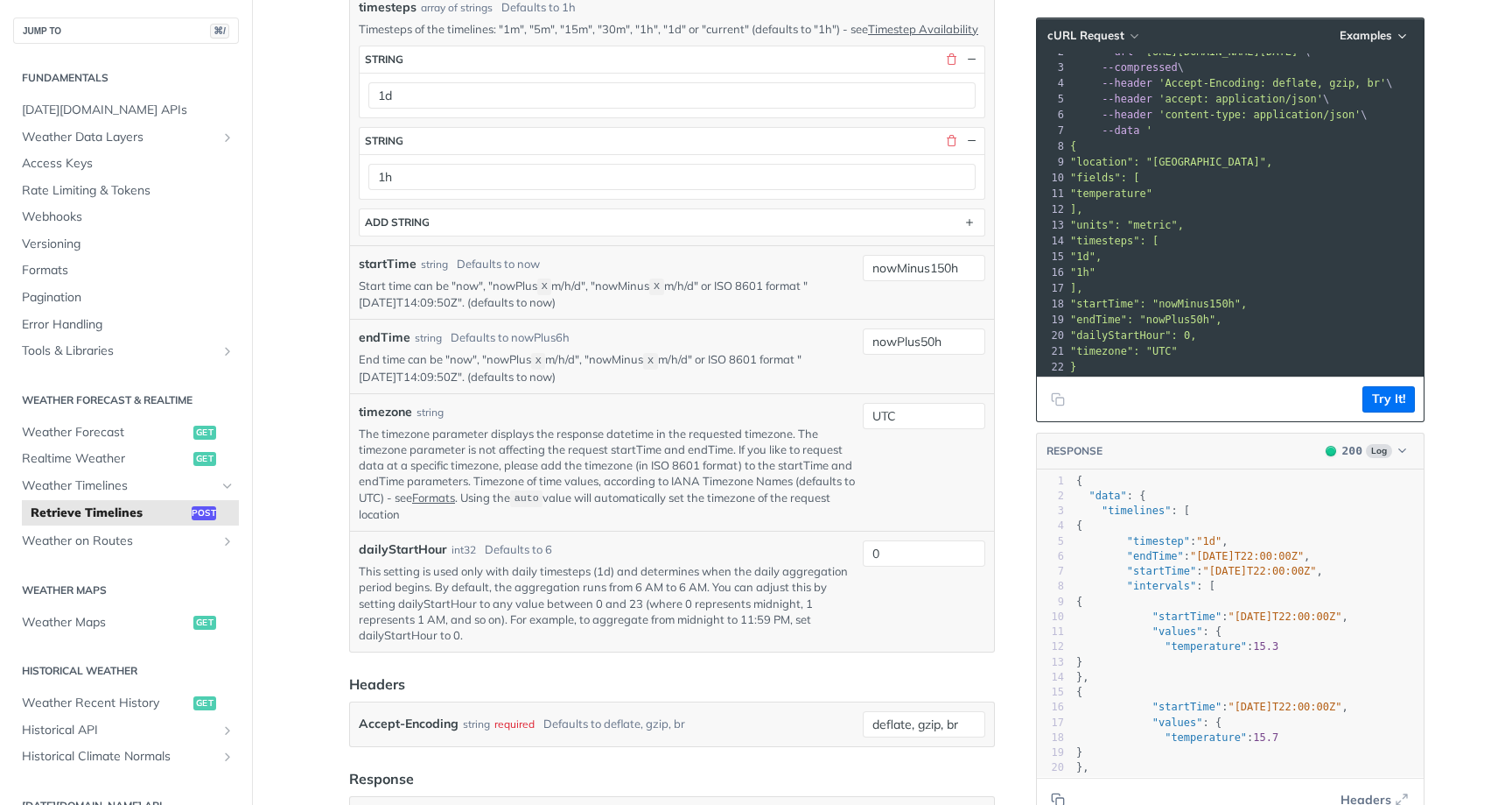
drag, startPoint x: 678, startPoint y: 297, endPoint x: 678, endPoint y: 317, distance: 20.0
click at [678, 311] on p "Start time can be "now", "nowPlus X m/h/d", "nowMinus X m/h/d" or ISO 8601 form…" at bounding box center [607, 294] width 497 height 33
drag, startPoint x: 675, startPoint y: 317, endPoint x: 663, endPoint y: 300, distance: 20.8
click at [663, 299] on p "Start time can be "now", "nowPlus X m/h/d", "nowMinus X m/h/d" or ISO 8601 form…" at bounding box center [607, 294] width 497 height 33
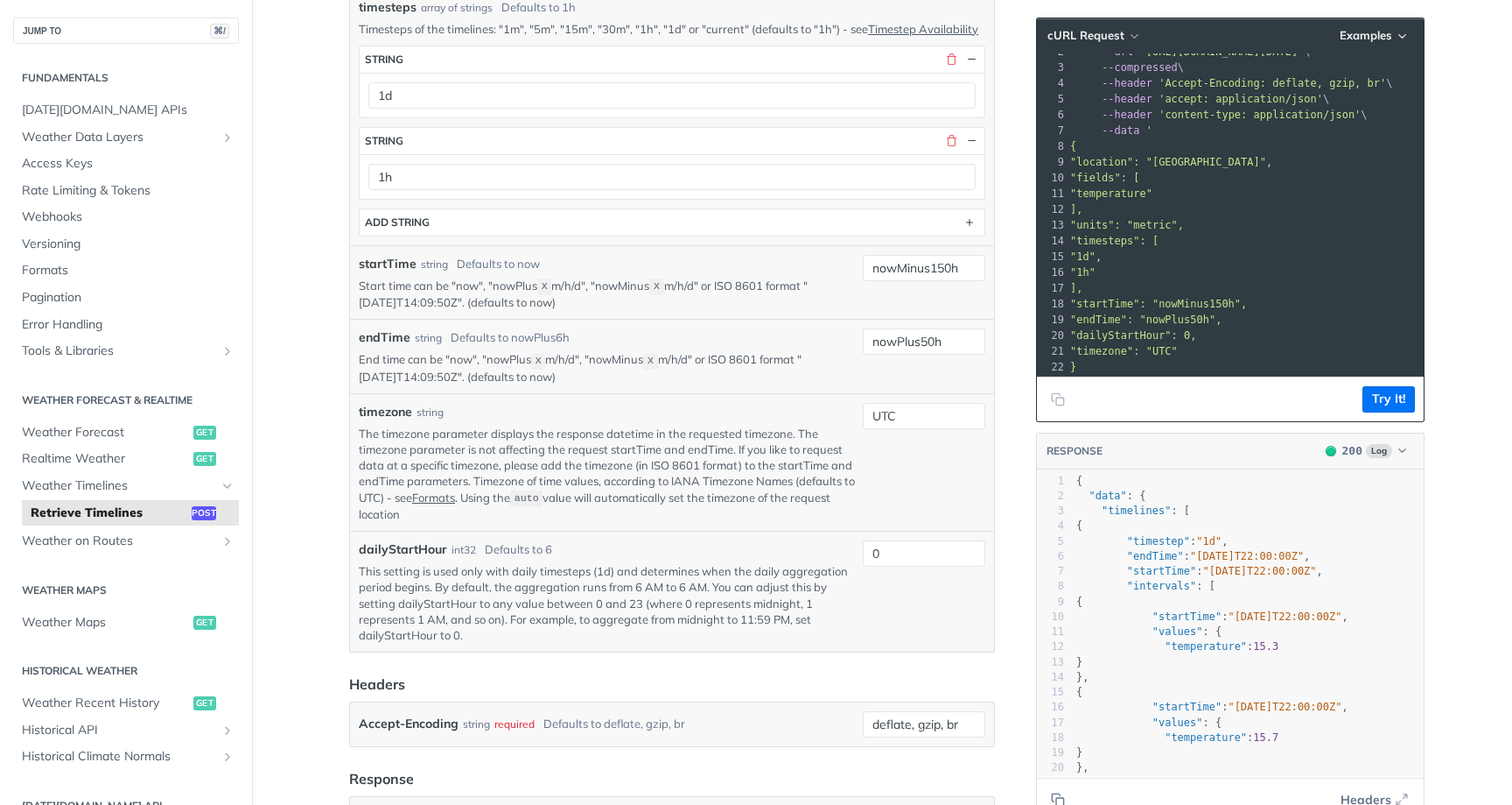
click at [663, 295] on code "X" at bounding box center [656, 287] width 14 height 17
click at [1402, 402] on button "Try It!" at bounding box center [1389, 400] width 53 height 26
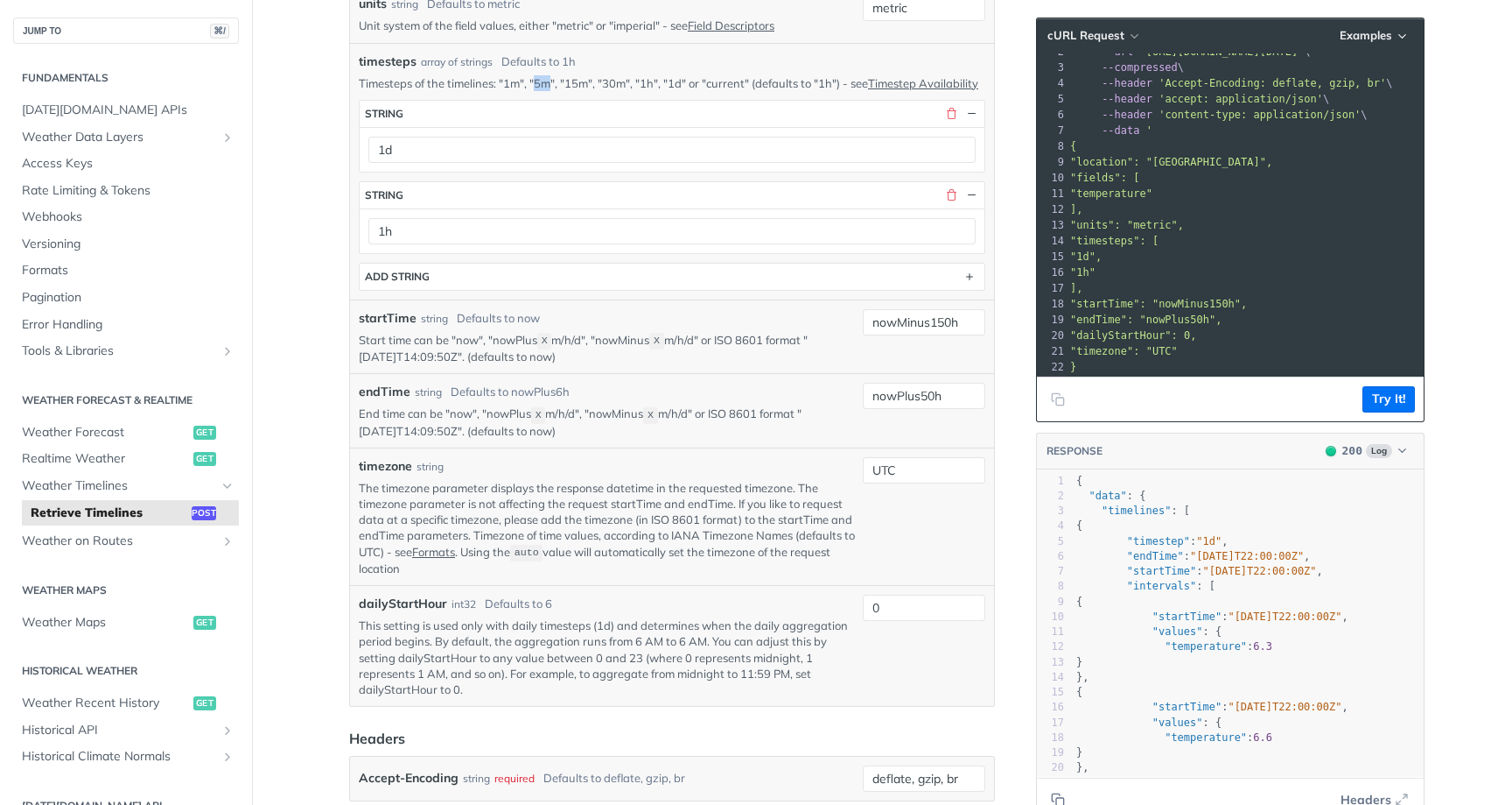
drag, startPoint x: 535, startPoint y: 80, endPoint x: 554, endPoint y: 83, distance: 19.2
click at [554, 83] on p "Timesteps of the timelines: "1m", "5m", "15m", "30m", "1h", "1d" or "current" (…" at bounding box center [672, 83] width 627 height 16
click at [444, 284] on button "ADD string" at bounding box center [672, 277] width 625 height 26
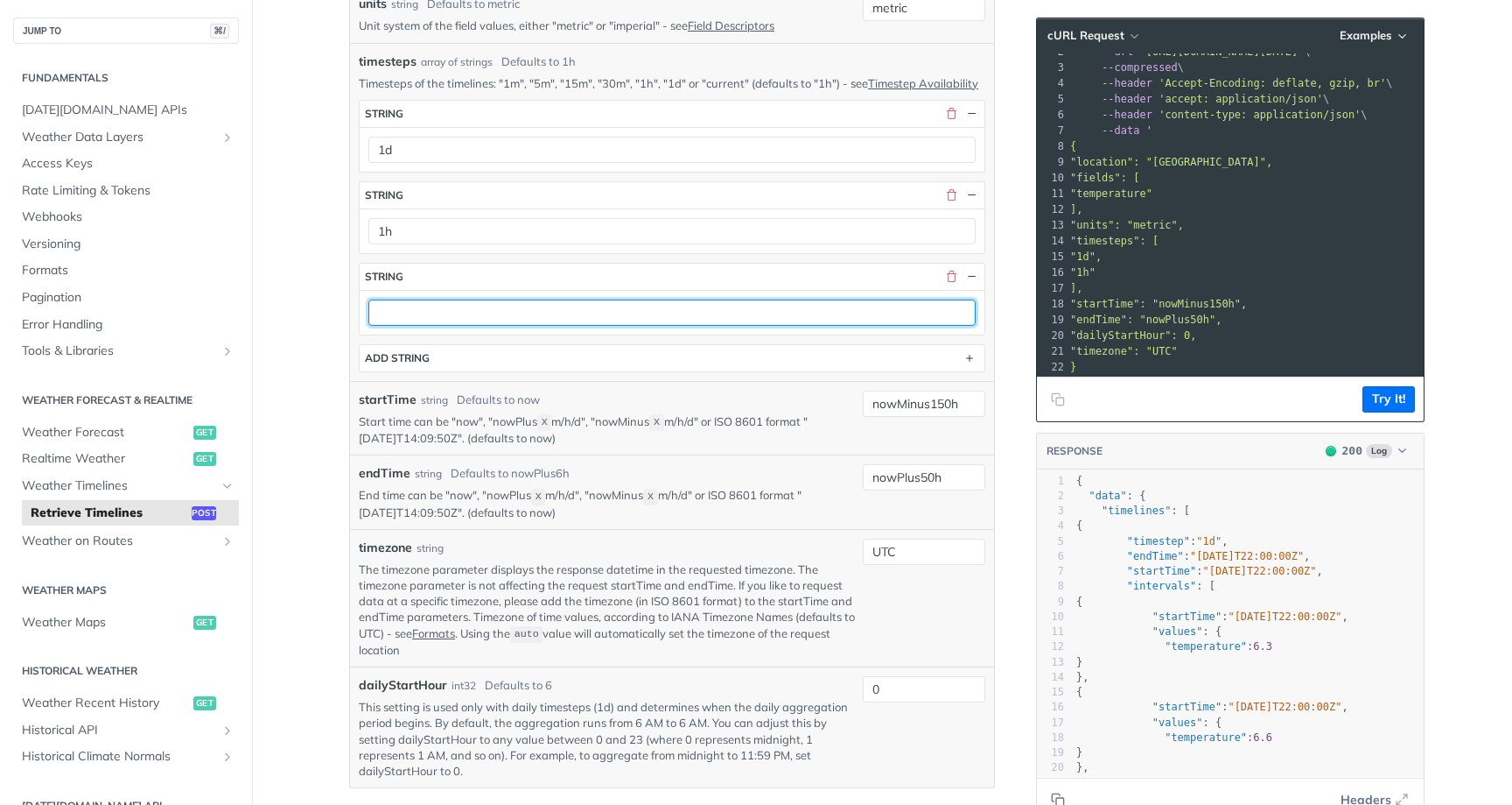
click at [460, 326] on input "text" at bounding box center [671, 313] width 607 height 26
type input "5m"
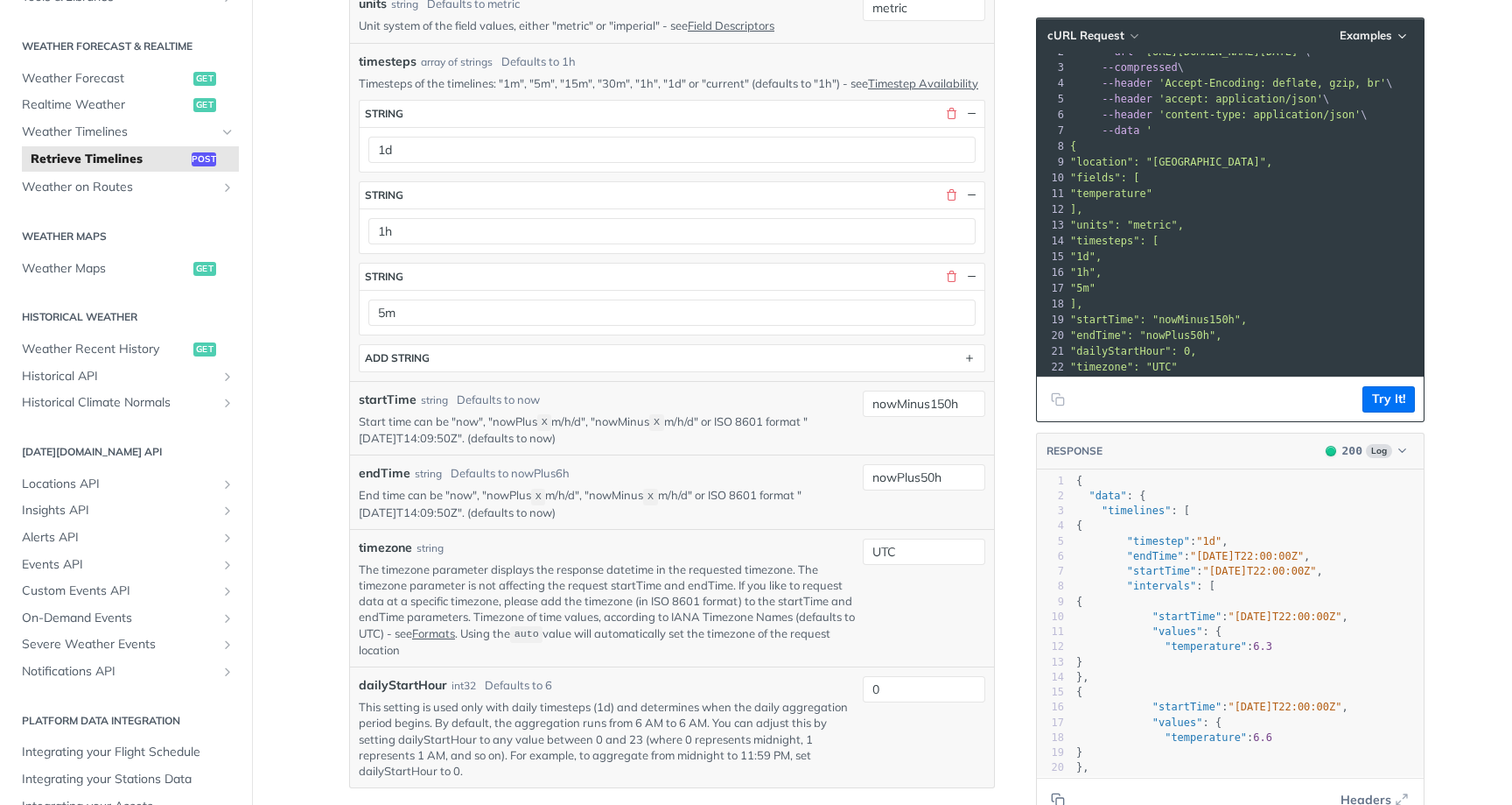
scroll to position [371, 0]
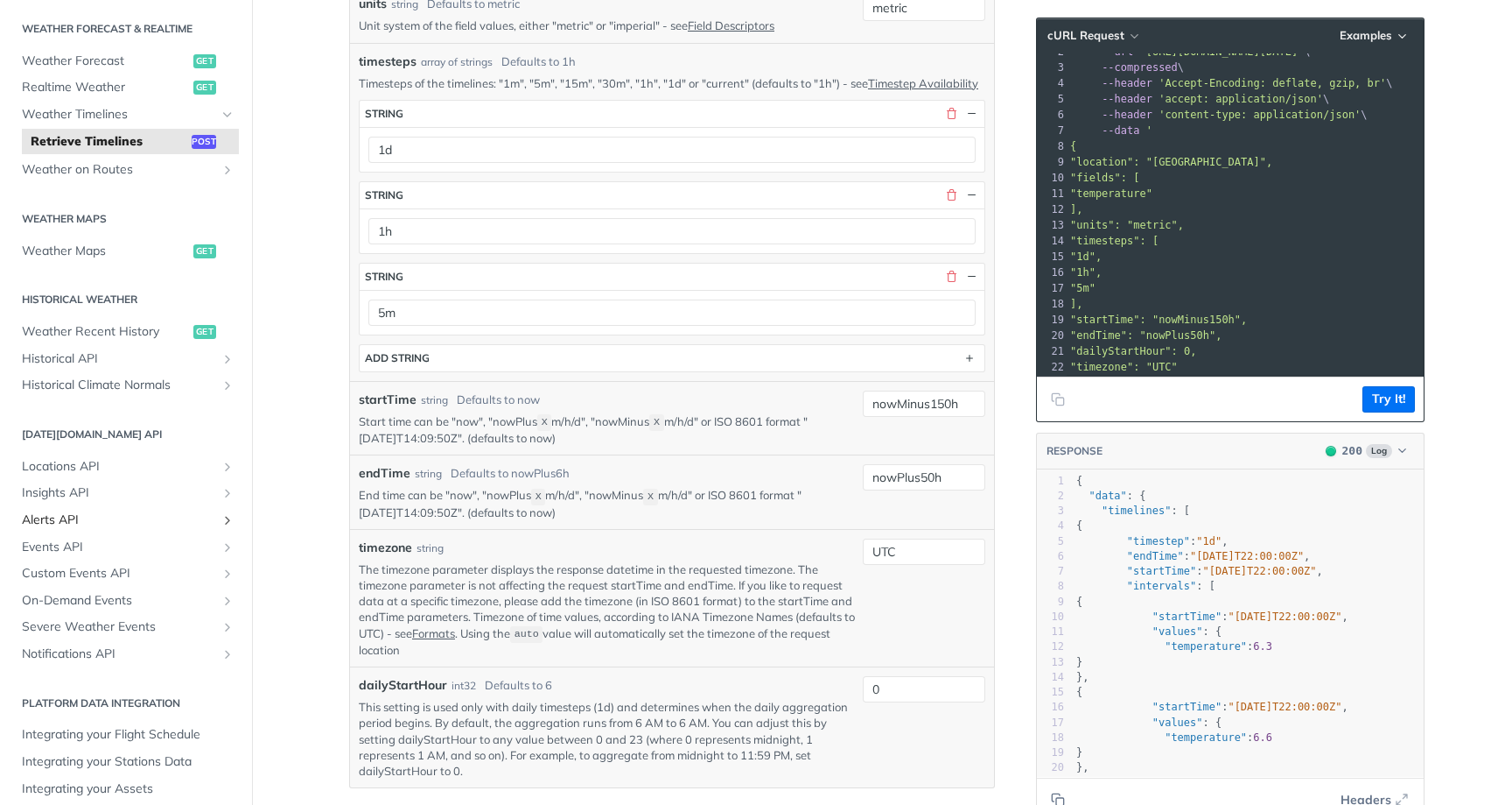
click at [165, 520] on link "Alerts API" at bounding box center [126, 521] width 226 height 26
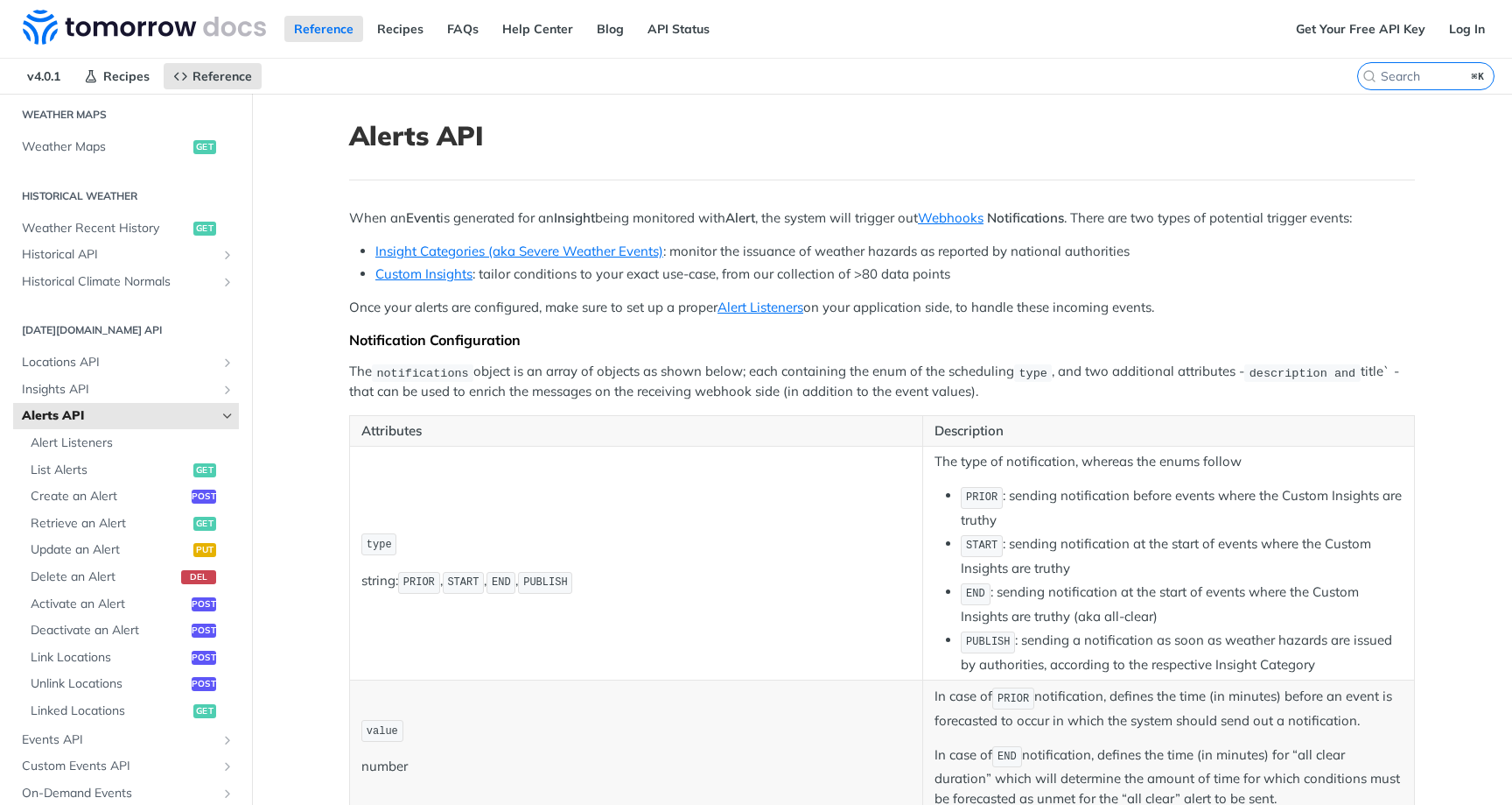
scroll to position [221, 0]
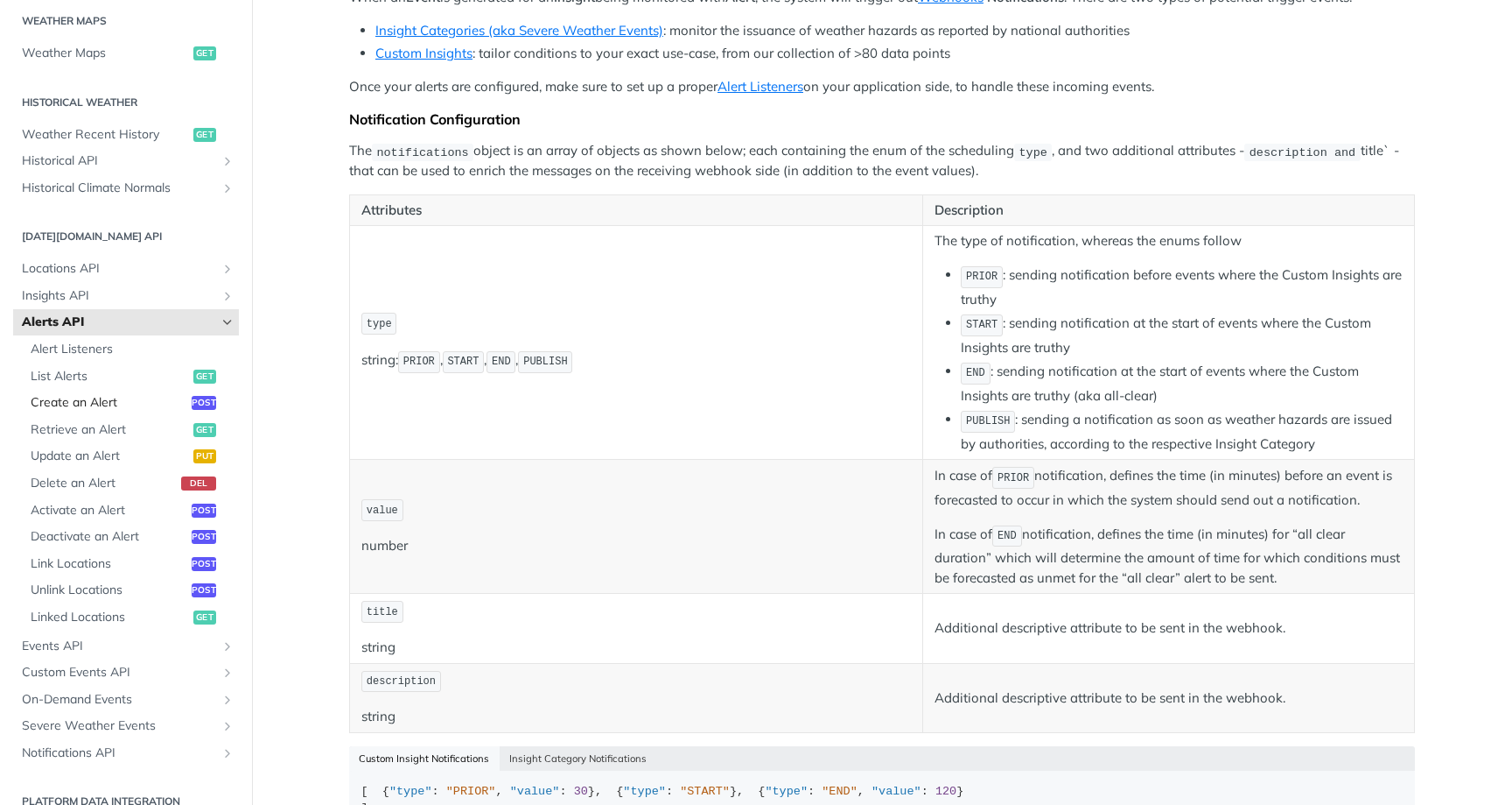
click at [98, 394] on span "Create an Alert" at bounding box center [109, 402] width 157 height 18
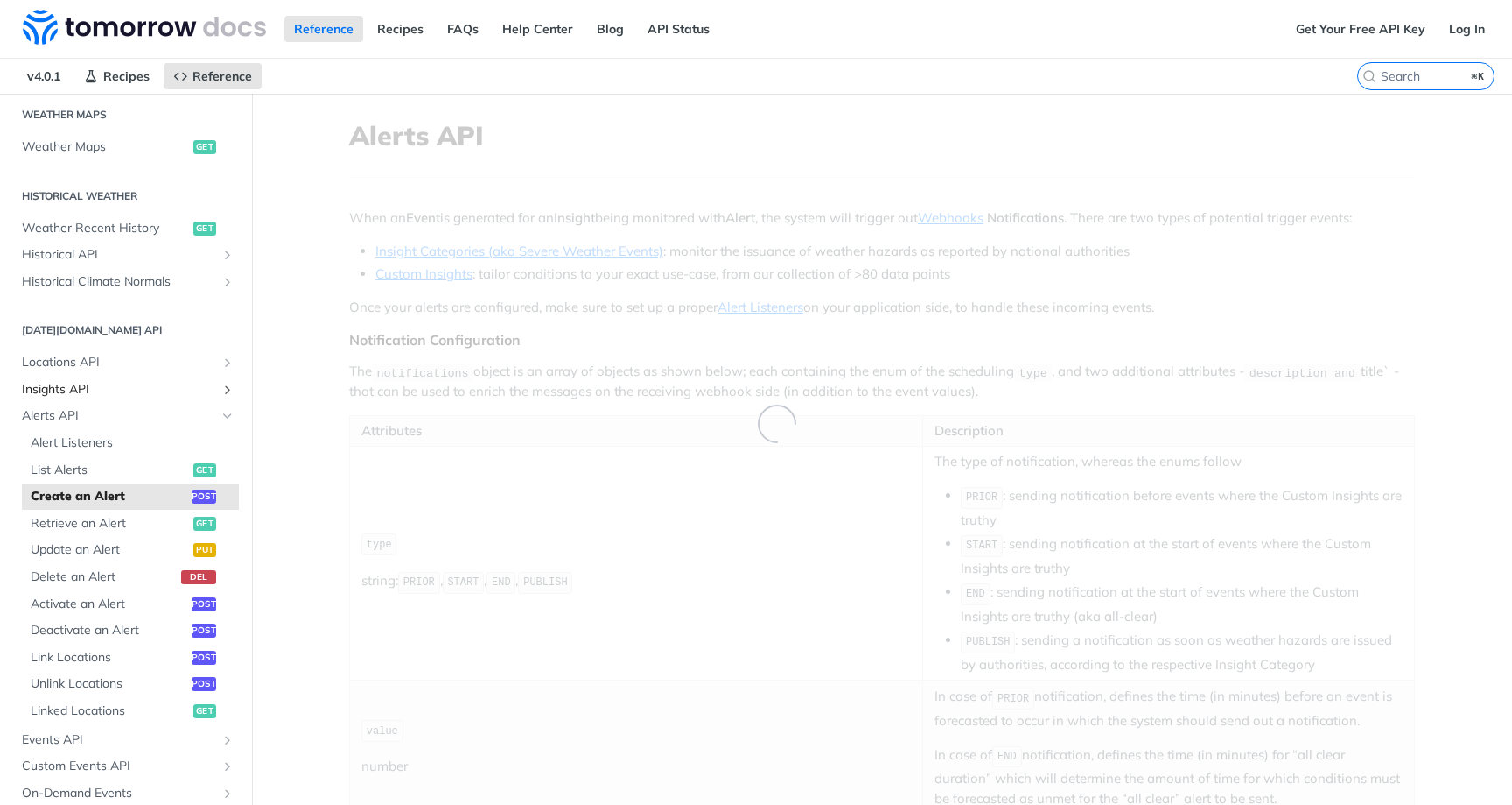
select select "true"
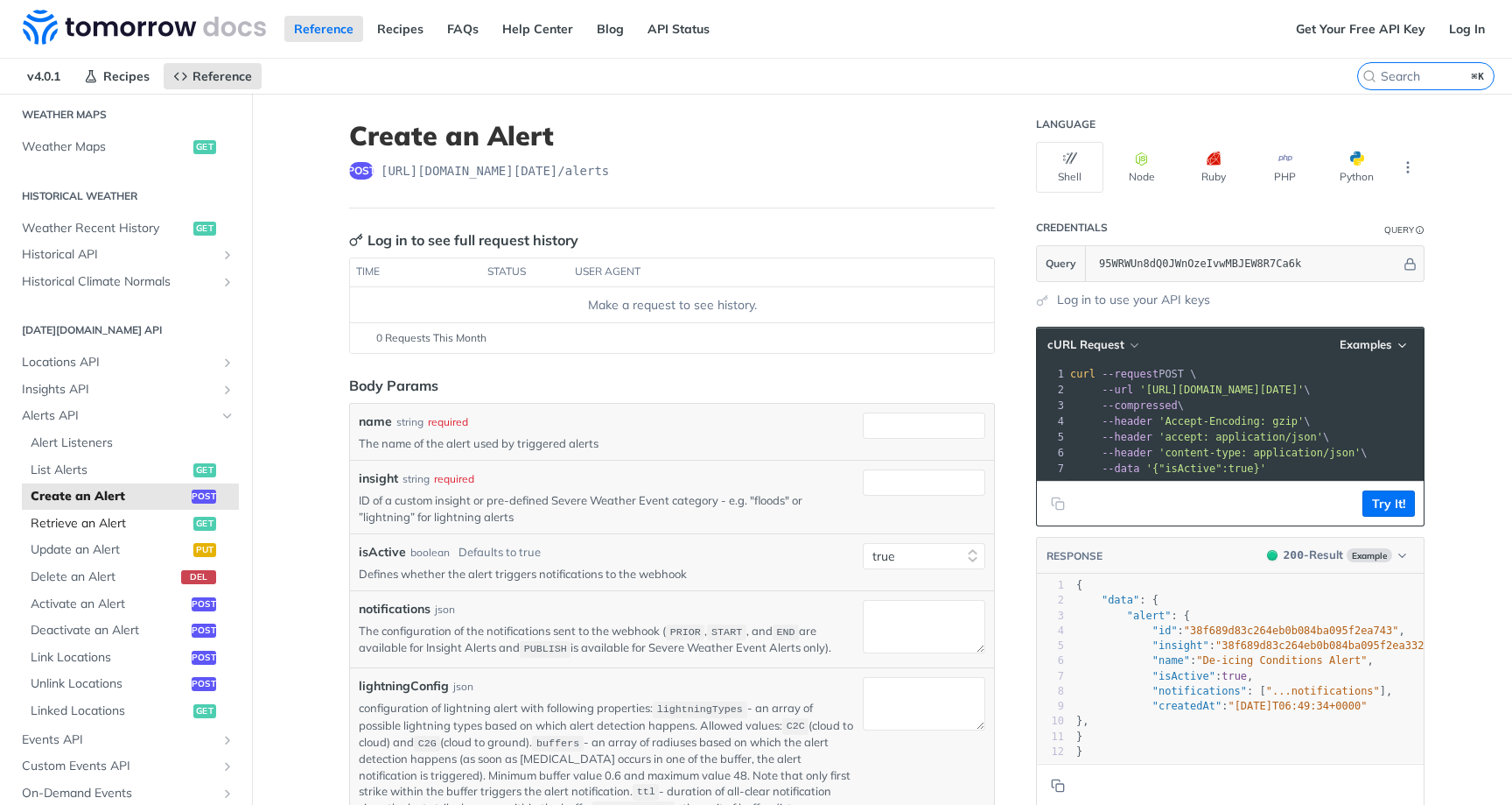
click at [131, 522] on link "Retrieve an Alert get" at bounding box center [130, 523] width 217 height 26
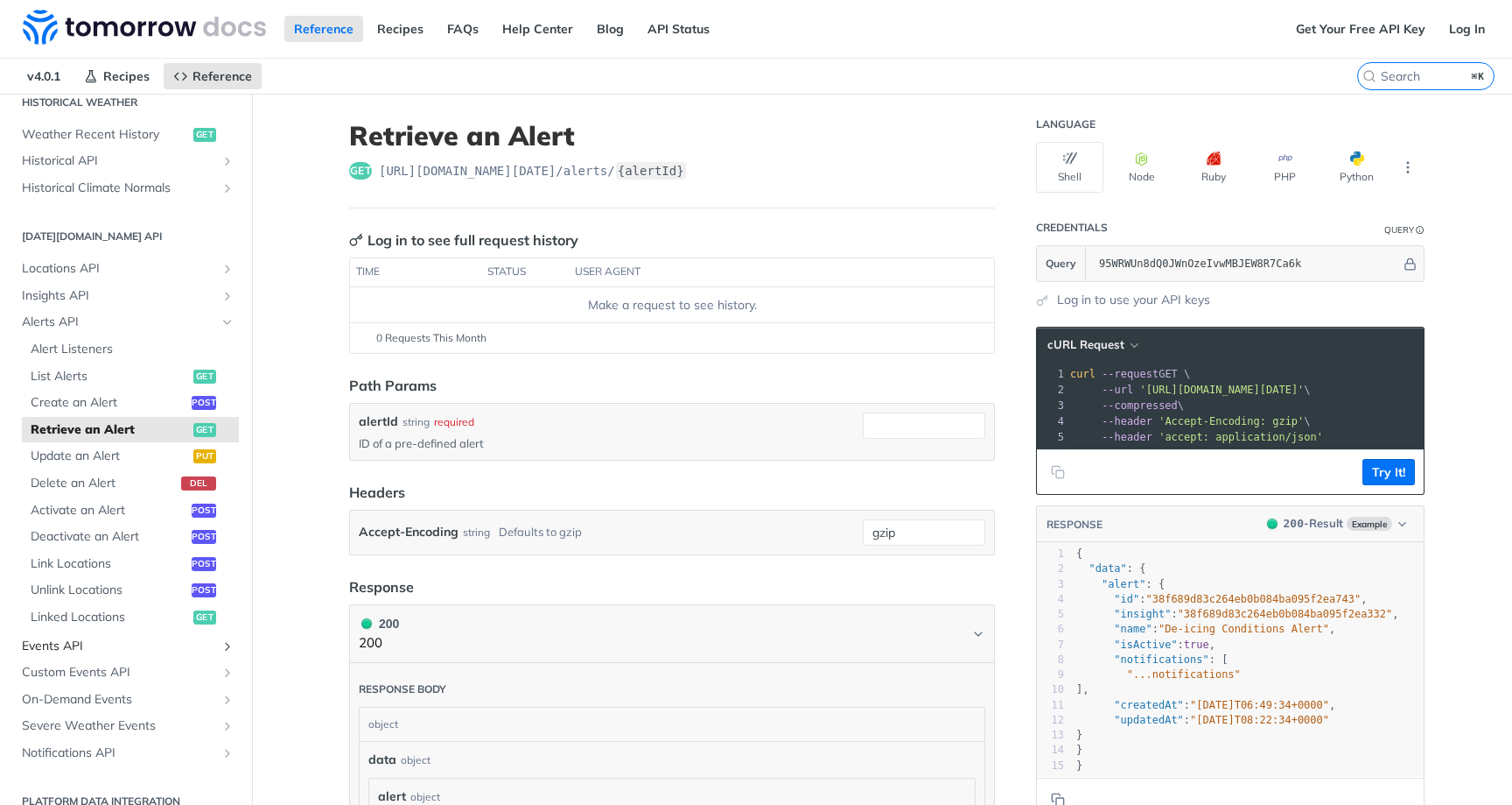
click at [114, 638] on span "Events API" at bounding box center [119, 646] width 195 height 18
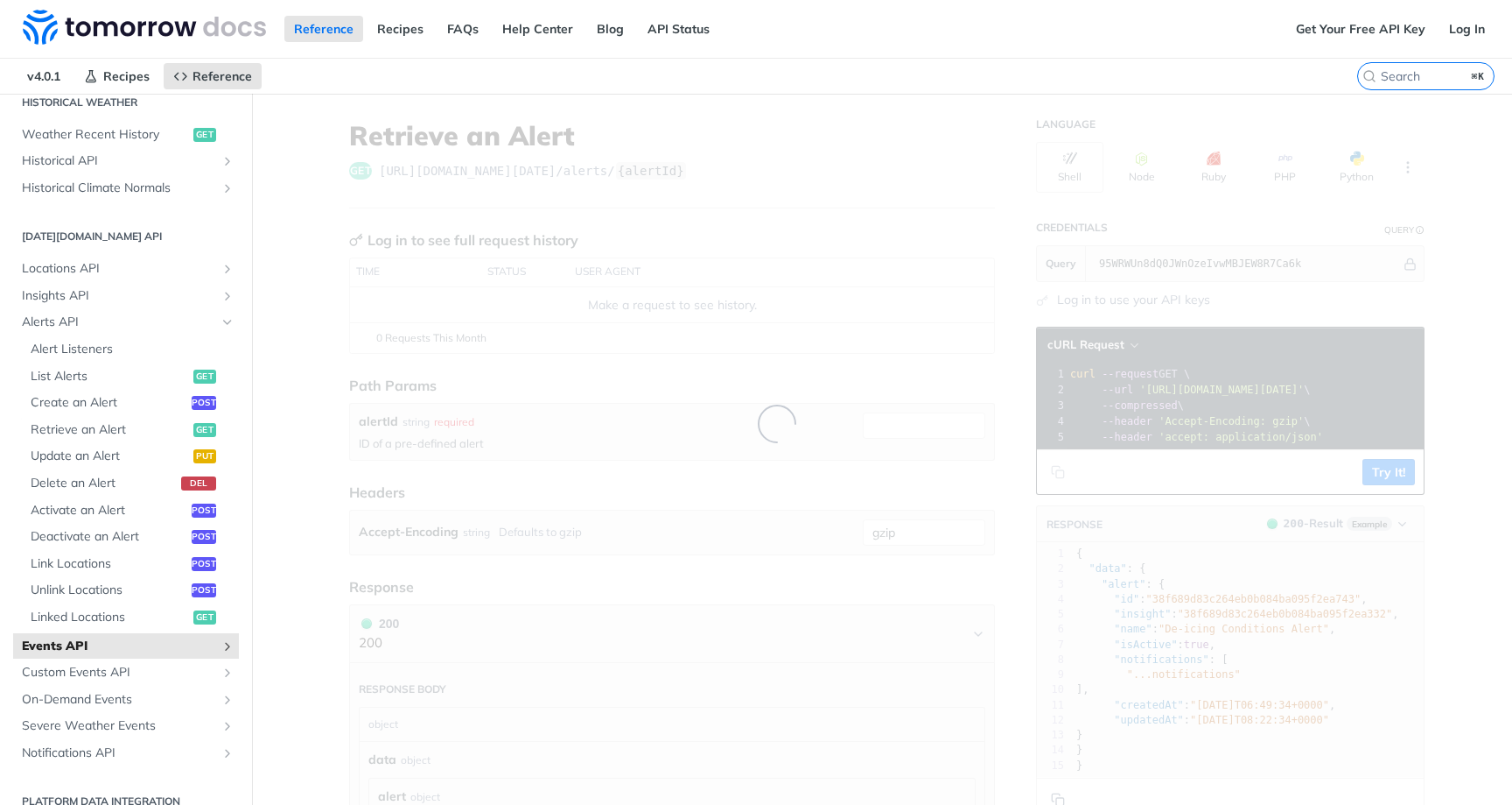
scroll to position [372, 0]
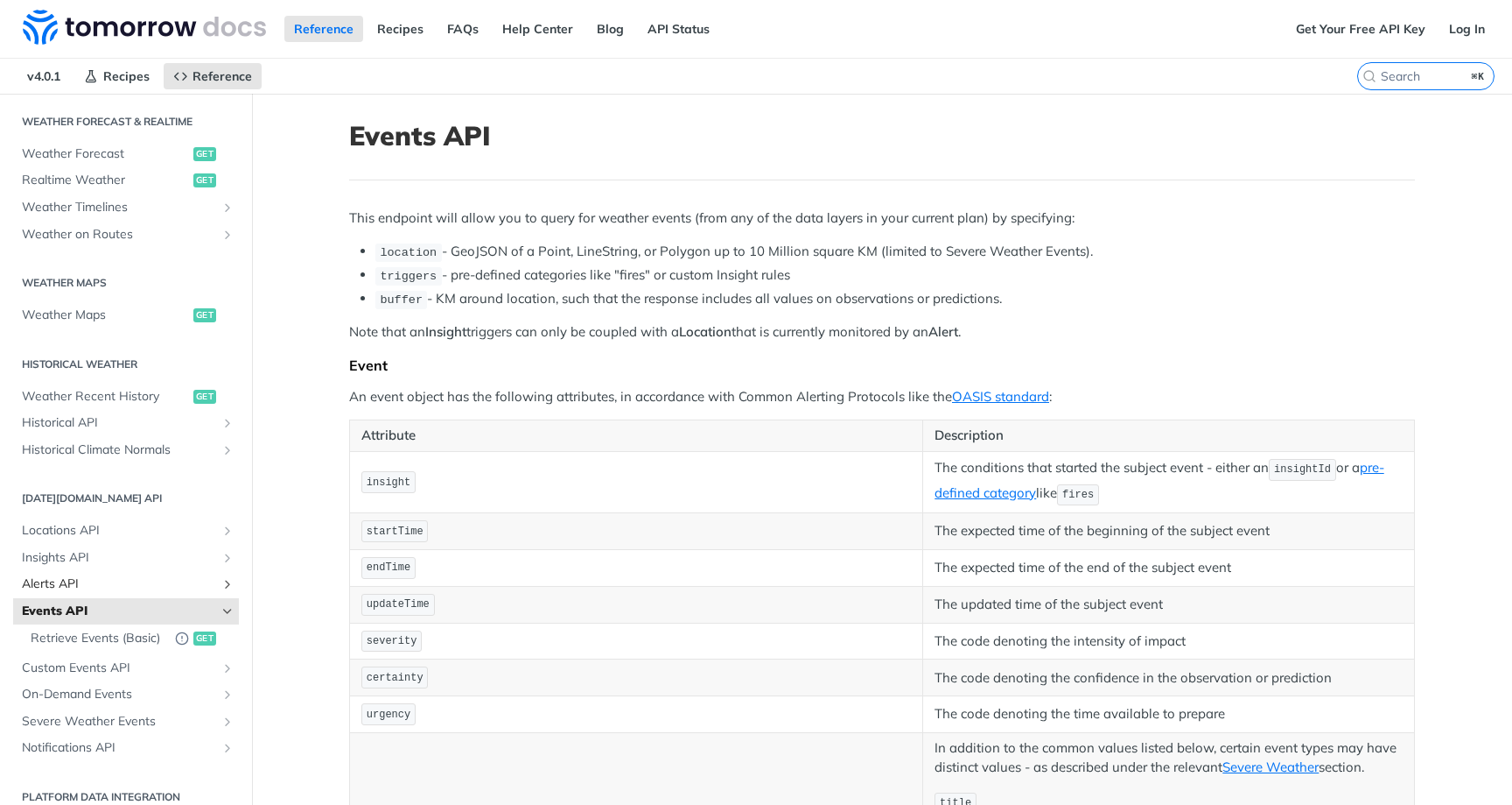
click at [115, 575] on span "Alerts API" at bounding box center [119, 584] width 195 height 18
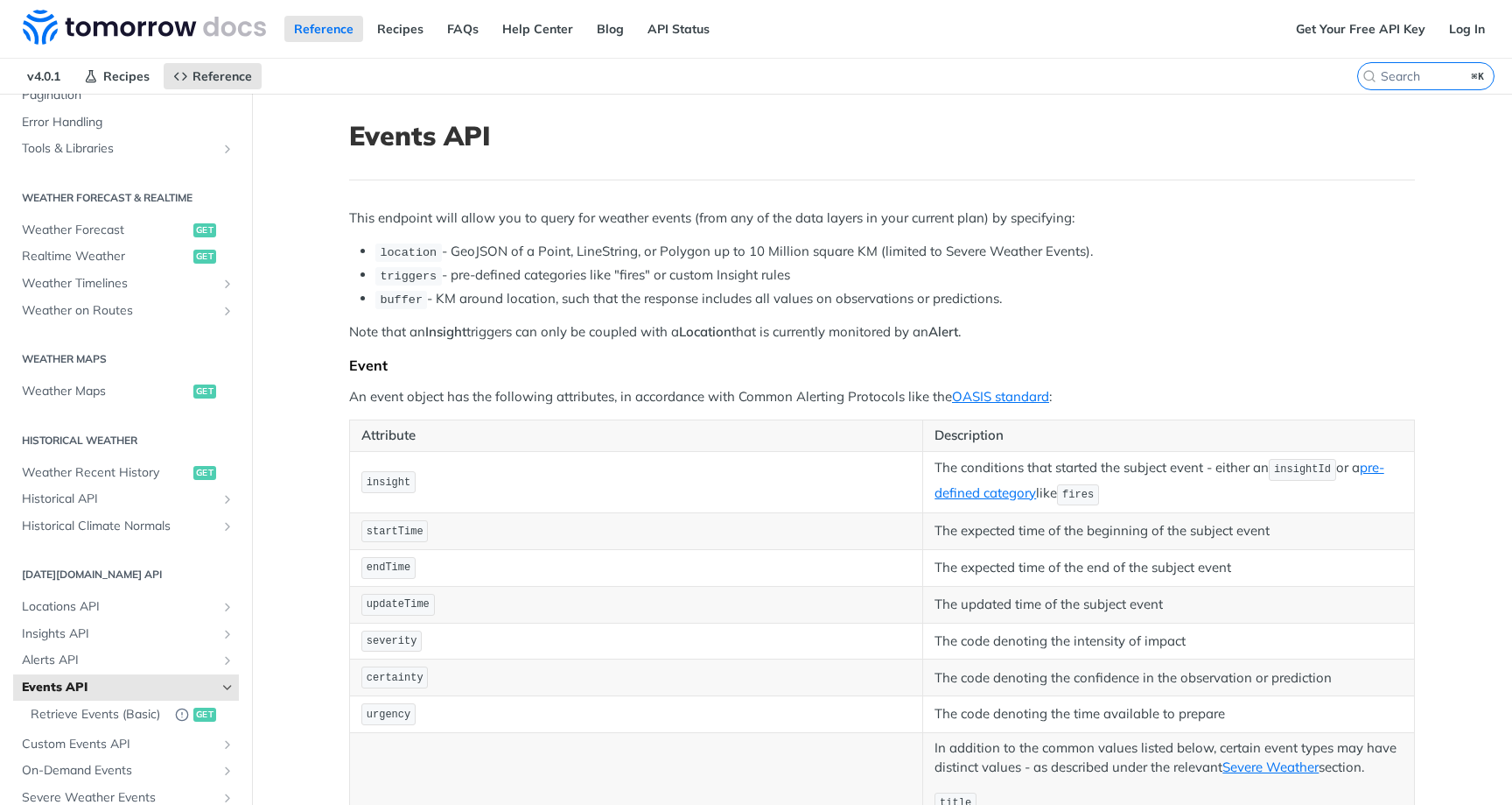
scroll to position [92, 0]
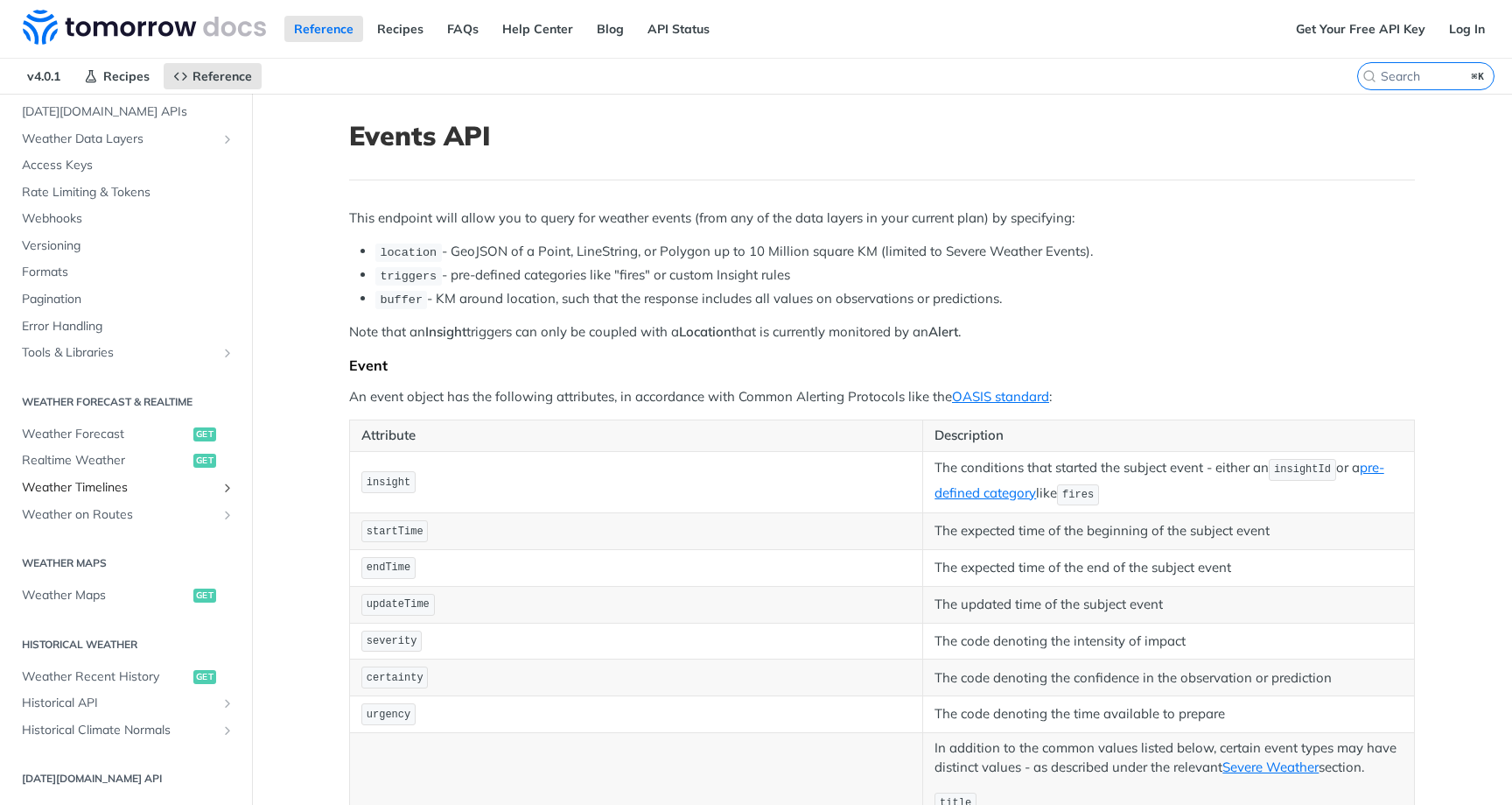
click at [130, 479] on span "Weather Timelines" at bounding box center [119, 488] width 195 height 18
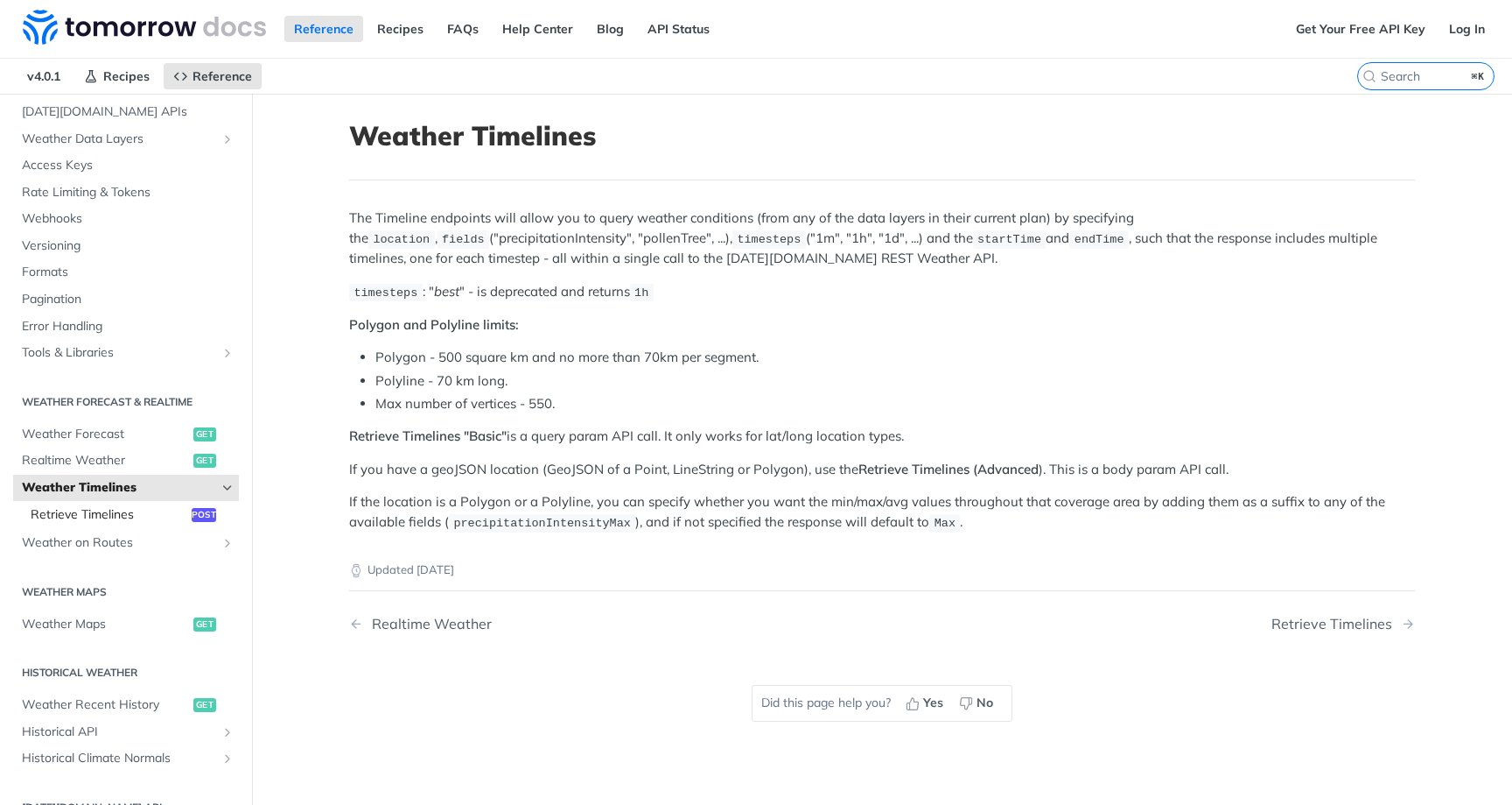
click at [188, 516] on link "Retrieve Timelines post" at bounding box center [130, 515] width 217 height 26
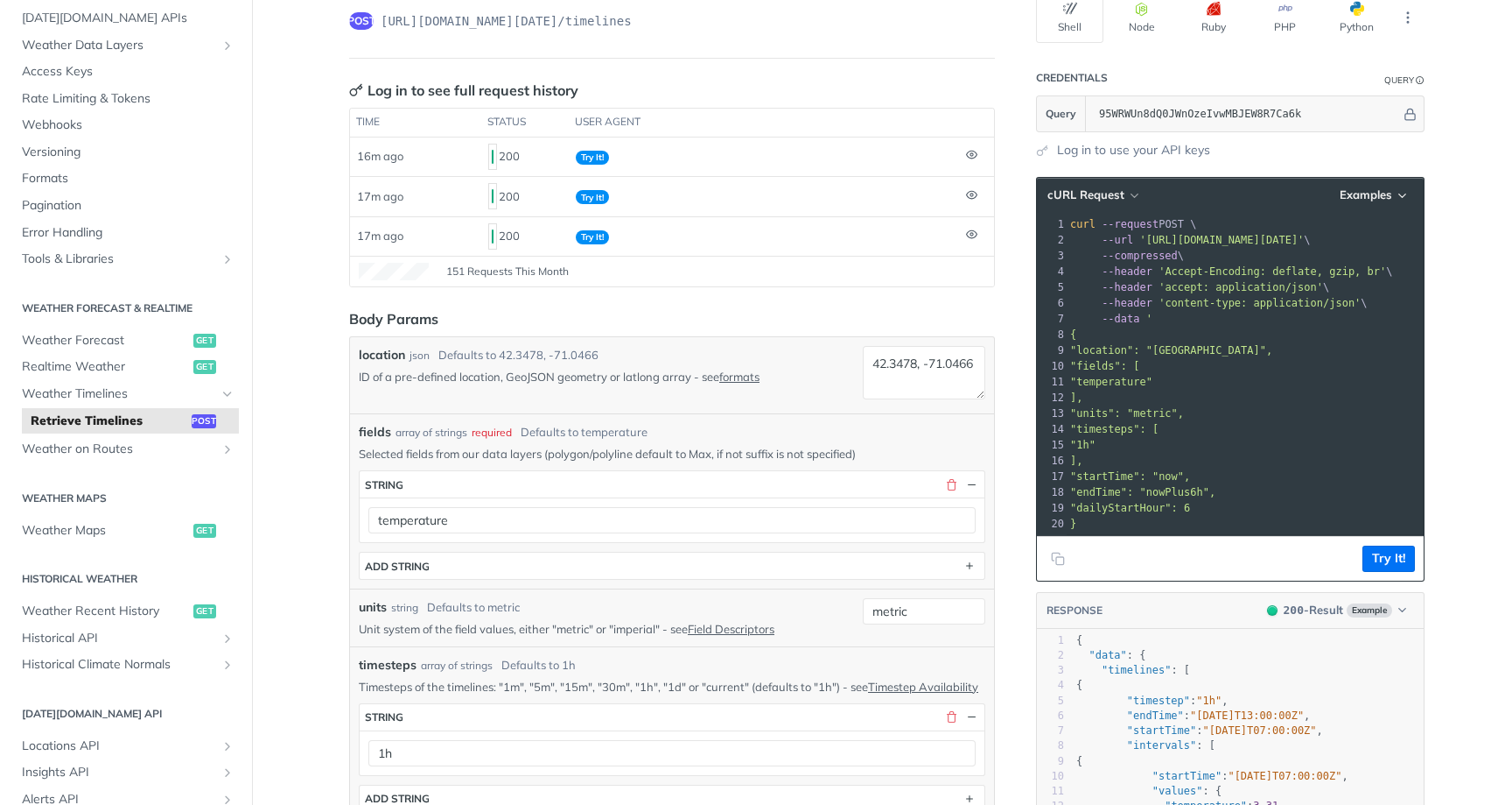
scroll to position [545, 0]
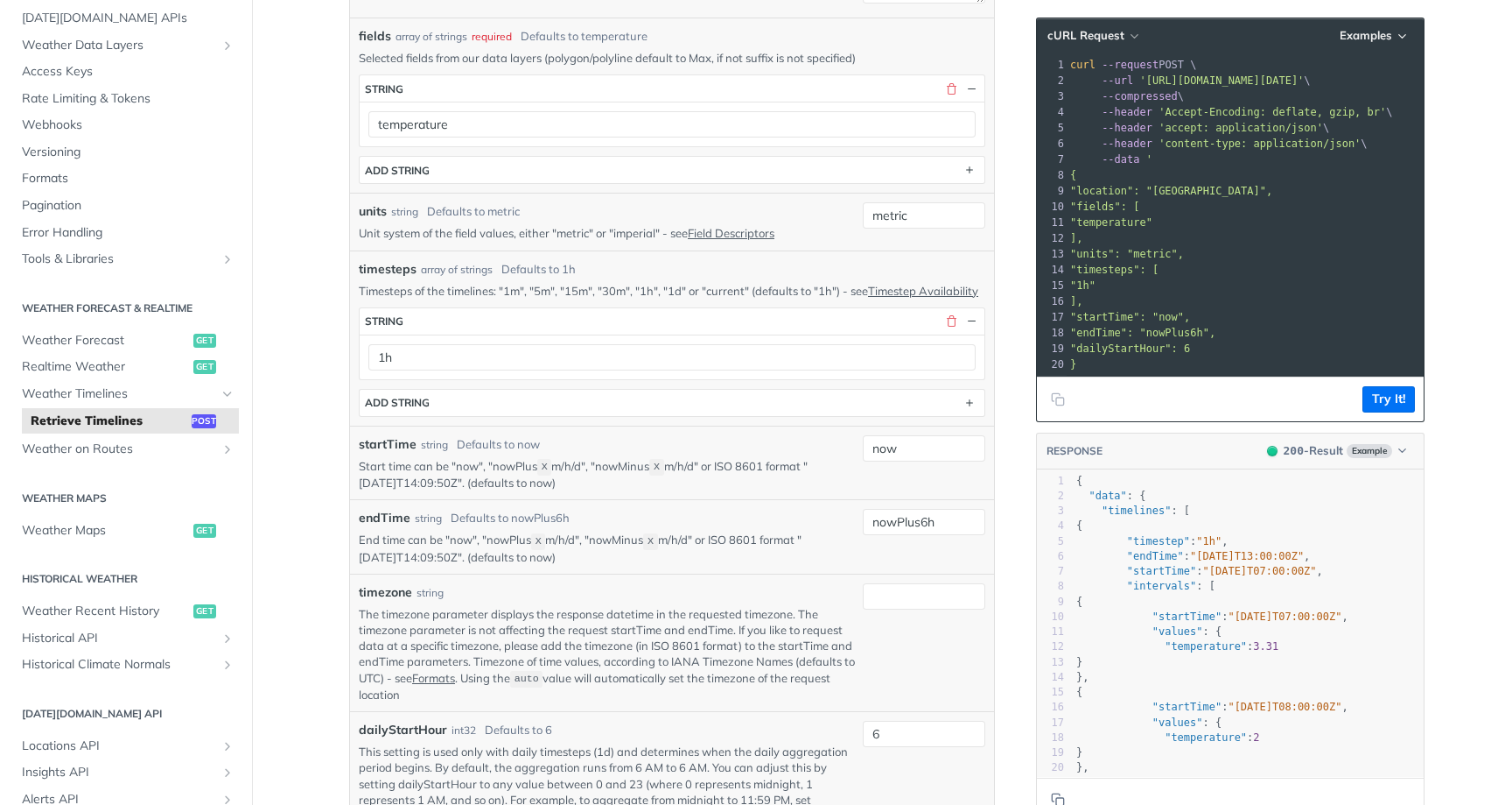
drag, startPoint x: 776, startPoint y: 304, endPoint x: 743, endPoint y: 304, distance: 33.0
click at [743, 299] on p "Timesteps of the timelines: "1m", "5m", "15m", "30m", "1h", "1d" or "current" (…" at bounding box center [672, 290] width 627 height 16
drag, startPoint x: 714, startPoint y: 293, endPoint x: 714, endPoint y: 306, distance: 13.0
click at [714, 299] on p "Timesteps of the timelines: "1m", "5m", "15m", "30m", "1h", "1d" or "current" (…" at bounding box center [672, 290] width 627 height 16
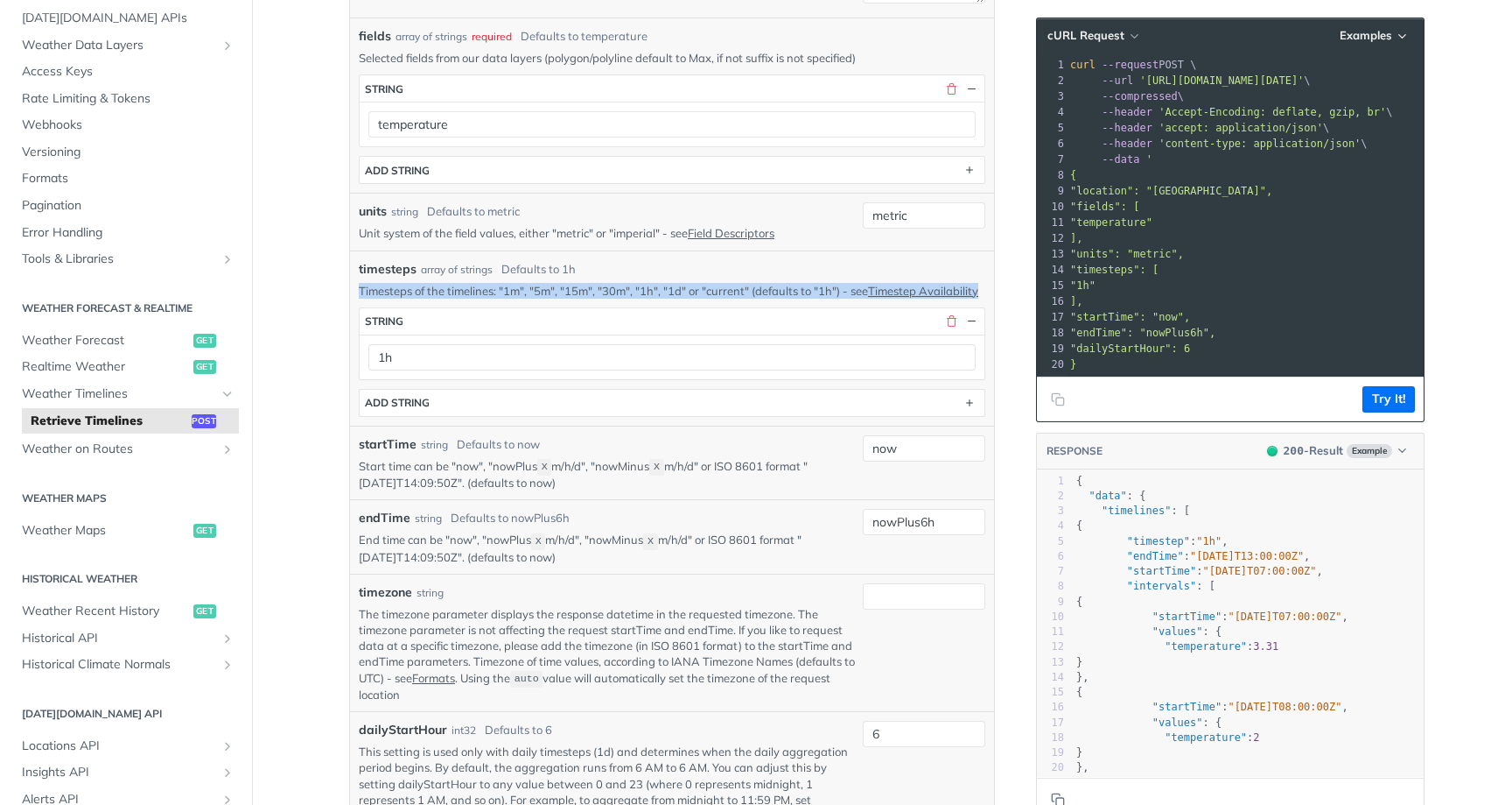
drag, startPoint x: 714, startPoint y: 306, endPoint x: 703, endPoint y: 280, distance: 28.2
click at [703, 280] on div "timesteps array of strings Defaults to 1h Timesteps of the timelines: "1m", "5m…" at bounding box center [672, 338] width 627 height 157
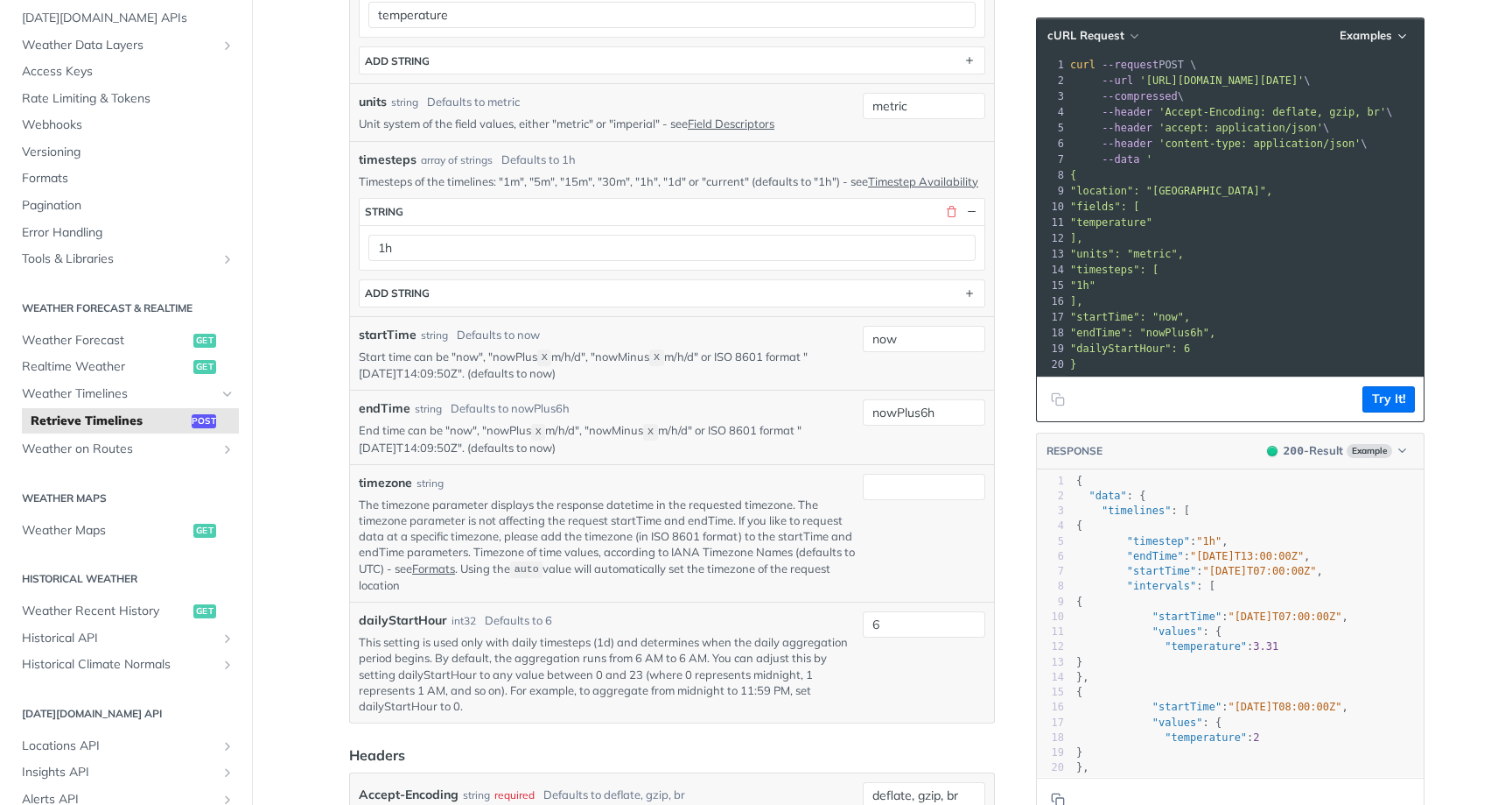
scroll to position [770, 0]
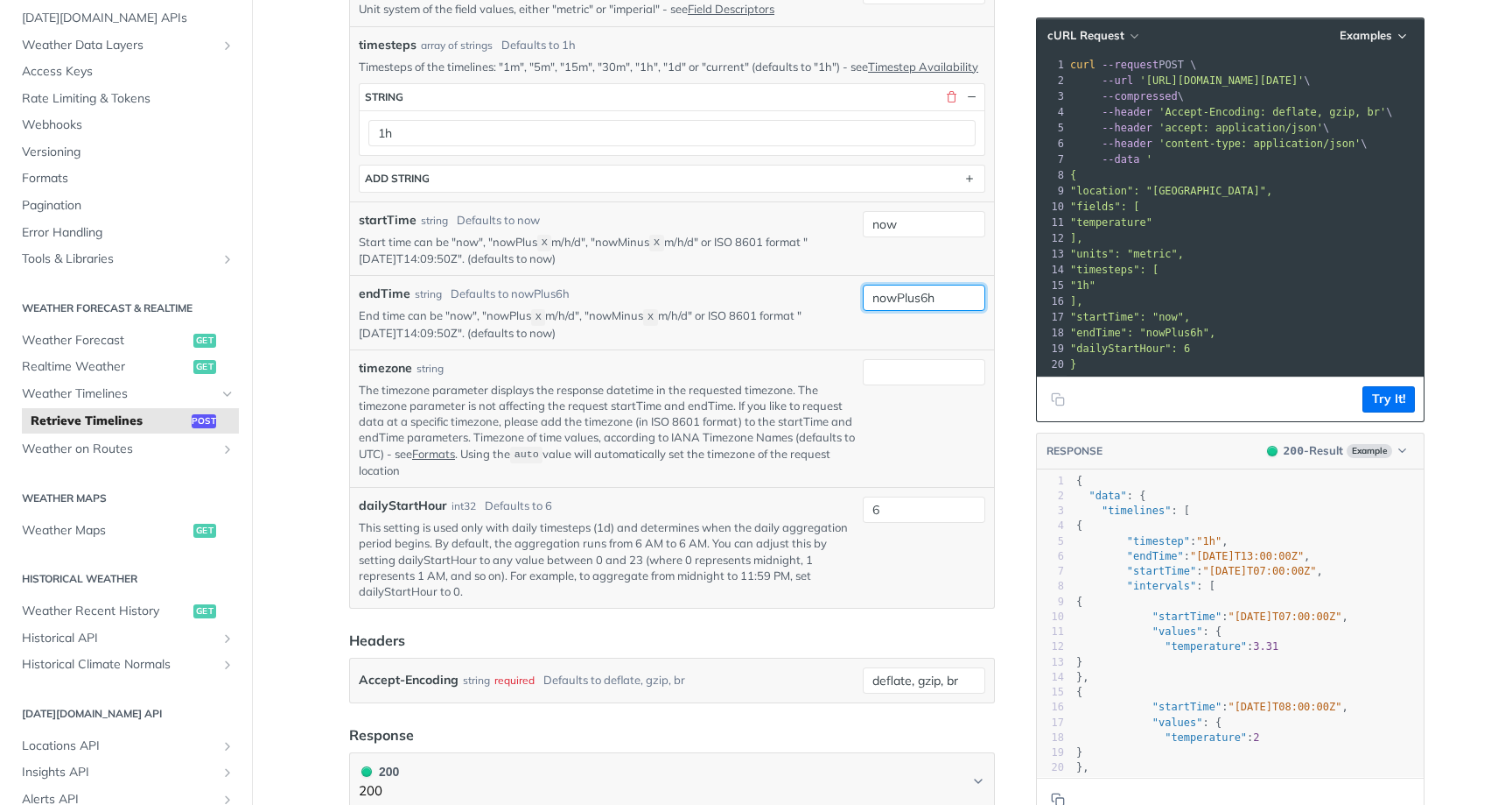
click at [974, 311] on input "nowPlus6h" at bounding box center [925, 298] width 123 height 26
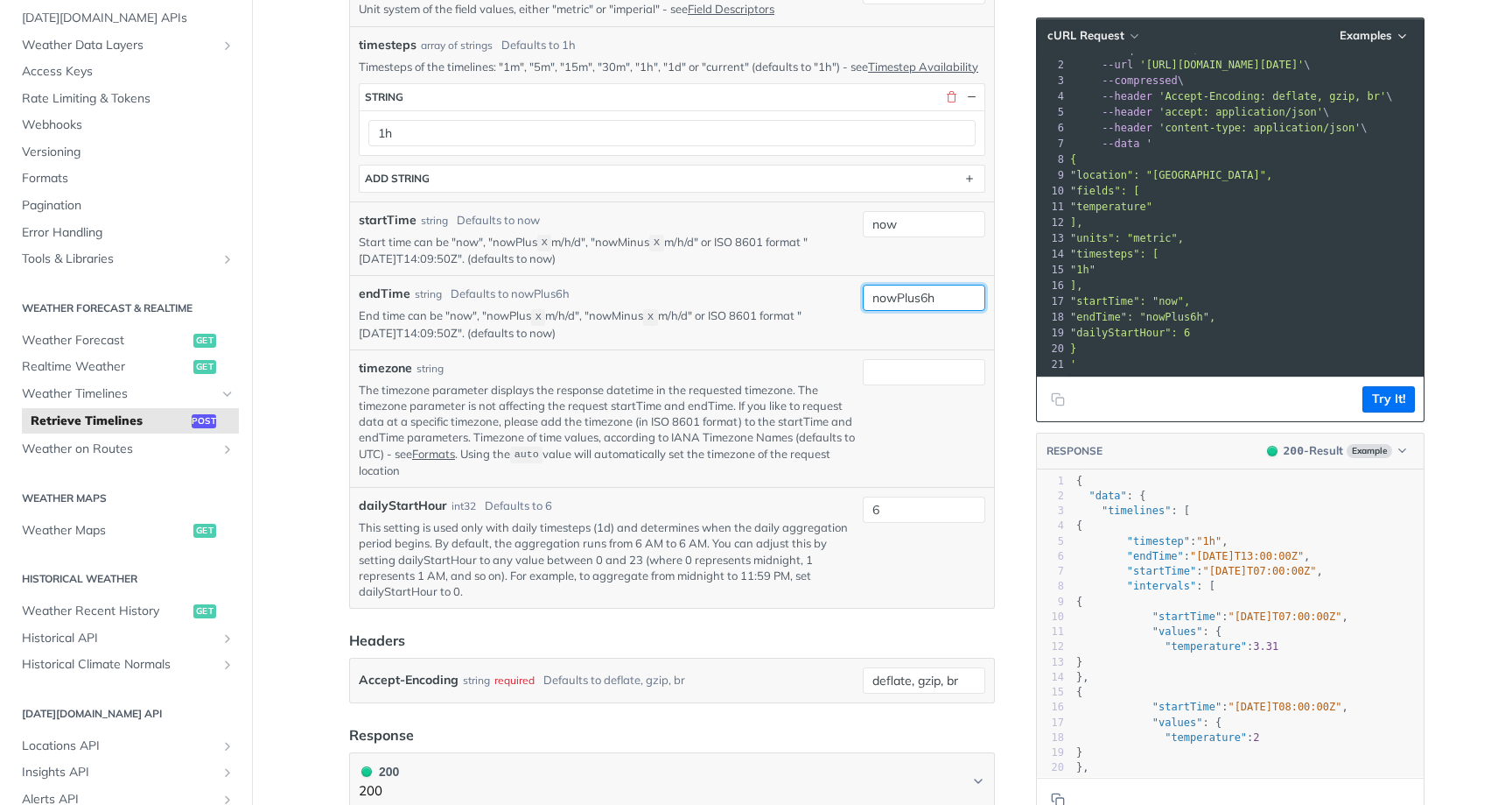
scroll to position [0, 0]
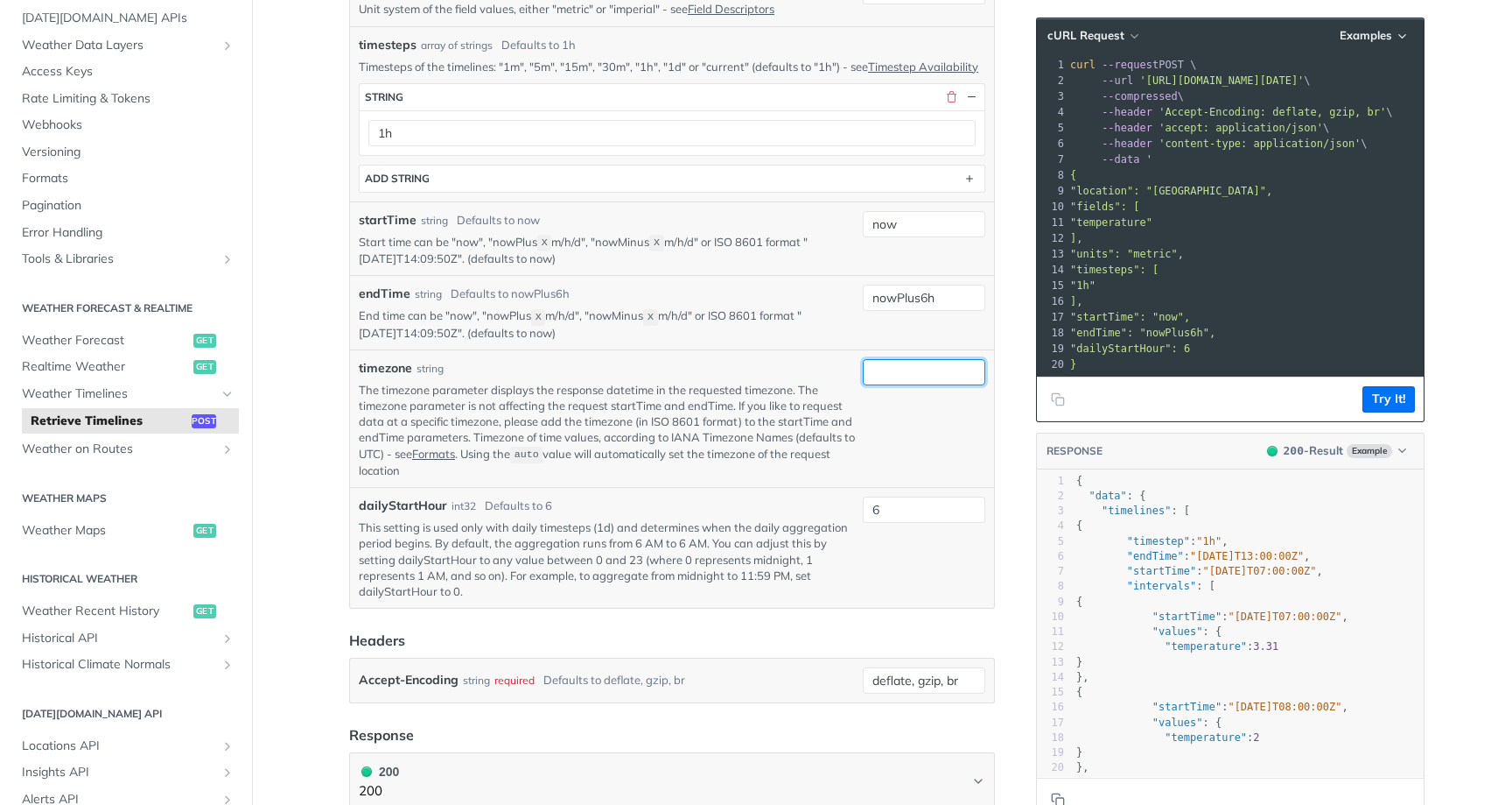
click at [875, 385] on input "timezone" at bounding box center [925, 372] width 123 height 26
click at [747, 366] on div "timezone string The timezone parameter displays the response datetime in the re…" at bounding box center [672, 418] width 644 height 137
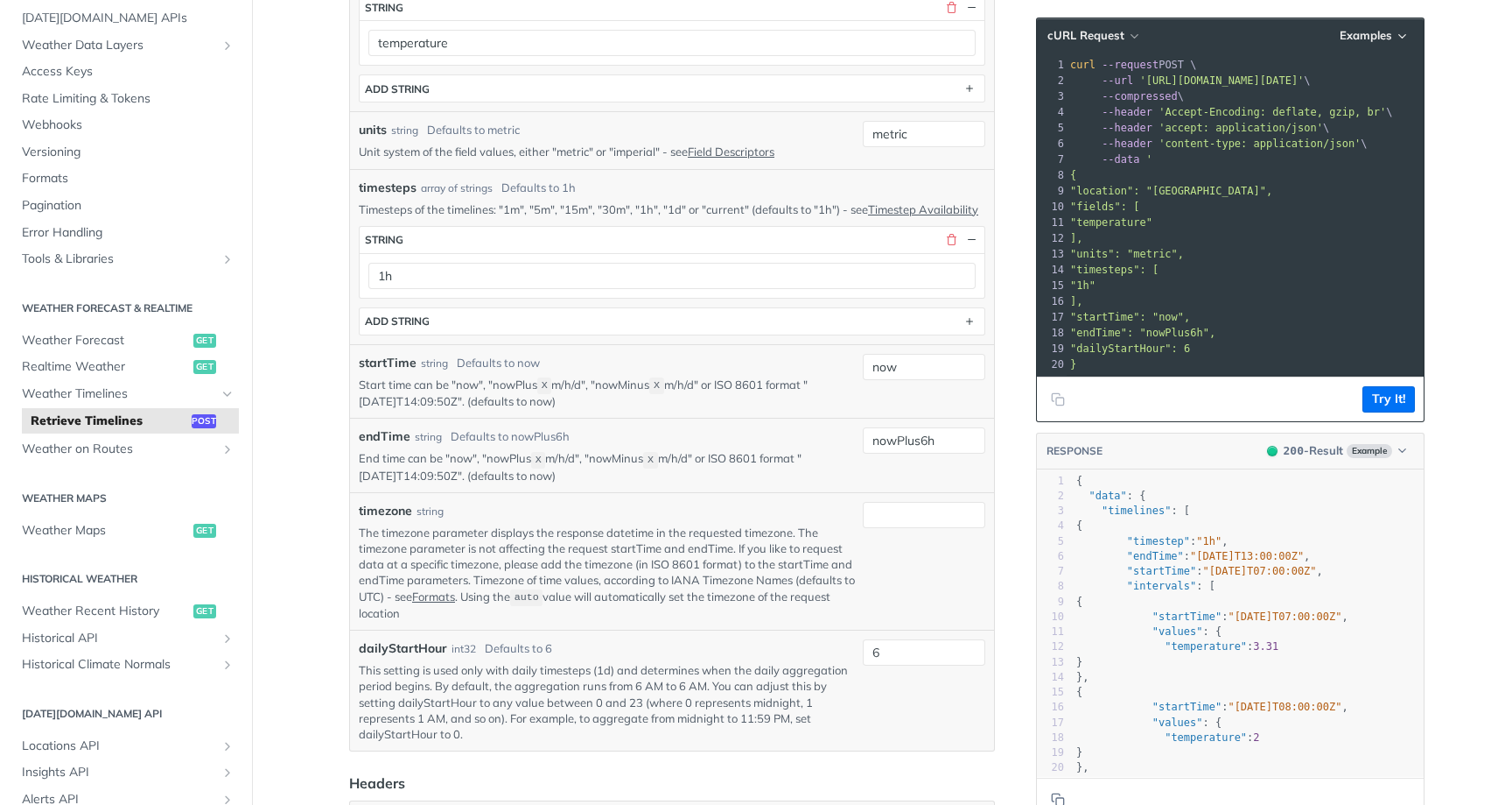
scroll to position [623, 0]
click at [1237, 594] on pre "{" at bounding box center [1249, 602] width 351 height 15
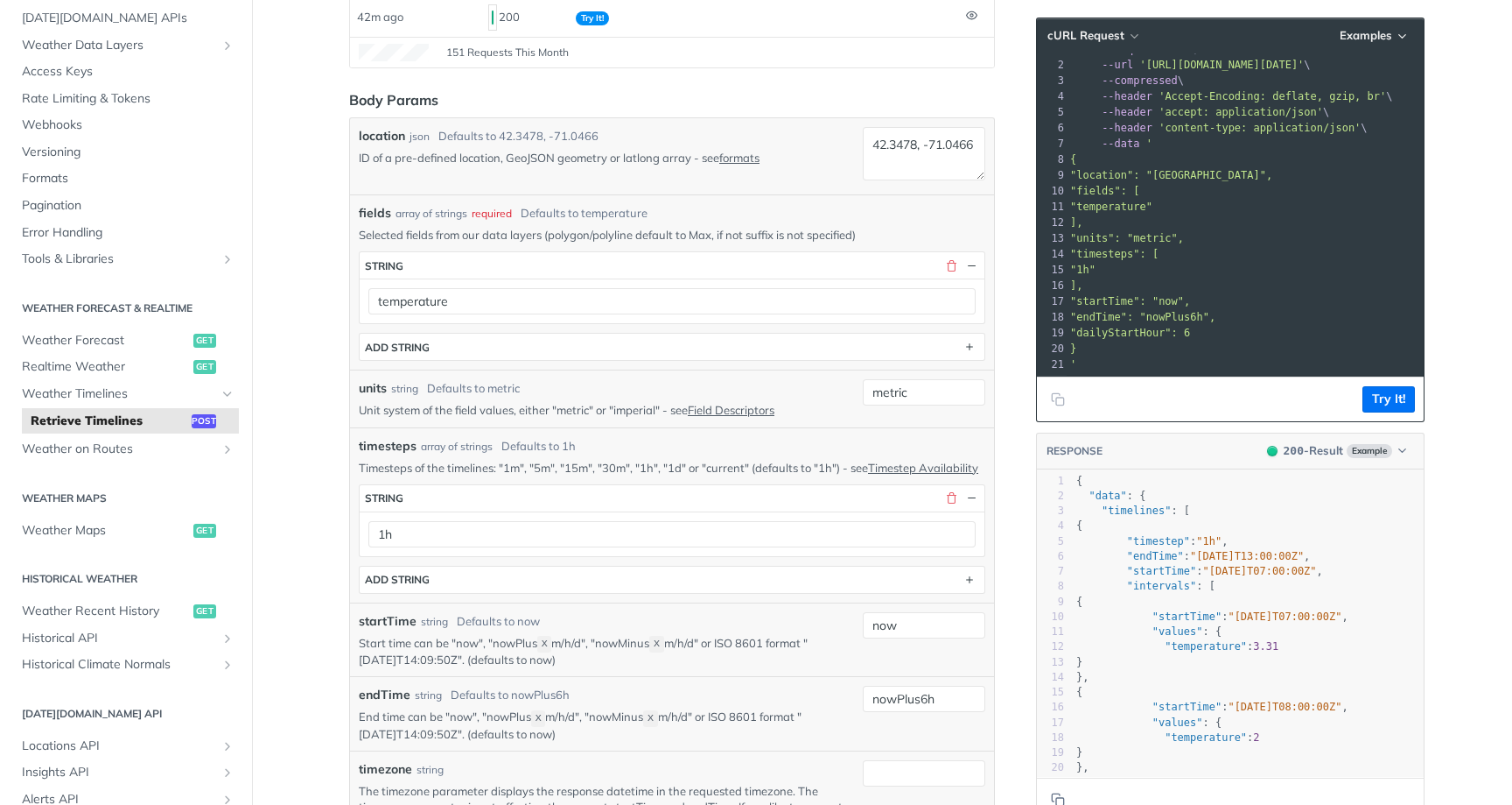
scroll to position [471, 0]
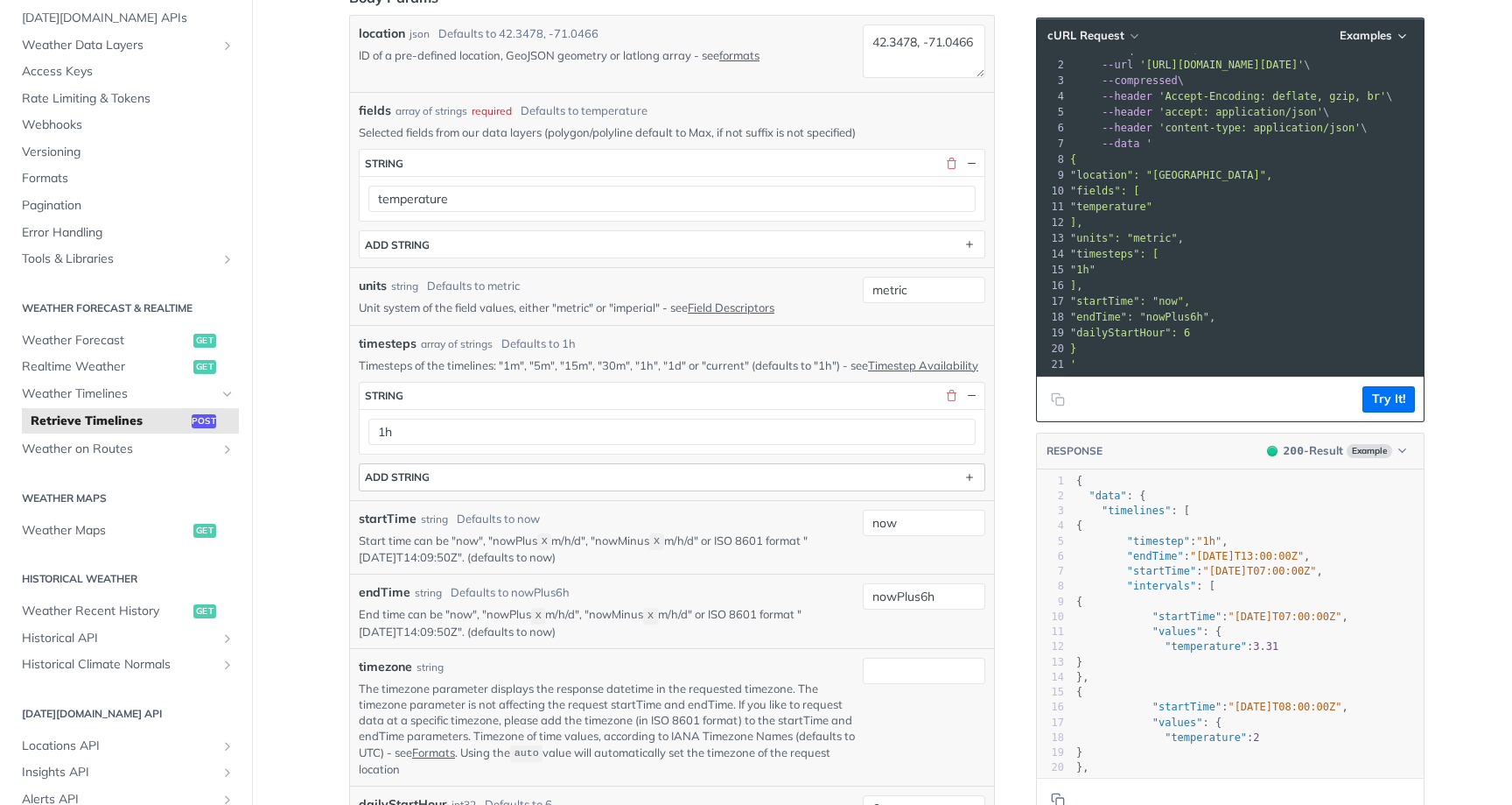
click at [491, 489] on button "ADD string" at bounding box center [672, 477] width 625 height 26
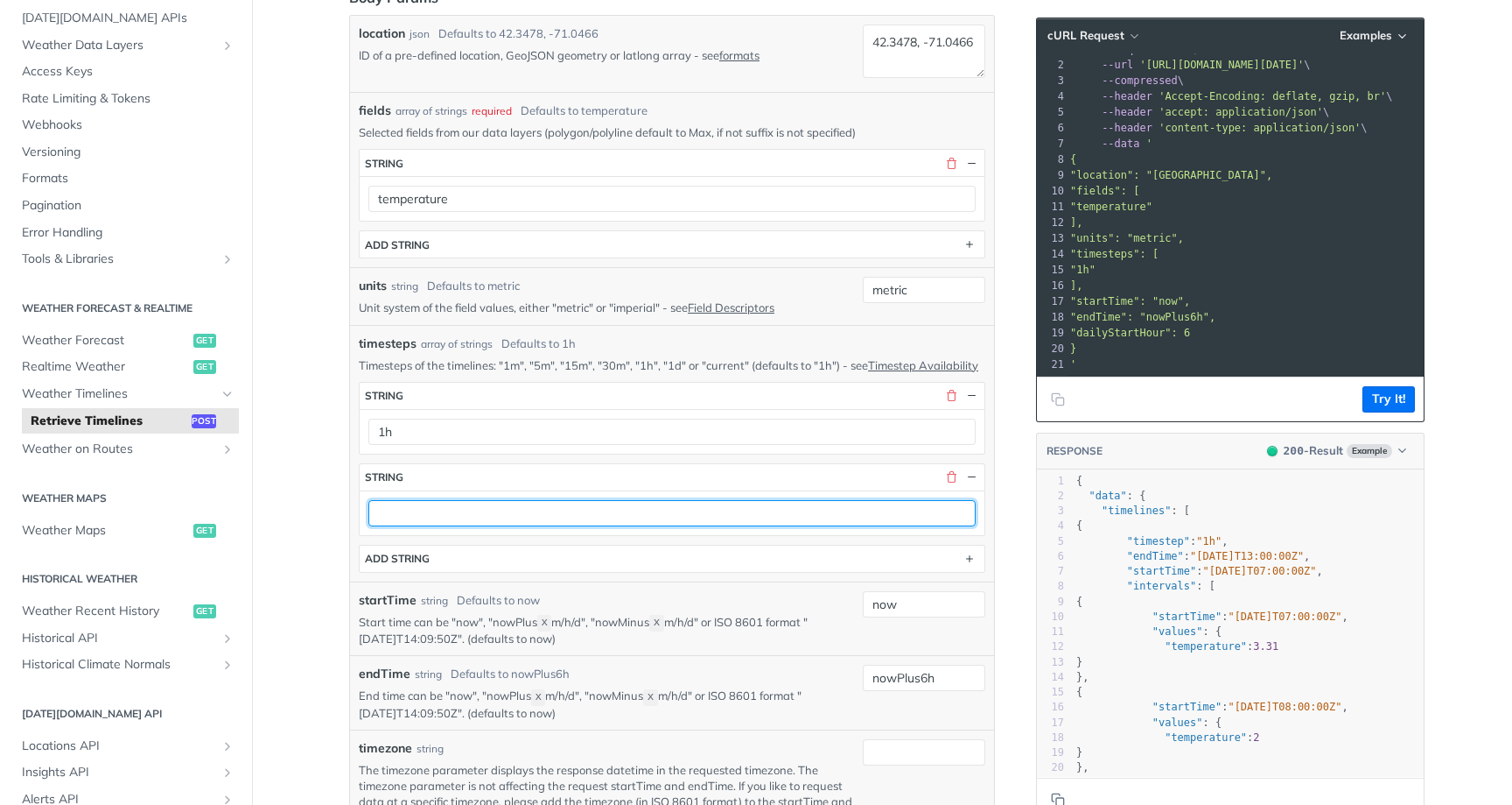
click at [474, 526] on input "text" at bounding box center [671, 513] width 607 height 26
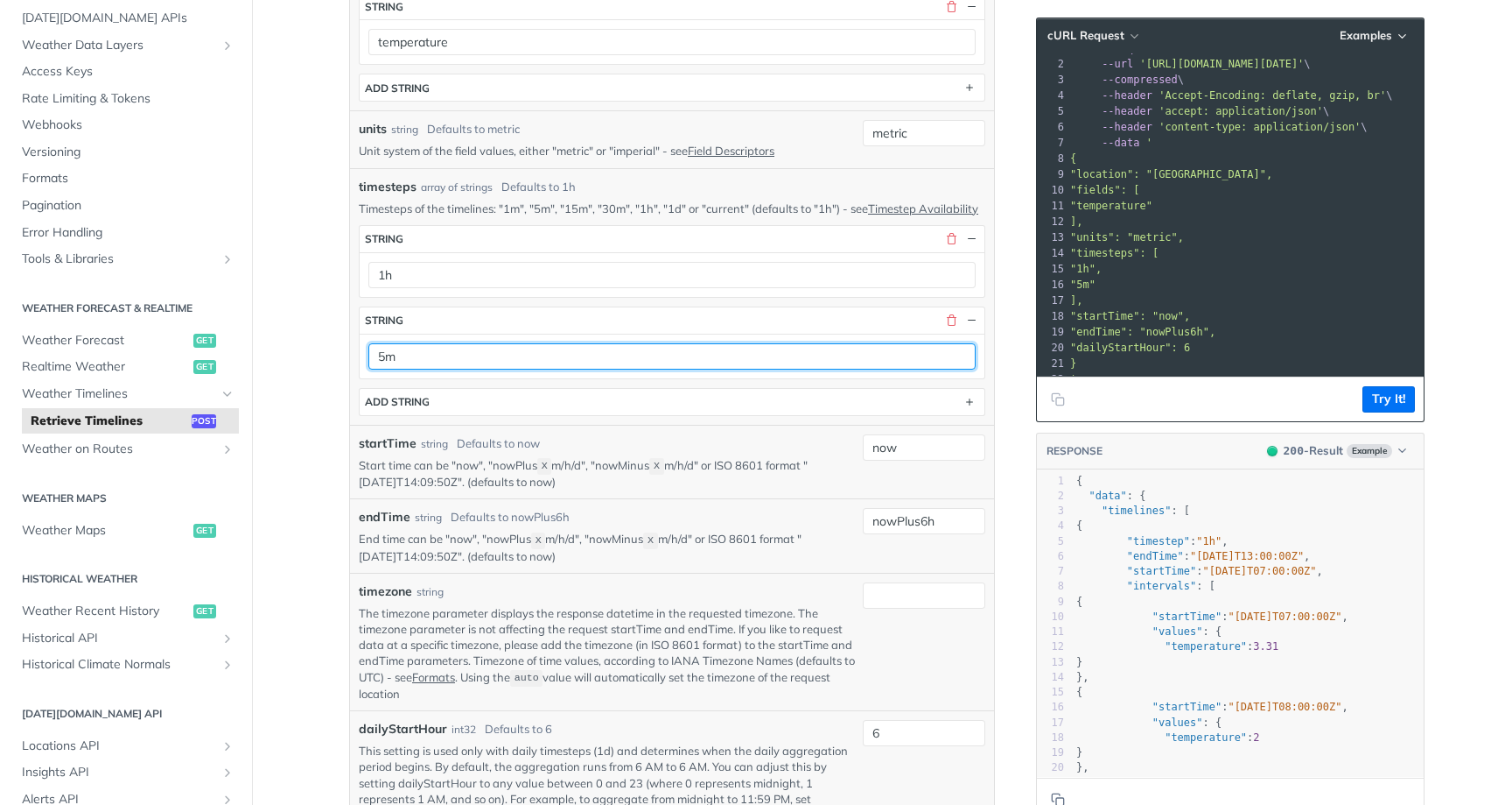
scroll to position [643, 0]
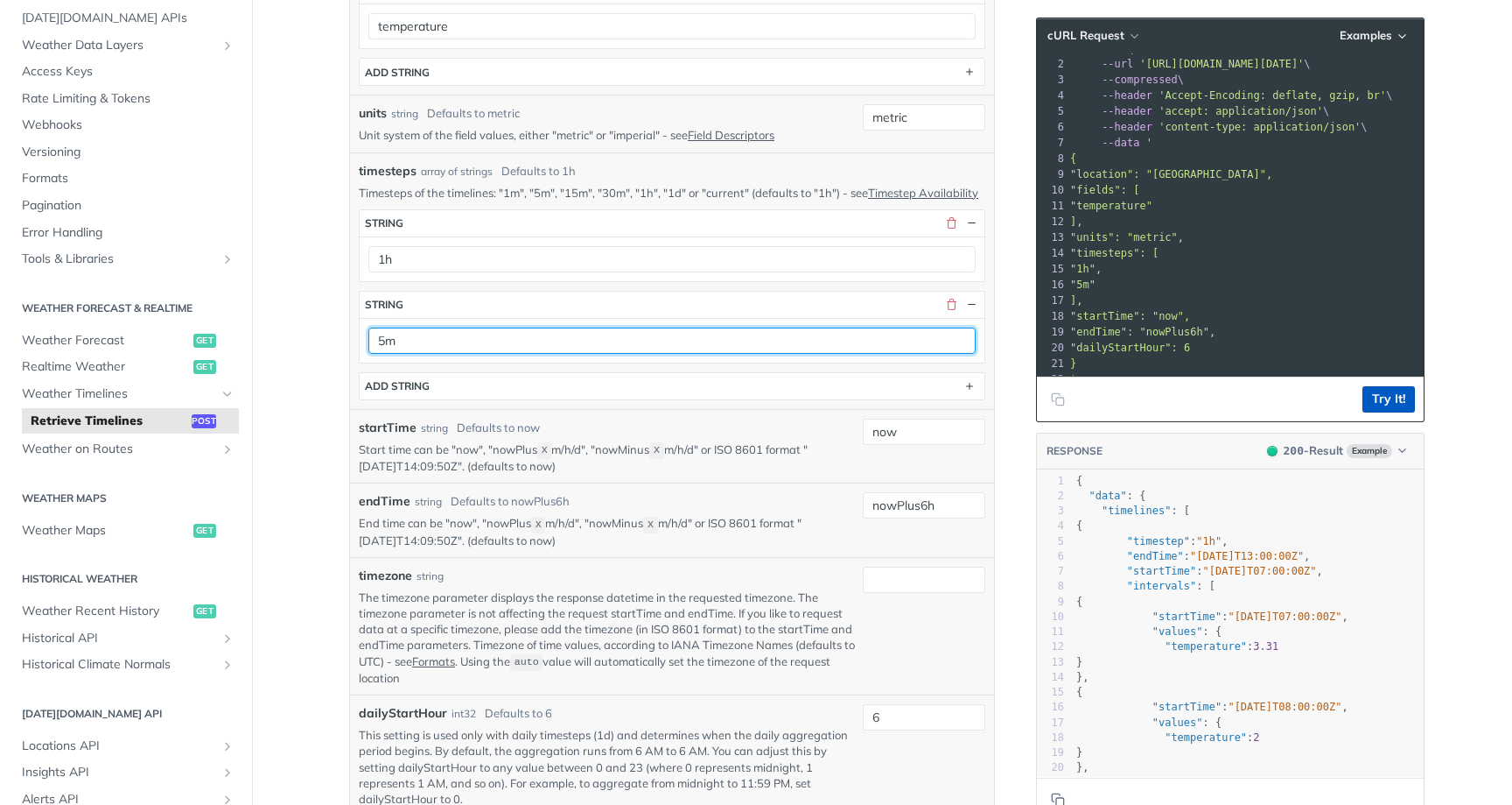
type input "5m"
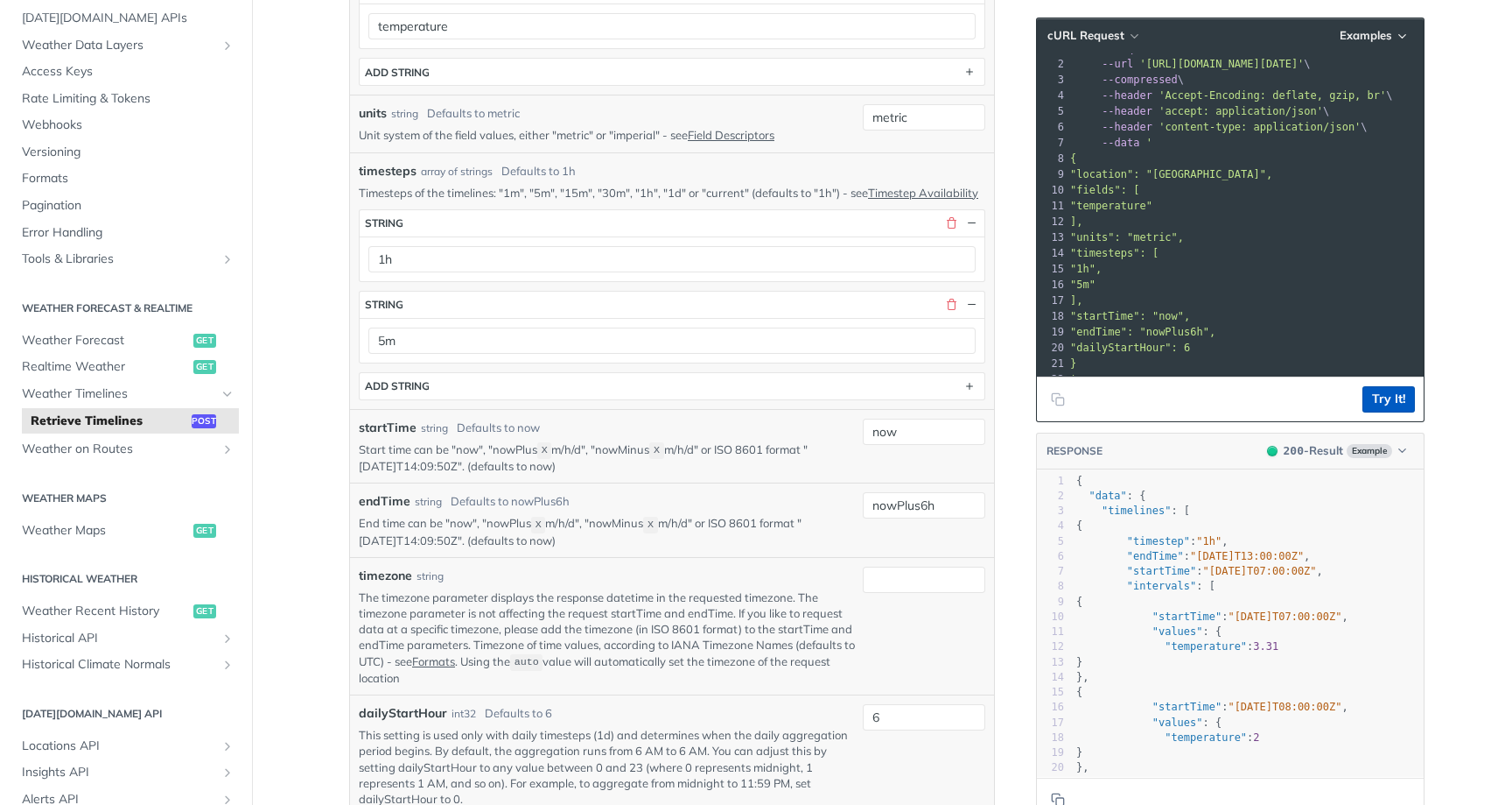
click at [1398, 394] on button "Try It!" at bounding box center [1389, 400] width 53 height 26
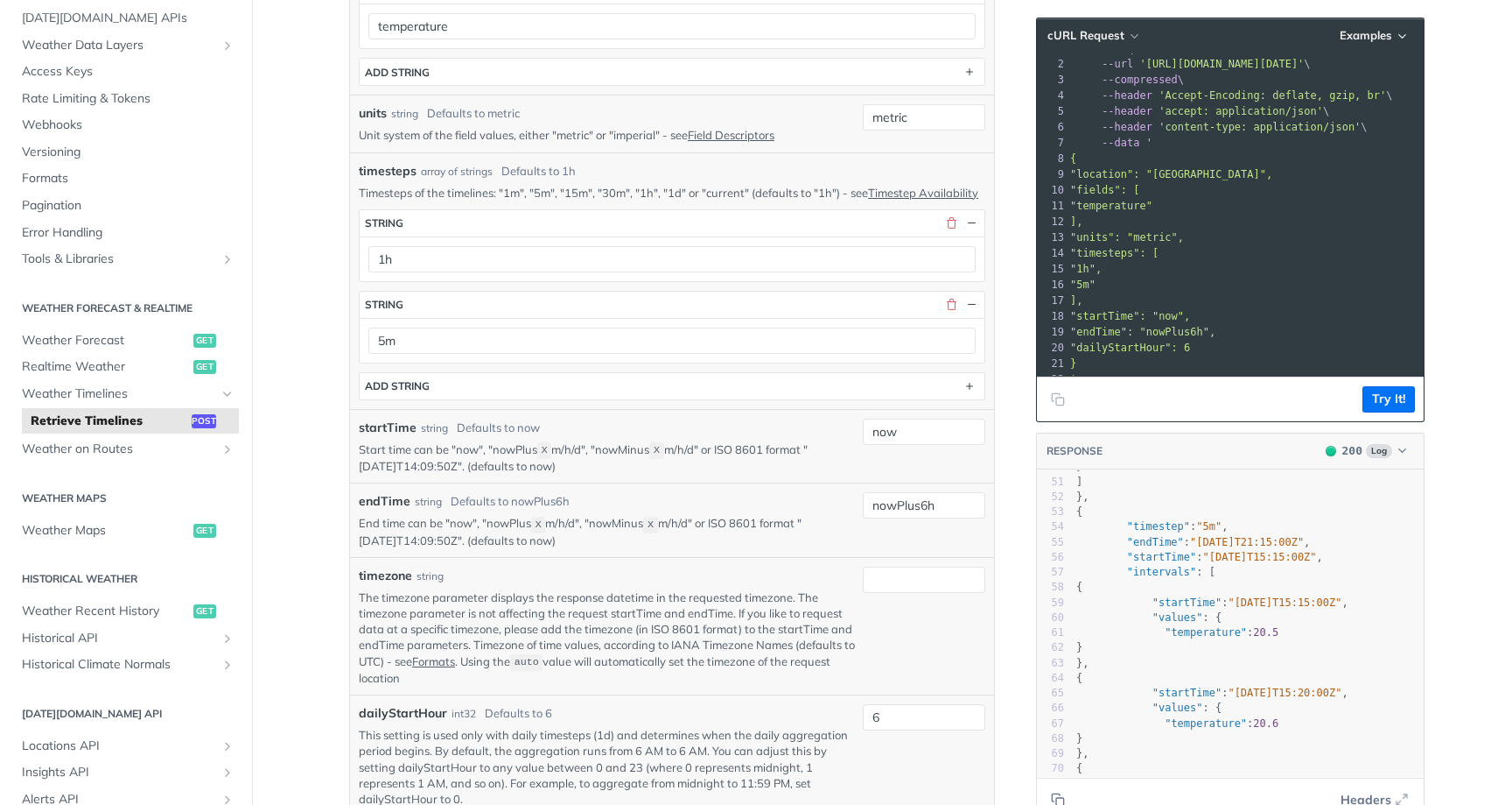
scroll to position [745, 0]
click at [1189, 600] on span ""startTime"" at bounding box center [1186, 603] width 69 height 12
type textarea "startTime"
click at [1189, 600] on span ""startTime"" at bounding box center [1186, 603] width 69 height 12
